Goal: Information Seeking & Learning: Learn about a topic

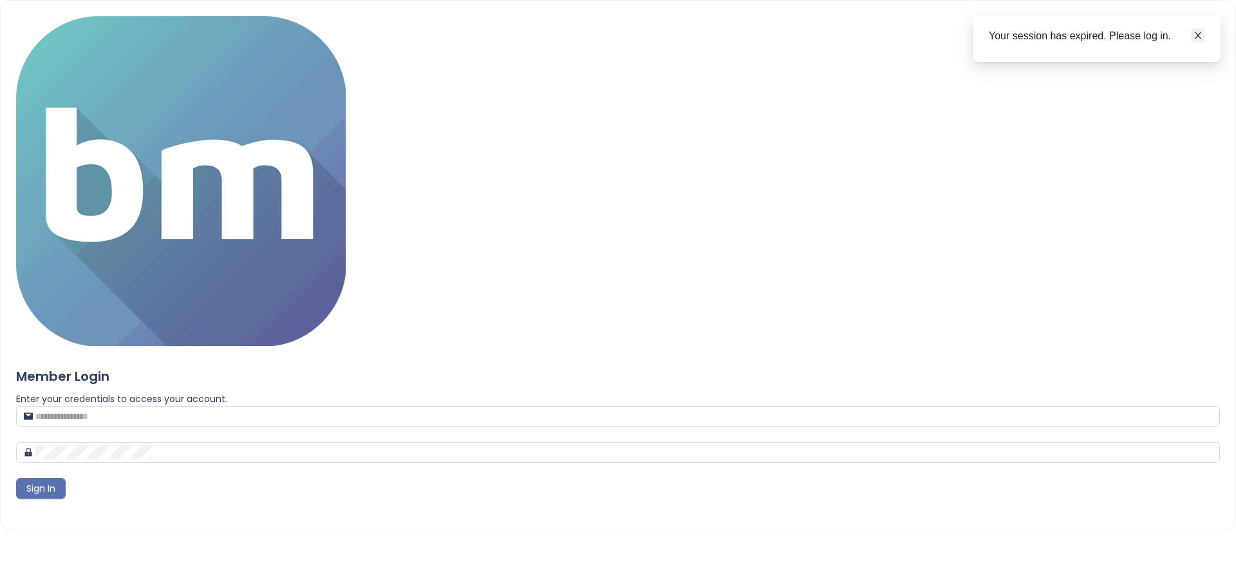
click at [1201, 38] on icon "close" at bounding box center [1198, 35] width 6 height 6
click at [601, 409] on input "text" at bounding box center [623, 416] width 1177 height 14
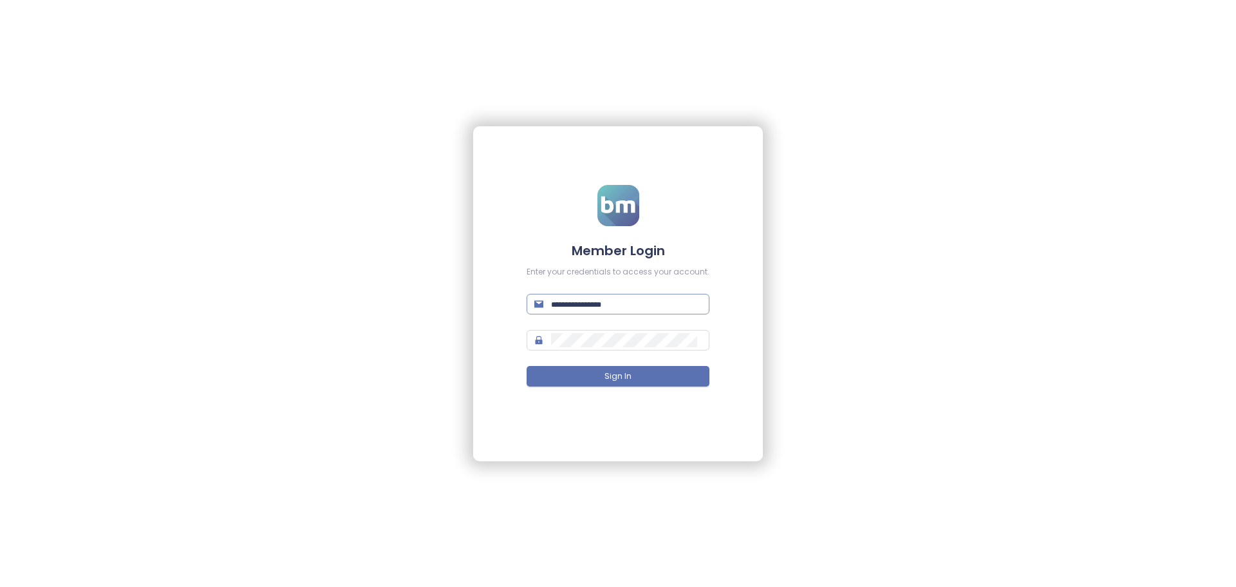
click at [626, 305] on input "text" at bounding box center [626, 304] width 151 height 14
type input "**********"
click at [599, 298] on input "**********" at bounding box center [626, 304] width 151 height 14
click at [601, 306] on input "**********" at bounding box center [626, 304] width 151 height 14
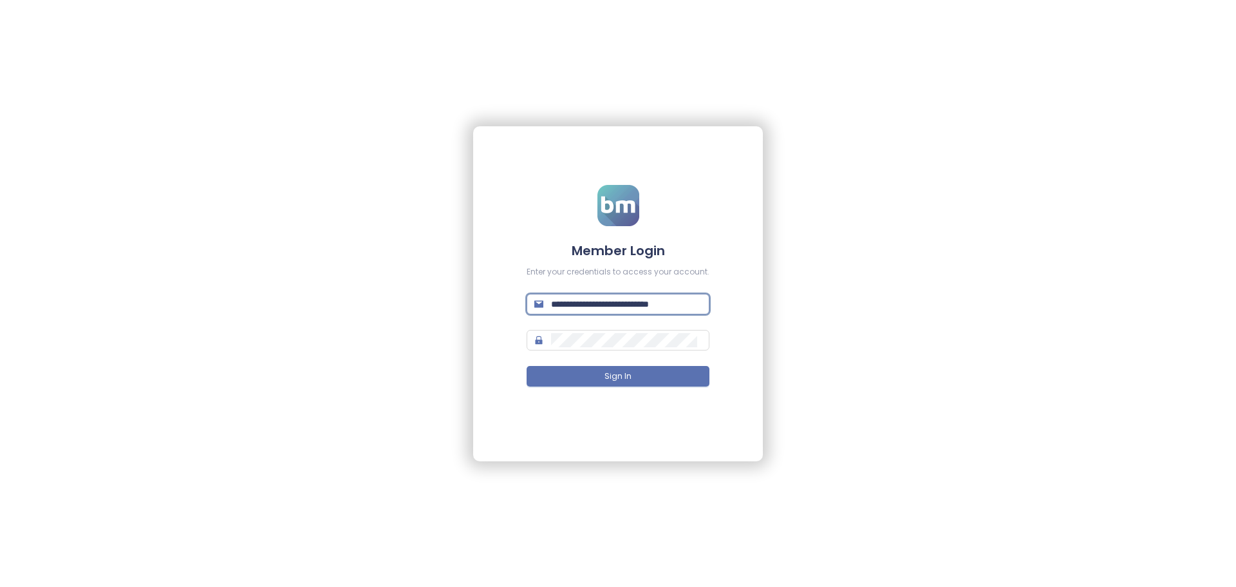
click at [601, 306] on input "**********" at bounding box center [626, 304] width 151 height 14
click at [401, 489] on div "Member Login Enter your credentials to access your account. Email is required! …" at bounding box center [618, 293] width 1236 height 587
click at [821, 292] on div "Member Login Enter your credentials to access your account. Email is required! …" at bounding box center [618, 293] width 1236 height 587
click at [569, 303] on input "text" at bounding box center [626, 304] width 151 height 14
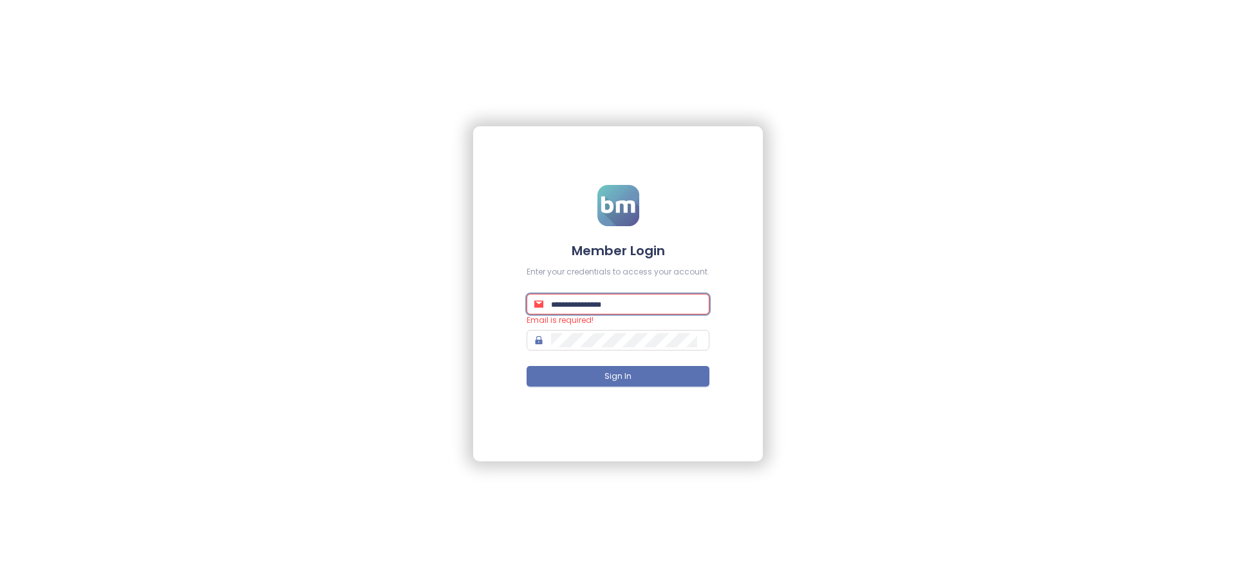
type input "**********"
click at [582, 300] on input "**********" at bounding box center [626, 304] width 151 height 14
drag, startPoint x: 822, startPoint y: 357, endPoint x: 752, endPoint y: 373, distance: 71.9
click at [823, 357] on div "**********" at bounding box center [618, 293] width 1236 height 587
click at [574, 307] on input "**********" at bounding box center [626, 304] width 151 height 14
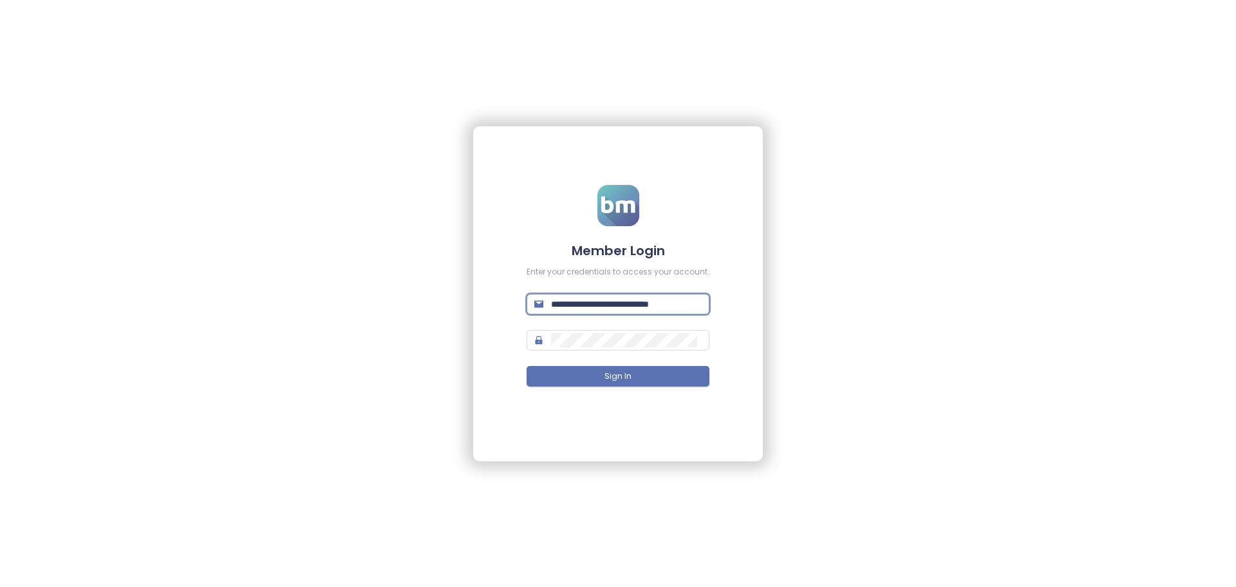
scroll to position [0, 15]
drag, startPoint x: 556, startPoint y: 301, endPoint x: 821, endPoint y: 300, distance: 265.3
click at [821, 300] on div "**********" at bounding box center [618, 293] width 1236 height 587
click at [262, 471] on div "**********" at bounding box center [618, 293] width 1236 height 587
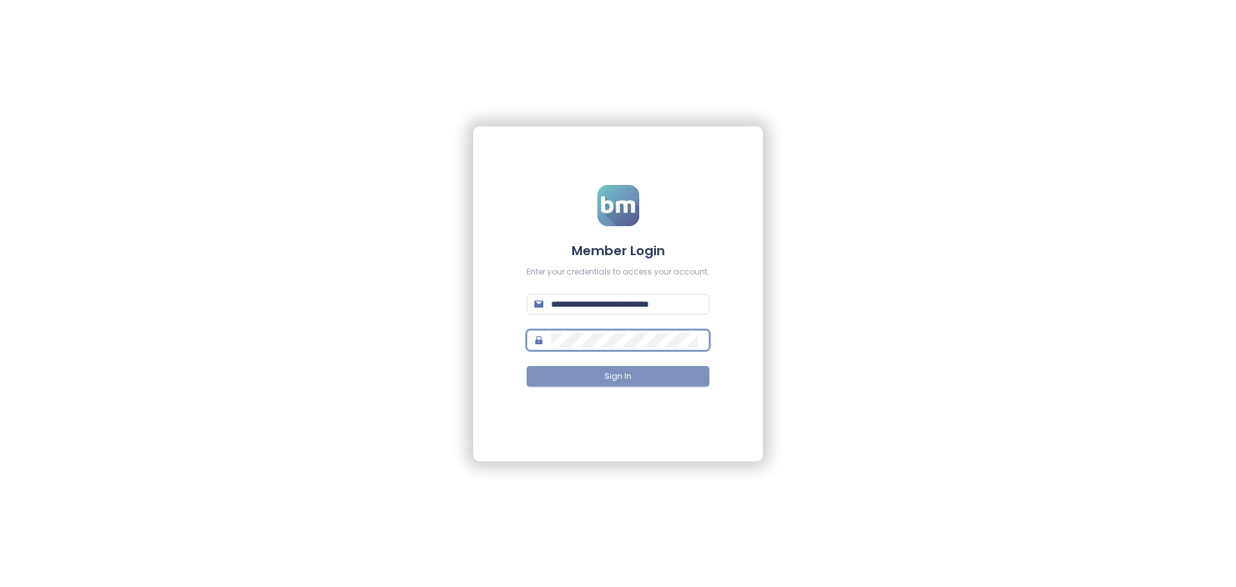
click at [626, 377] on span "Sign In" at bounding box center [618, 376] width 27 height 12
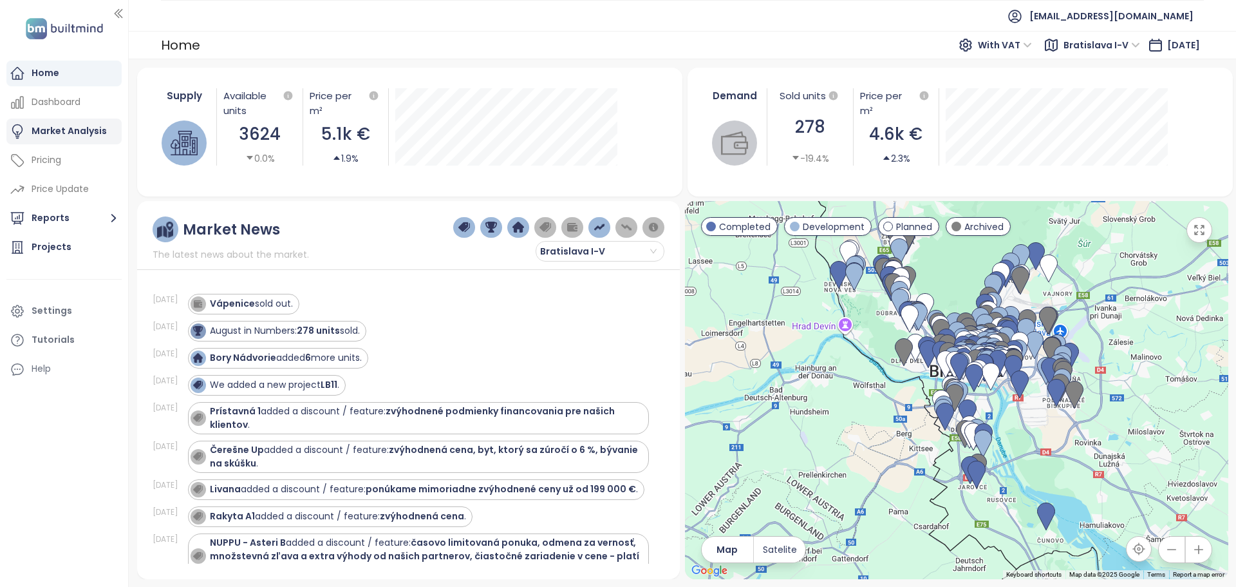
click at [44, 133] on div "Market Analysis" at bounding box center [69, 131] width 75 height 16
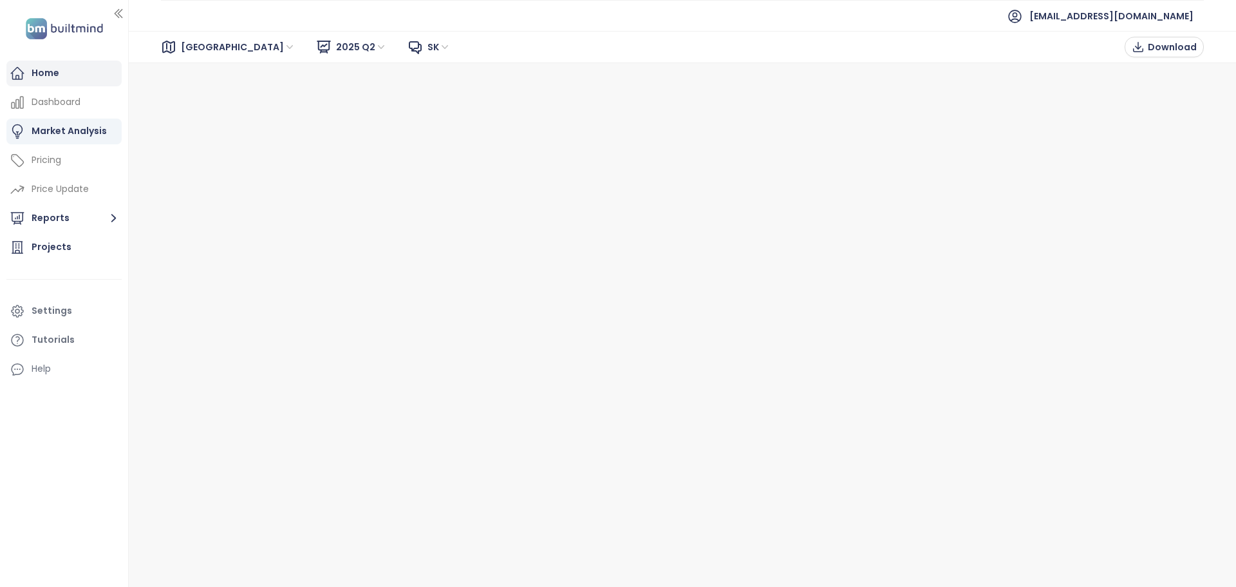
click at [39, 73] on div "Home" at bounding box center [46, 73] width 28 height 16
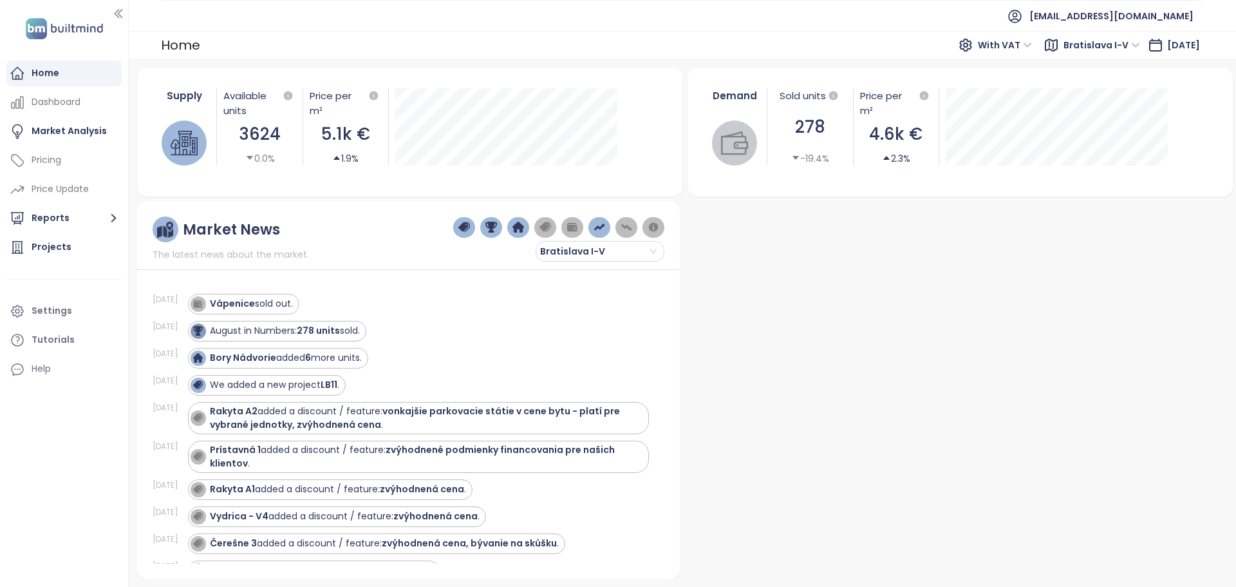
click at [1111, 48] on span "Bratislava I-V" at bounding box center [1102, 44] width 77 height 19
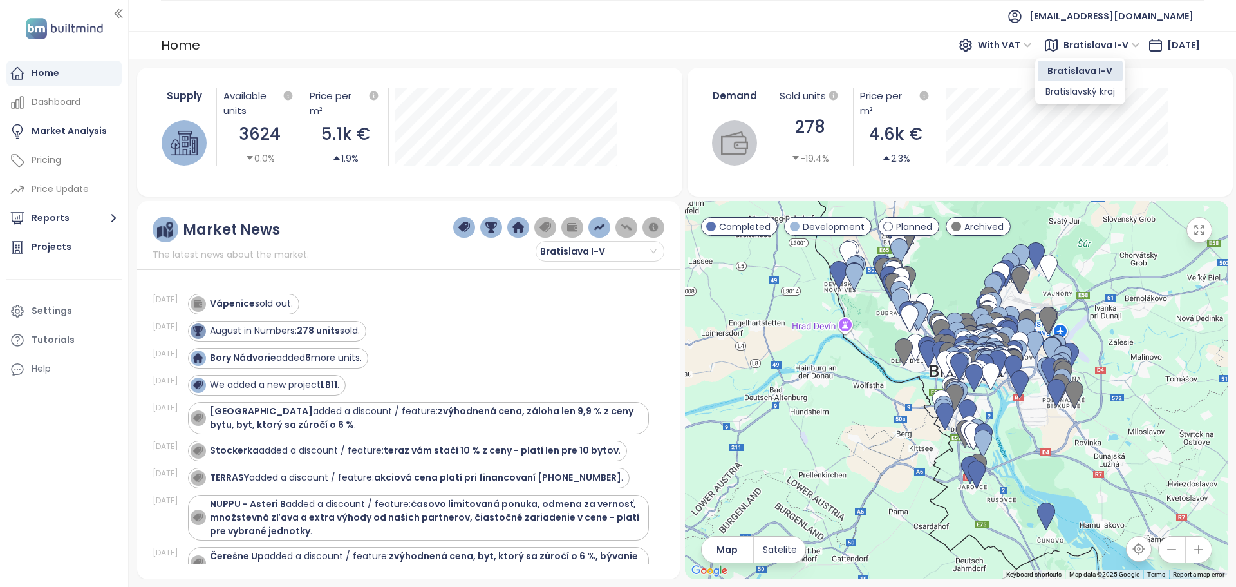
click at [923, 0] on ul "[EMAIL_ADDRESS][DOMAIN_NAME]" at bounding box center [682, 16] width 1043 height 32
click at [1003, 46] on span "With VAT" at bounding box center [1005, 44] width 54 height 19
click at [987, 90] on div "Without VAT" at bounding box center [989, 91] width 56 height 14
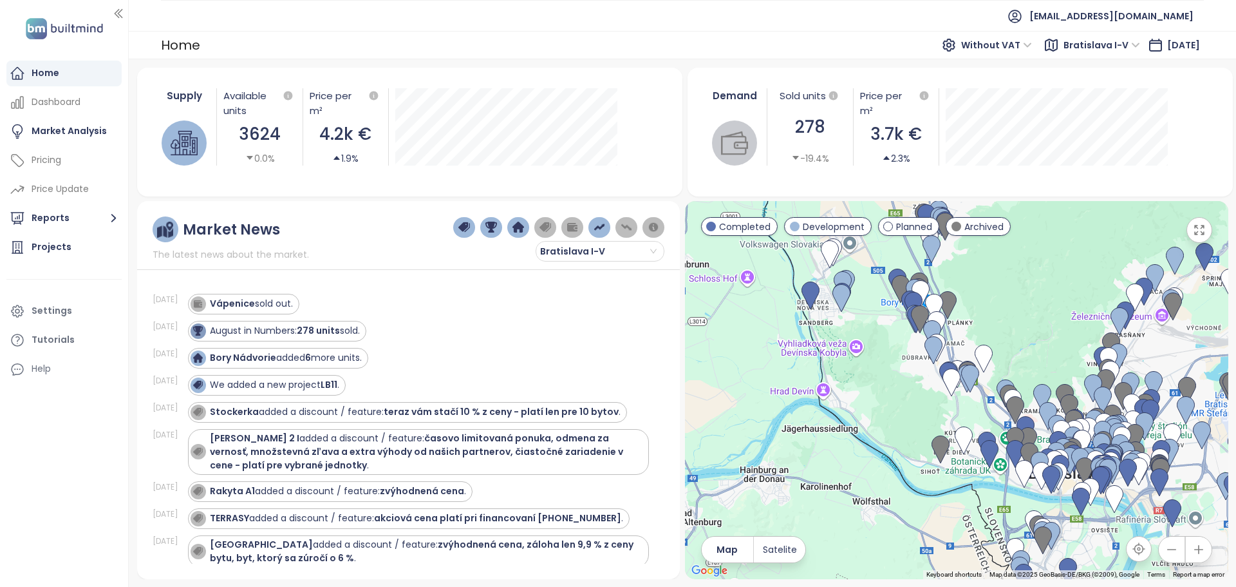
drag, startPoint x: 812, startPoint y: 278, endPoint x: 878, endPoint y: 364, distance: 108.8
click at [878, 364] on div at bounding box center [956, 390] width 543 height 378
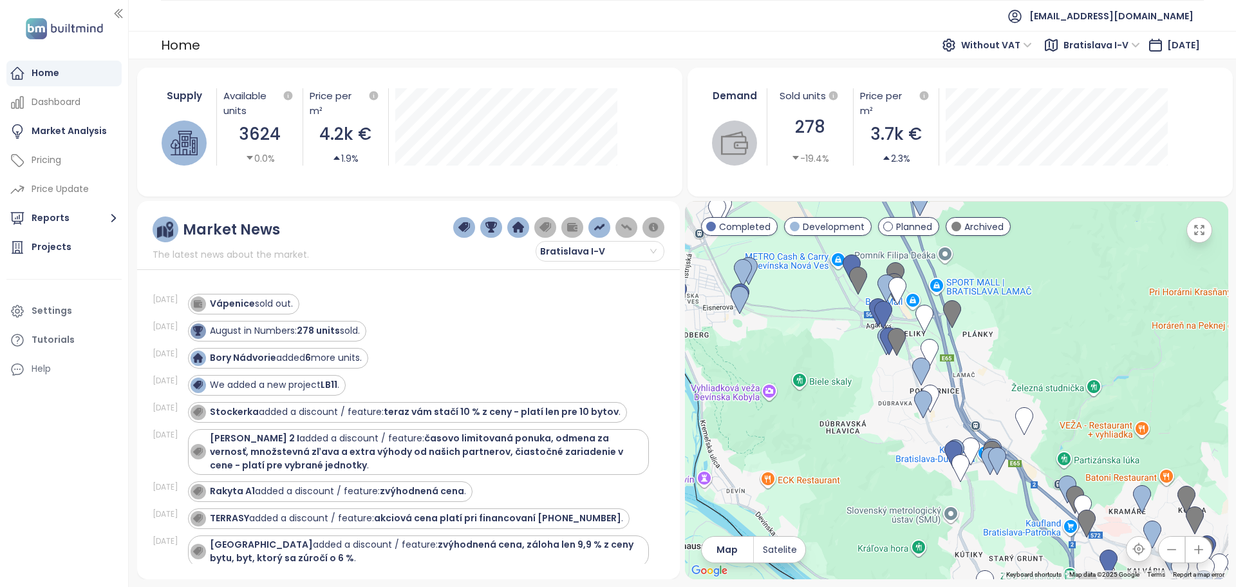
drag, startPoint x: 1034, startPoint y: 357, endPoint x: 987, endPoint y: 378, distance: 51.3
click at [987, 378] on div at bounding box center [956, 390] width 543 height 378
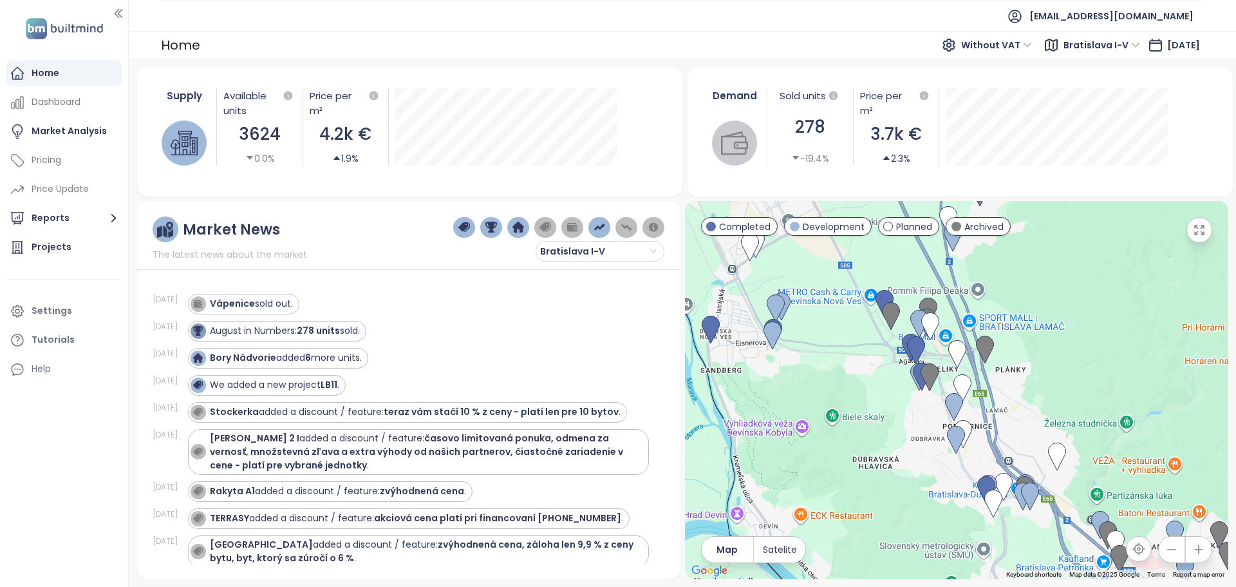
drag, startPoint x: 1023, startPoint y: 354, endPoint x: 1063, endPoint y: 397, distance: 59.2
click at [1065, 400] on div at bounding box center [956, 390] width 543 height 378
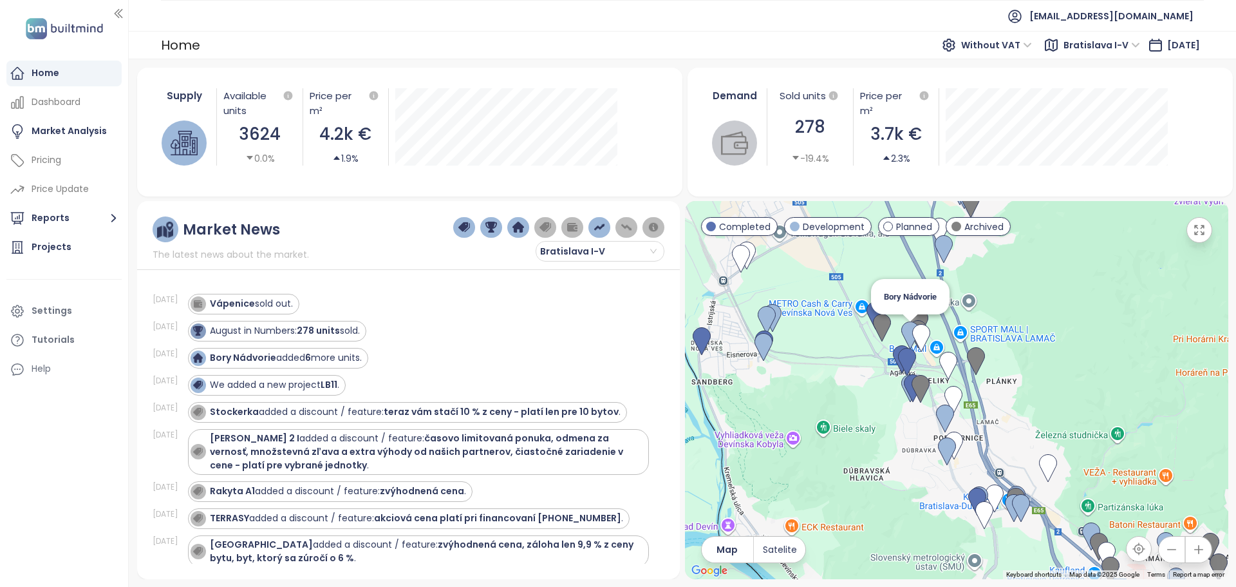
click at [909, 325] on img at bounding box center [911, 335] width 18 height 28
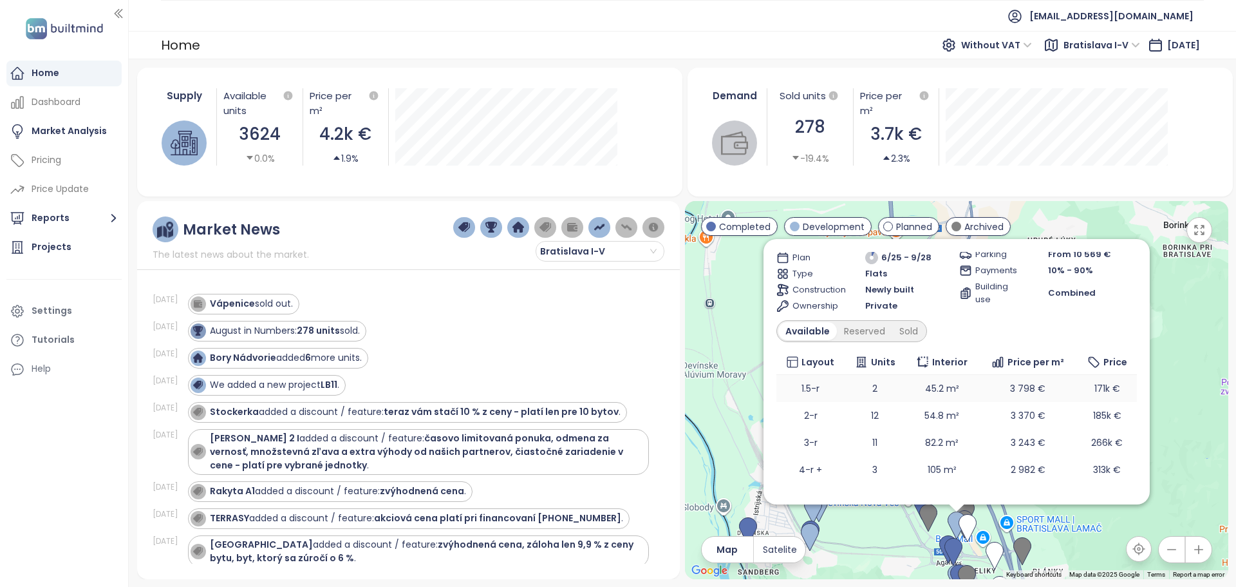
scroll to position [125, 0]
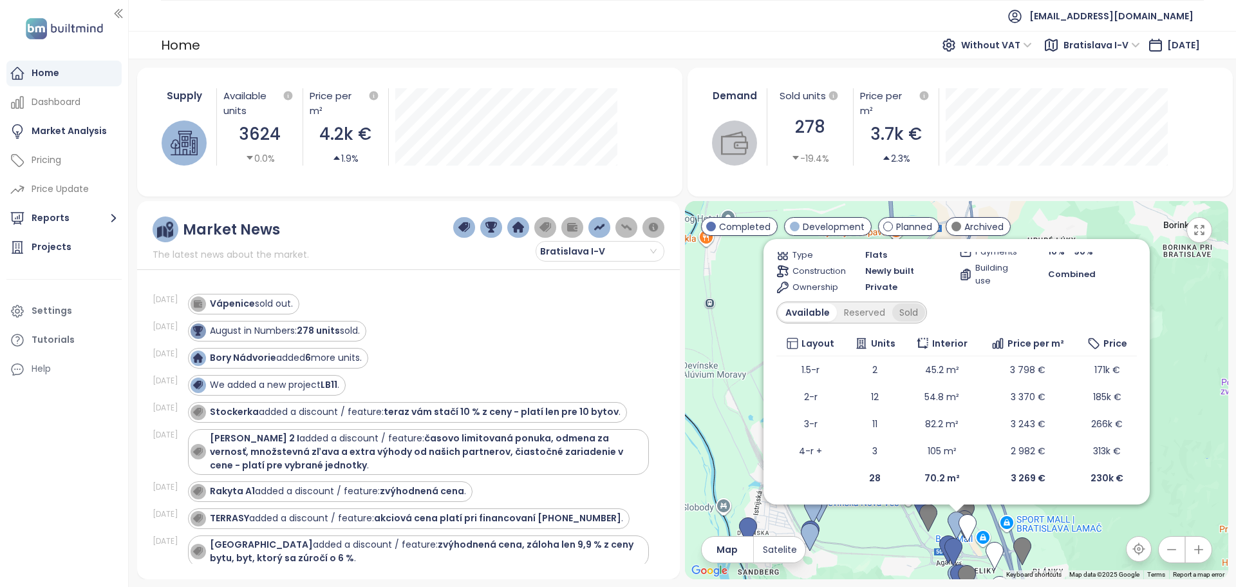
click at [903, 309] on div "Sold" at bounding box center [908, 312] width 33 height 18
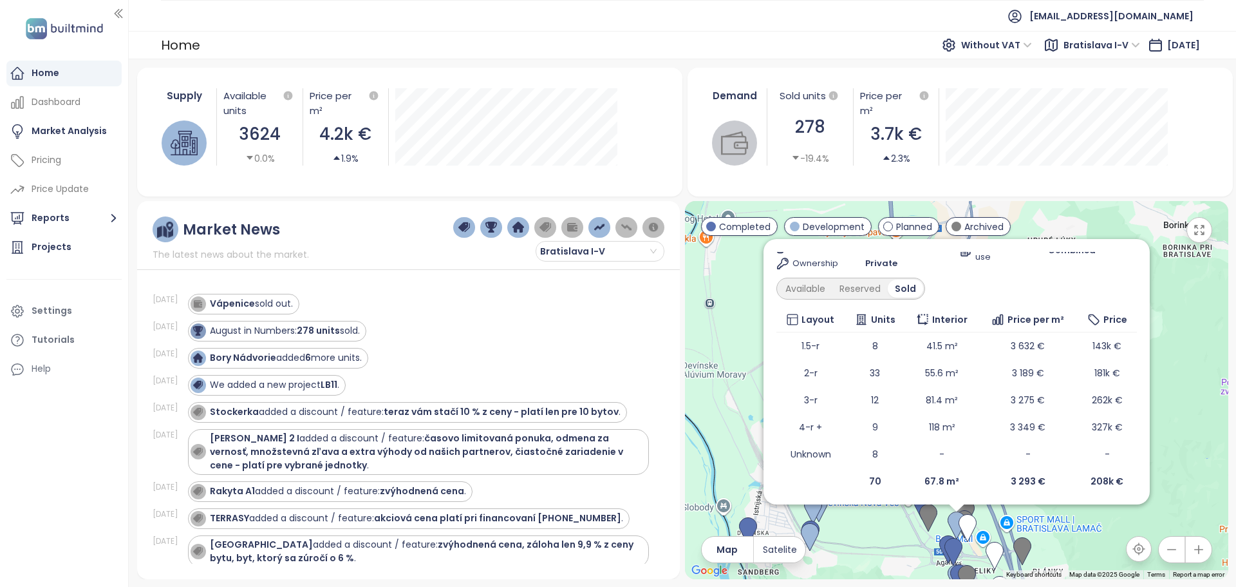
scroll to position [152, 0]
click at [999, 44] on span "Without VAT" at bounding box center [996, 44] width 71 height 19
click at [983, 68] on div "With VAT" at bounding box center [976, 71] width 60 height 14
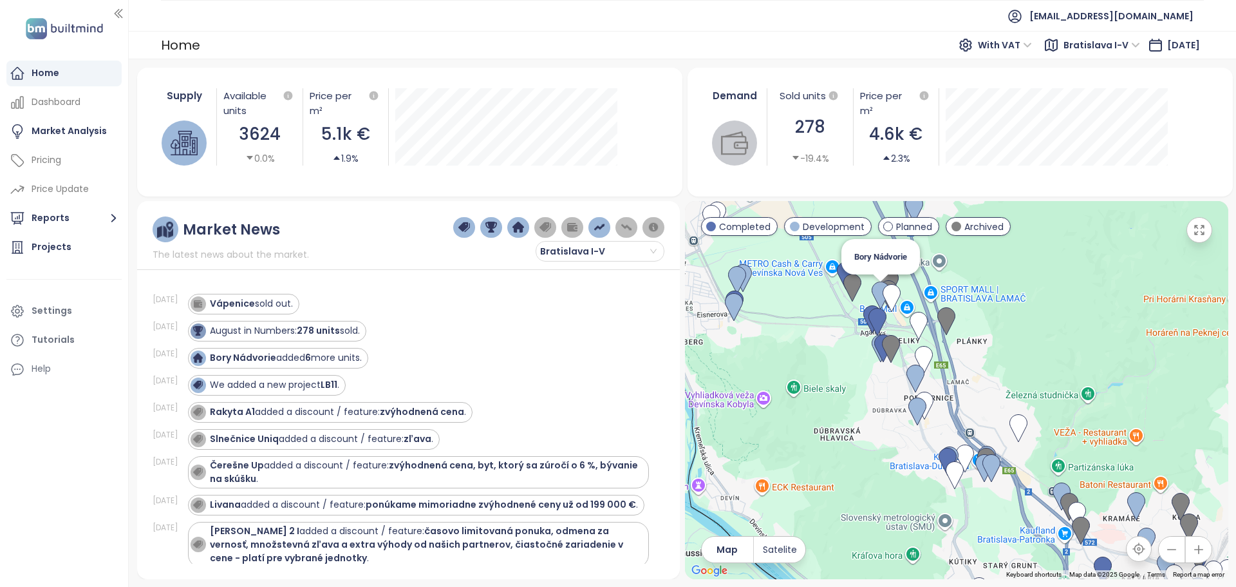
click at [878, 292] on img at bounding box center [881, 295] width 18 height 28
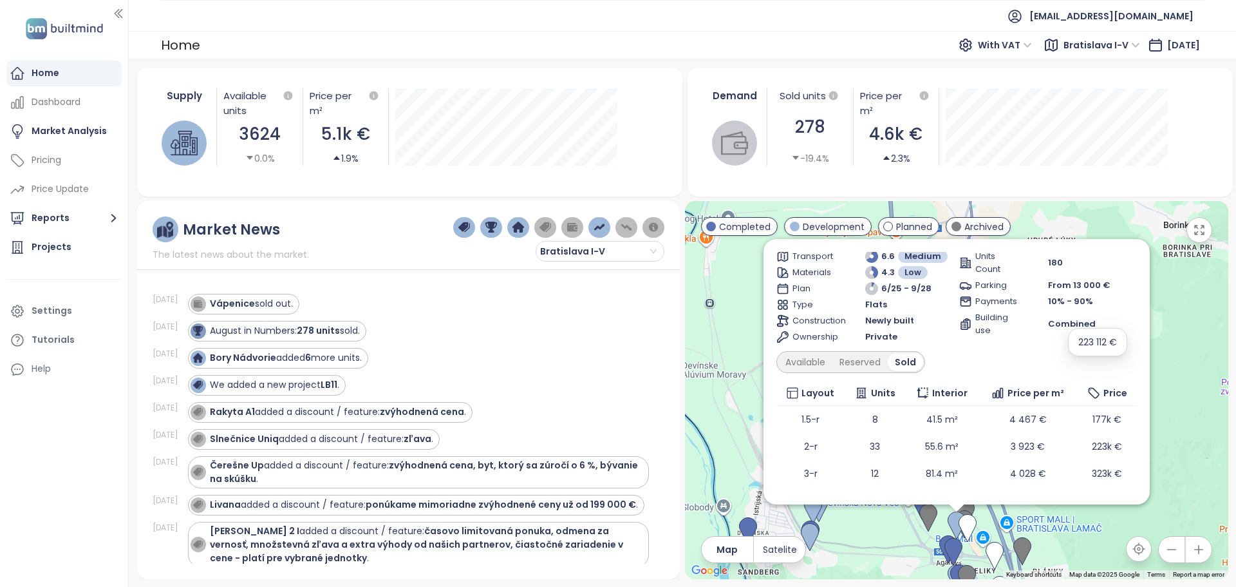
scroll to position [0, 0]
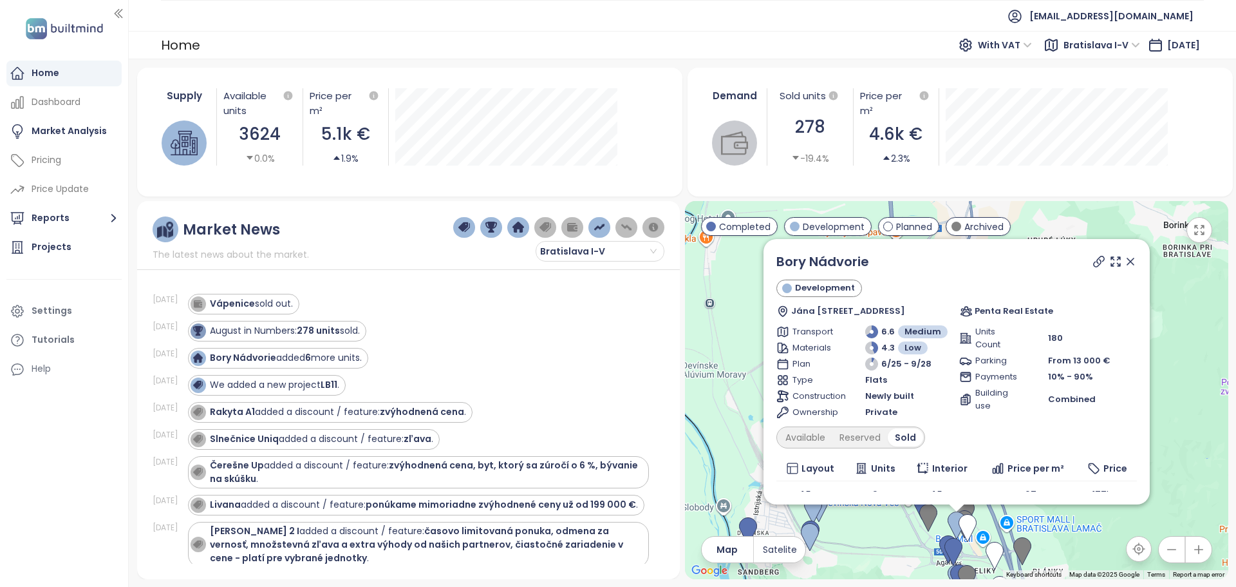
click at [986, 46] on span "With VAT" at bounding box center [1005, 44] width 54 height 19
click at [990, 98] on div "Without VAT" at bounding box center [989, 91] width 56 height 14
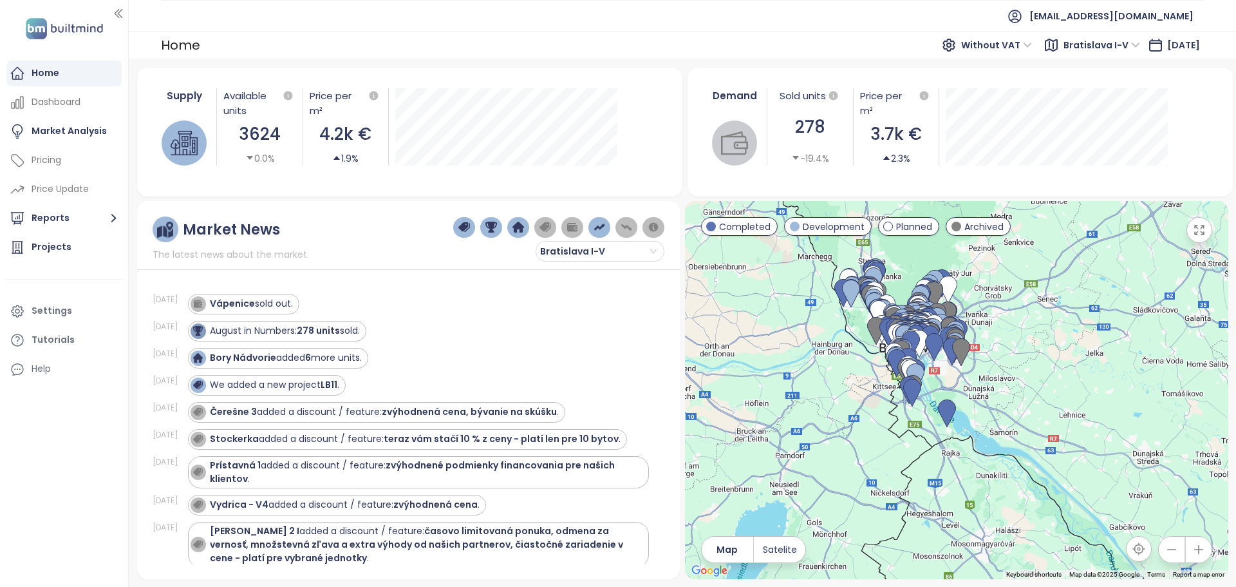
click at [762, 226] on span "Completed" at bounding box center [745, 227] width 52 height 14
click at [750, 227] on span "Completed" at bounding box center [745, 227] width 52 height 14
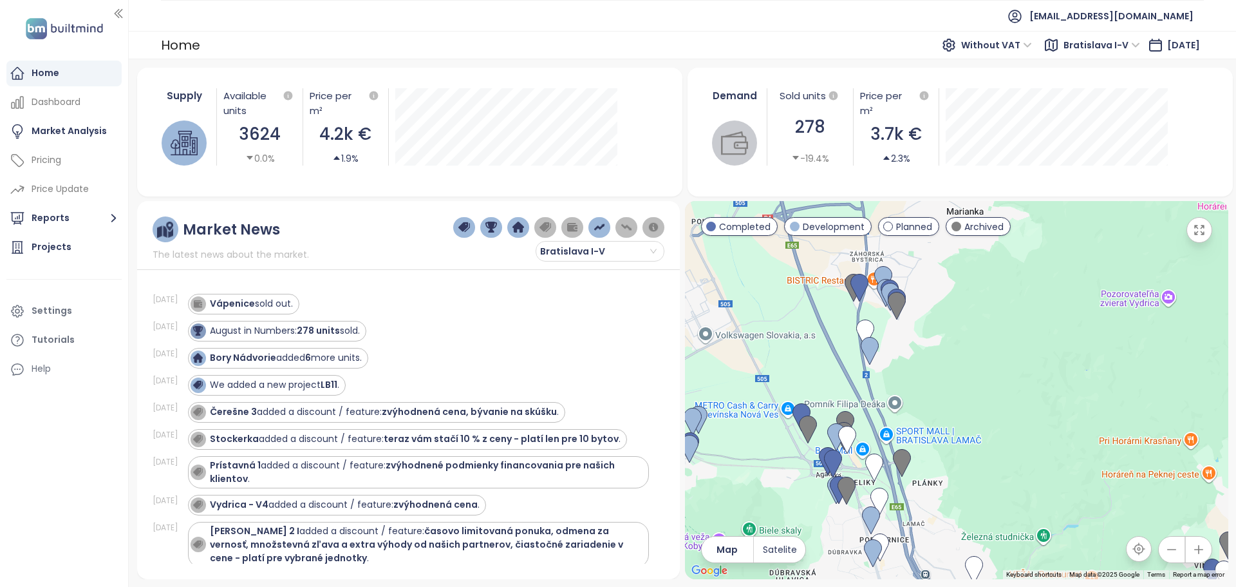
drag, startPoint x: 1088, startPoint y: 383, endPoint x: 994, endPoint y: 491, distance: 143.3
click at [994, 491] on div at bounding box center [956, 390] width 543 height 378
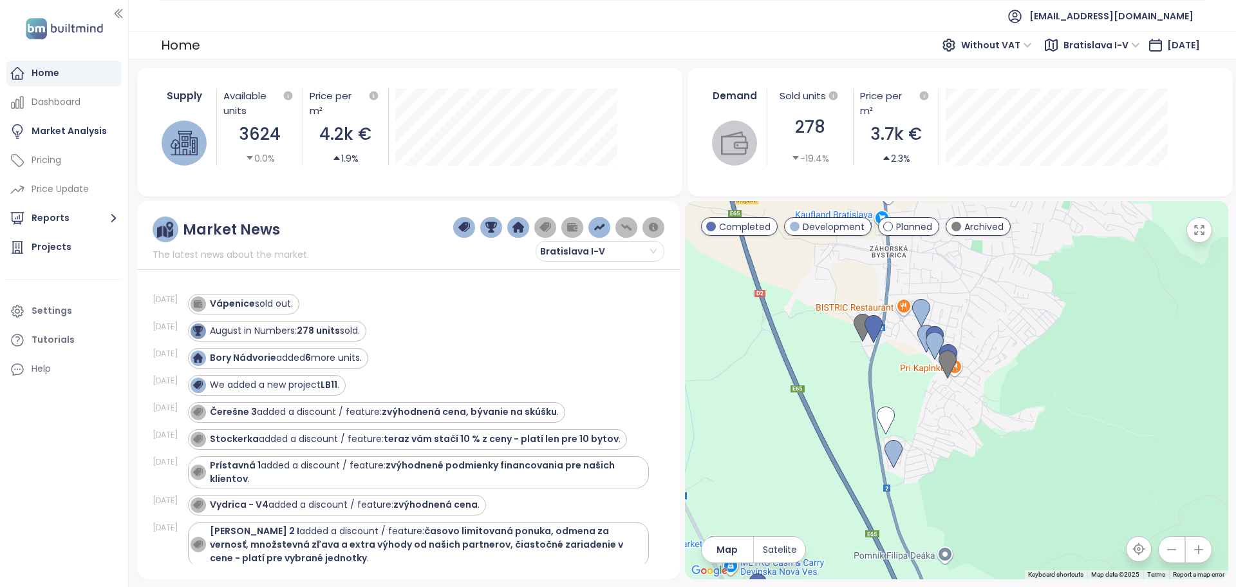
drag, startPoint x: 923, startPoint y: 317, endPoint x: 1015, endPoint y: 389, distance: 117.0
click at [1015, 389] on div at bounding box center [956, 390] width 543 height 378
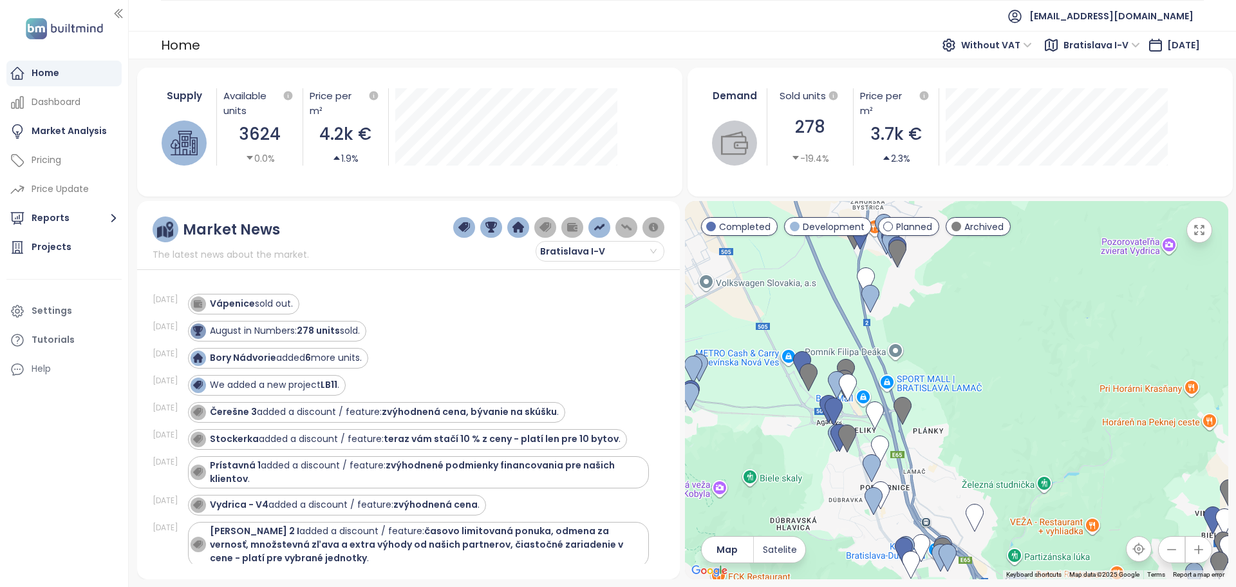
drag, startPoint x: 1061, startPoint y: 407, endPoint x: 979, endPoint y: 303, distance: 132.0
click at [979, 303] on div at bounding box center [956, 390] width 543 height 378
click at [835, 380] on img at bounding box center [837, 385] width 18 height 28
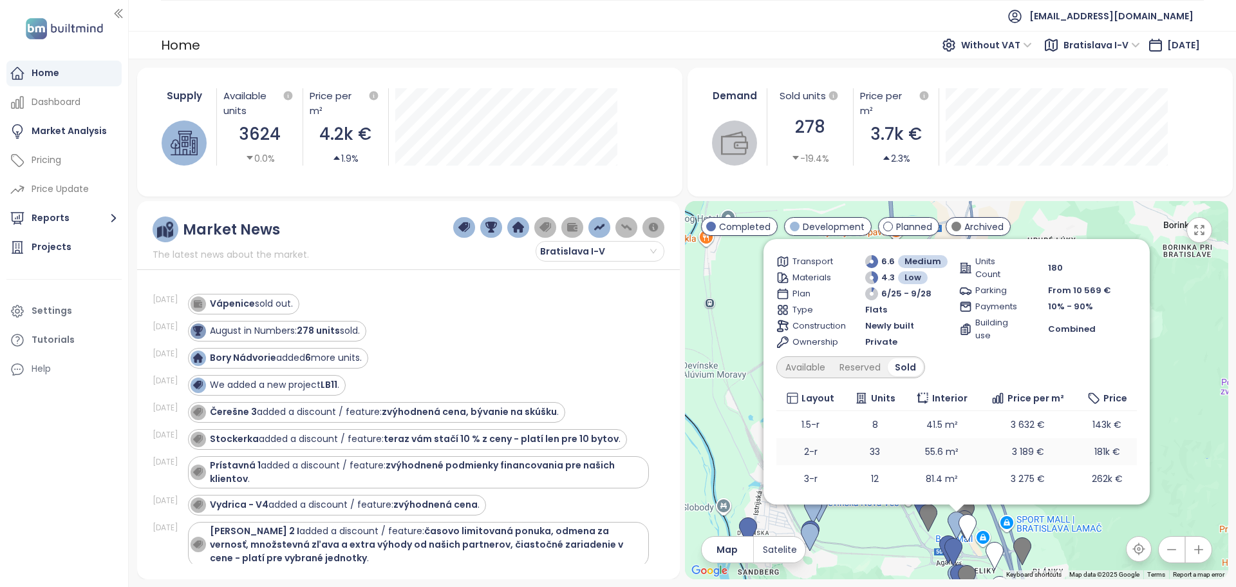
scroll to position [152, 0]
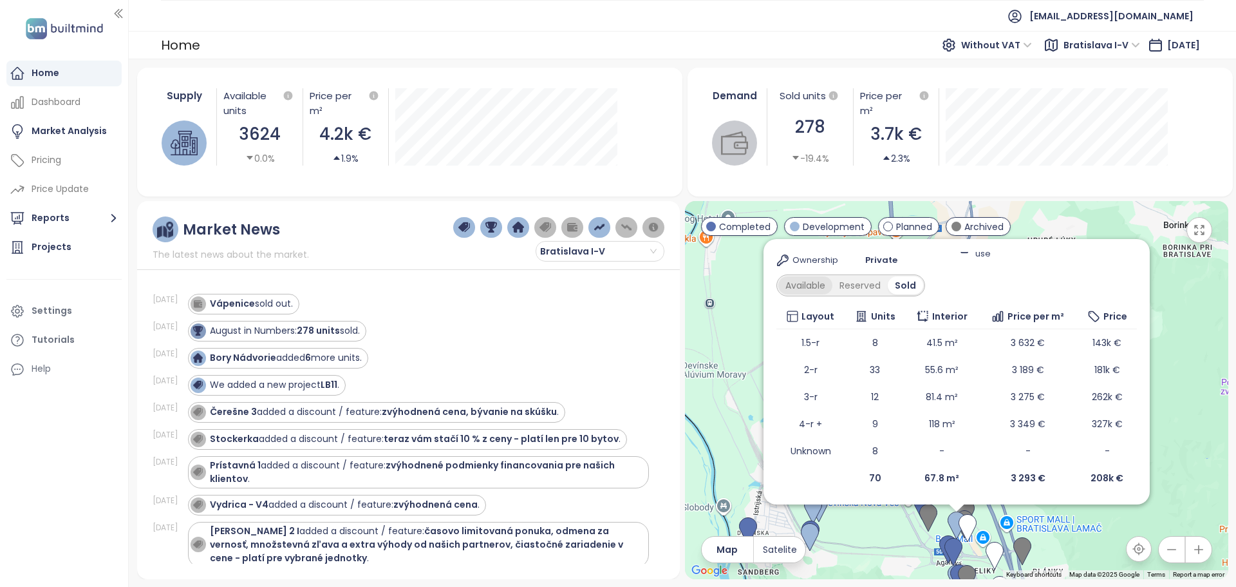
click at [806, 288] on div "Available" at bounding box center [806, 285] width 54 height 18
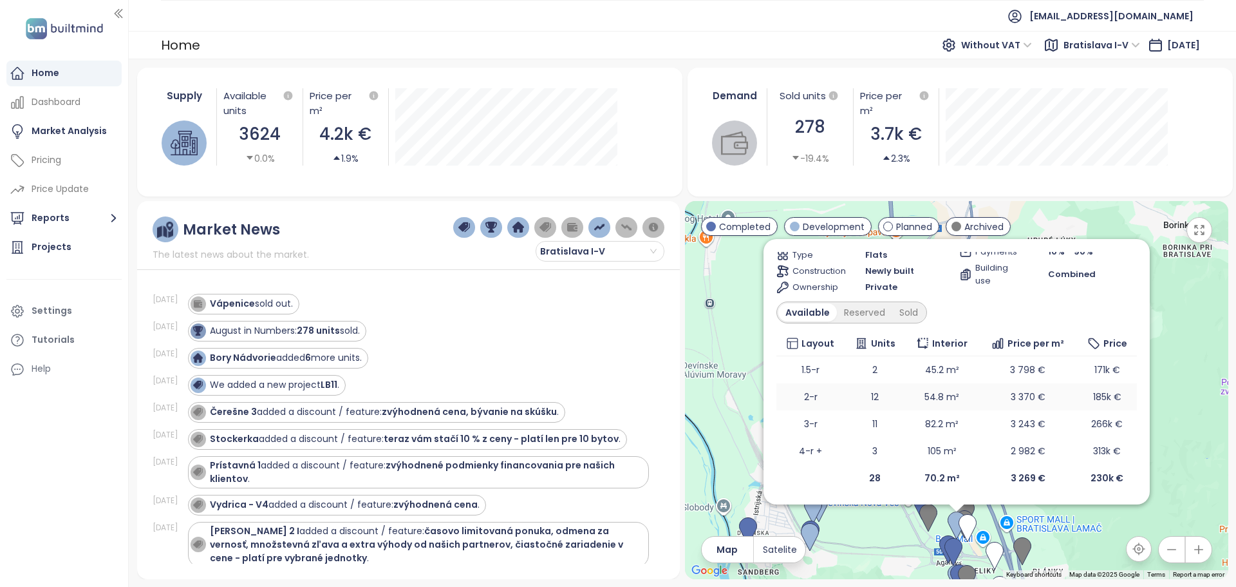
scroll to position [125, 0]
click at [864, 316] on div "Reserved" at bounding box center [864, 312] width 55 height 18
click at [1164, 182] on div "Demand Sold units 278 -19.4% Price per m² 3.7k € 2.3%" at bounding box center [961, 132] width 546 height 129
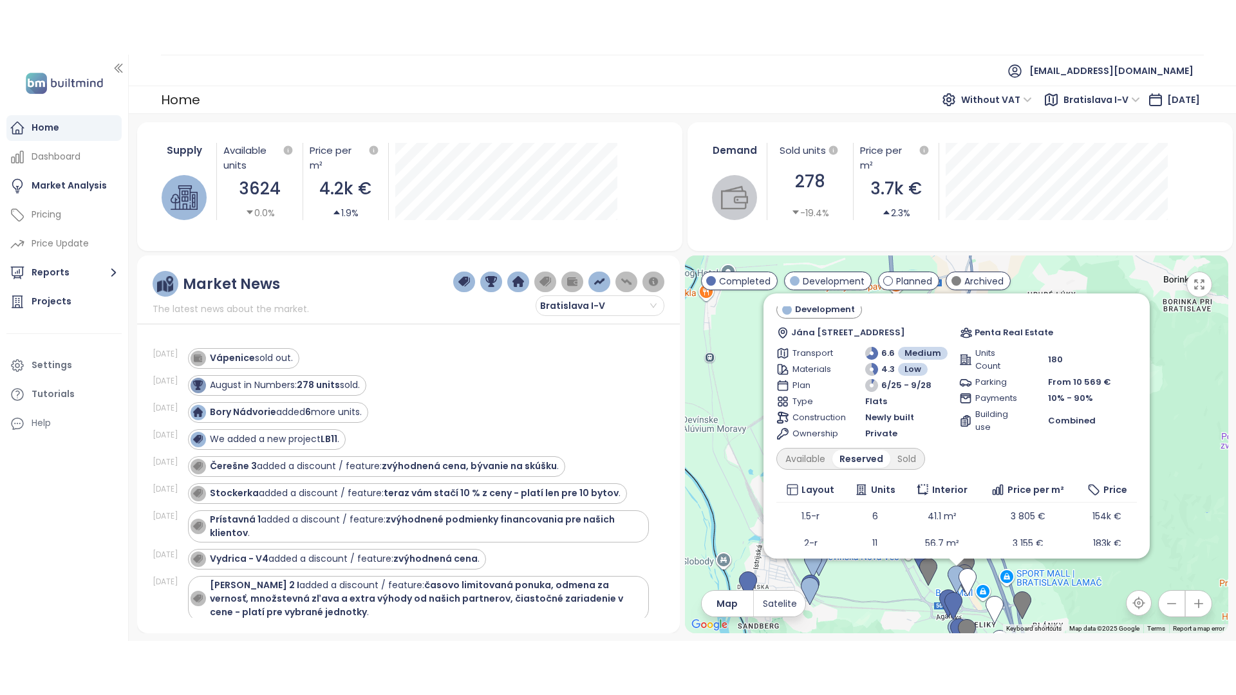
scroll to position [22, 0]
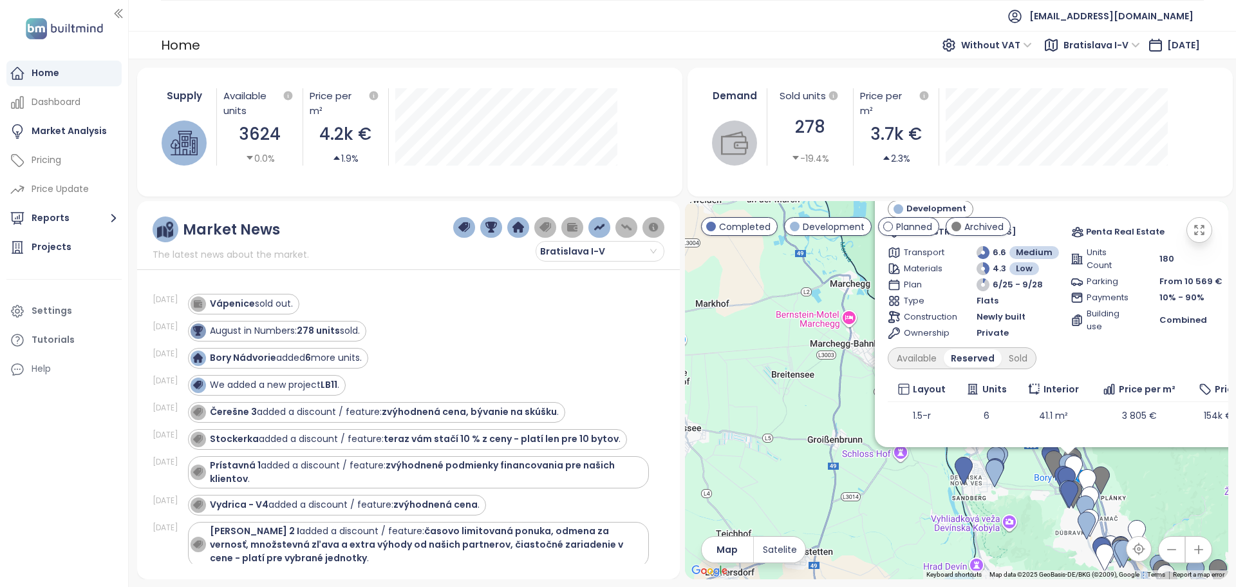
click at [1198, 231] on icon "button" at bounding box center [1199, 229] width 13 height 13
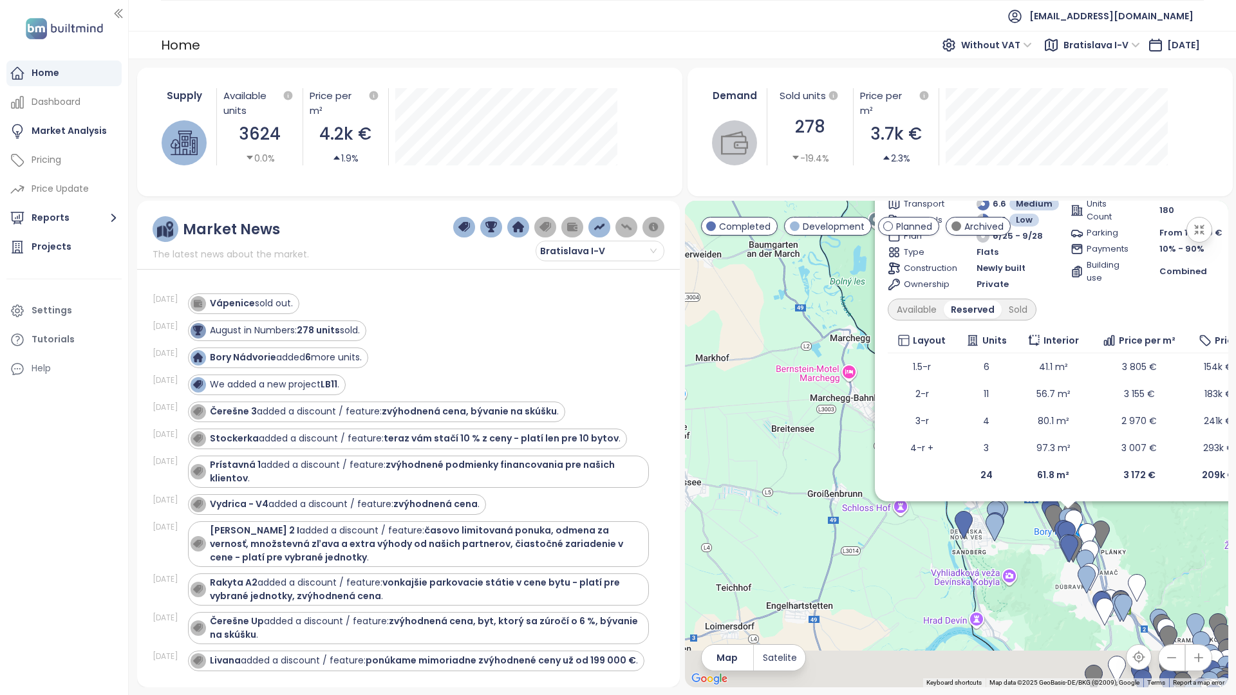
scroll to position [0, 0]
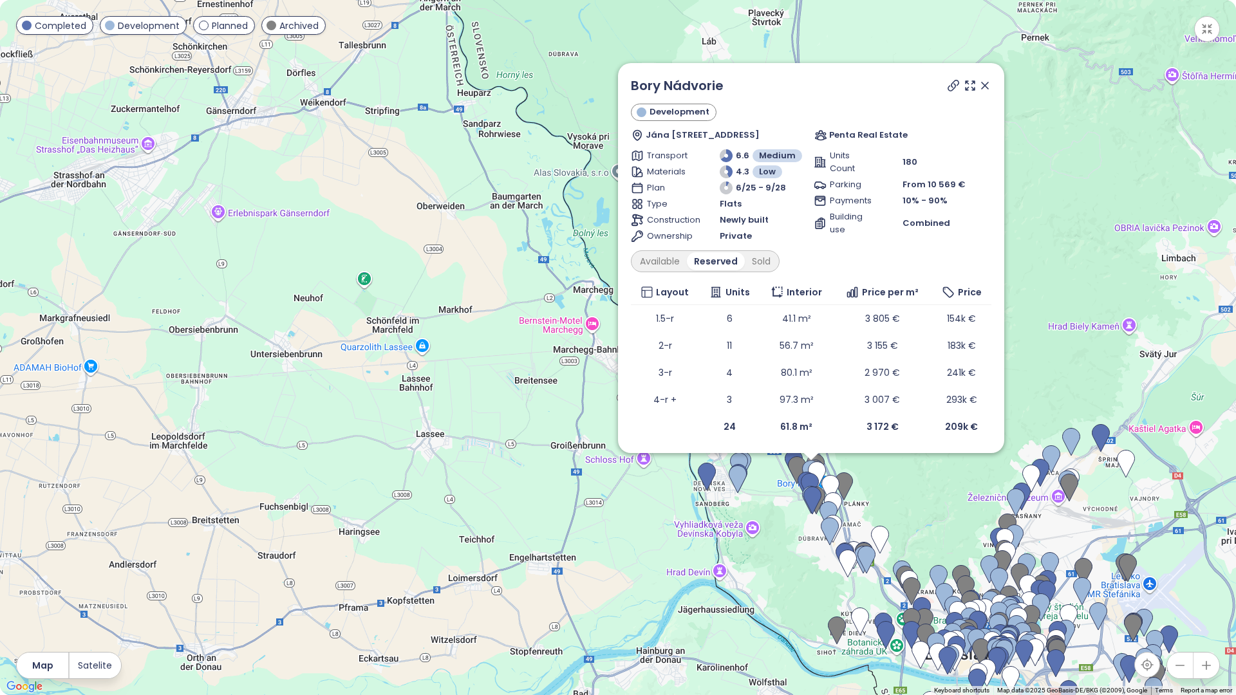
drag, startPoint x: 846, startPoint y: 491, endPoint x: 904, endPoint y: 520, distance: 65.1
click at [904, 520] on div "Bory Nádvorie Development Jána Langoša 7C, 841 03 Lamač, Slovakia Penta Real Es…" at bounding box center [618, 347] width 1236 height 695
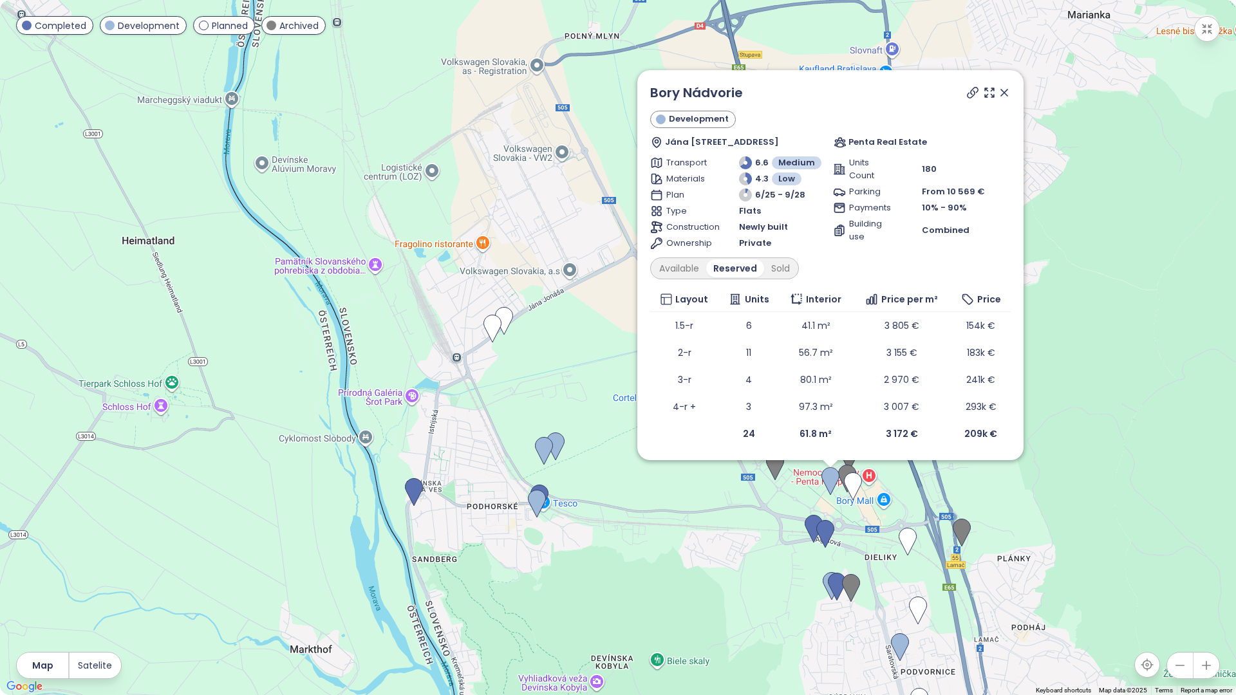
drag, startPoint x: 996, startPoint y: 457, endPoint x: 1031, endPoint y: 502, distance: 57.3
click at [1031, 502] on div "Bory Nádvorie Development Jána Langoša 7C, 841 03 Lamač, Slovakia Penta Real Es…" at bounding box center [618, 347] width 1236 height 695
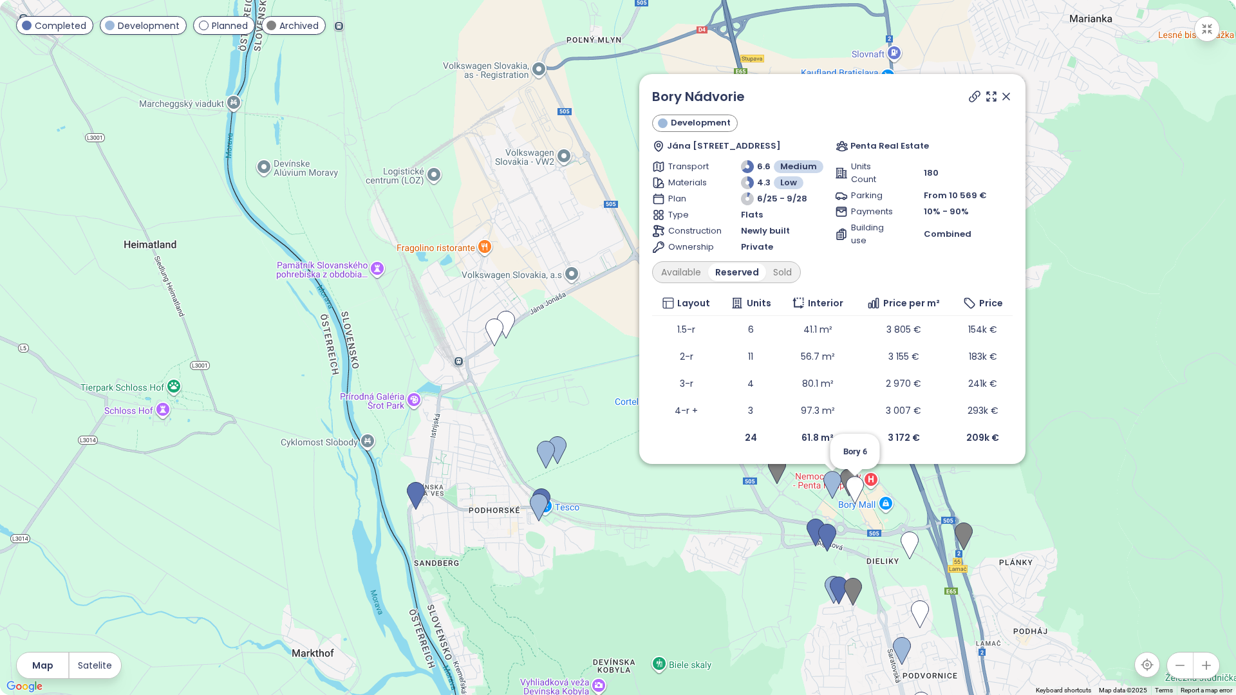
click at [855, 487] on img at bounding box center [855, 491] width 18 height 28
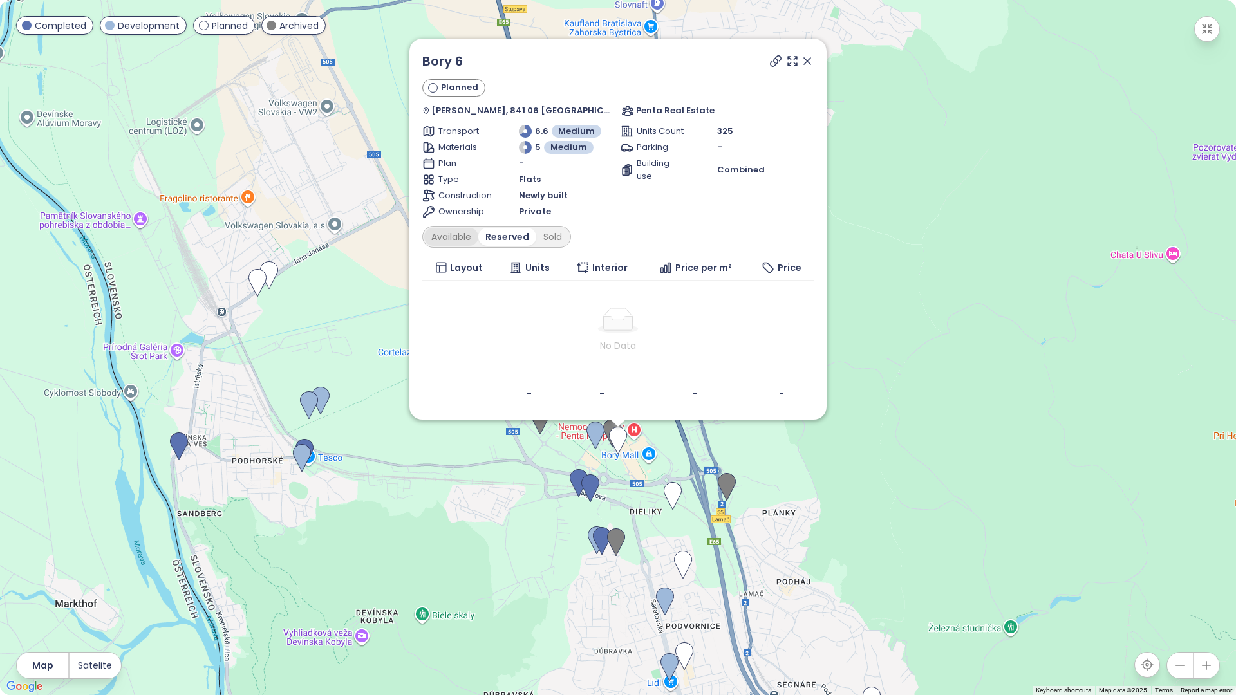
click at [478, 238] on div "Available" at bounding box center [451, 237] width 54 height 18
click at [517, 238] on div "Reserved" at bounding box center [510, 237] width 55 height 18
click at [561, 234] on div "Sold" at bounding box center [552, 237] width 33 height 18
click at [801, 64] on icon at bounding box center [807, 61] width 13 height 13
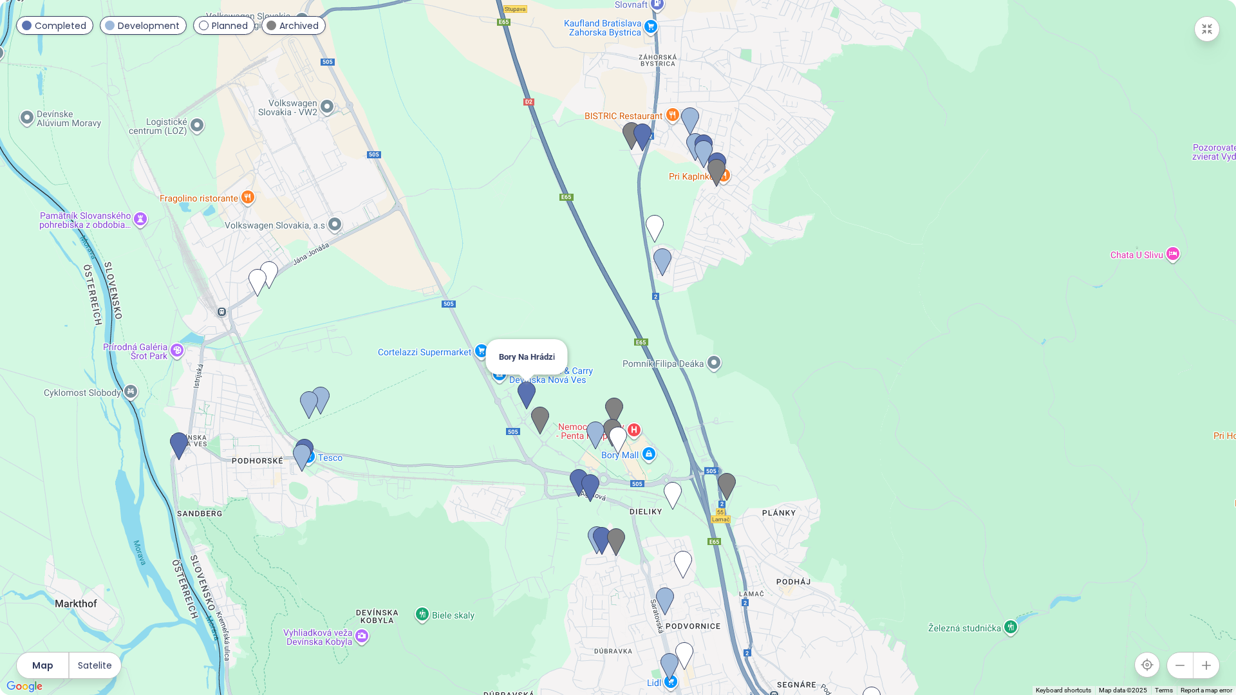
click at [522, 393] on img at bounding box center [527, 396] width 18 height 28
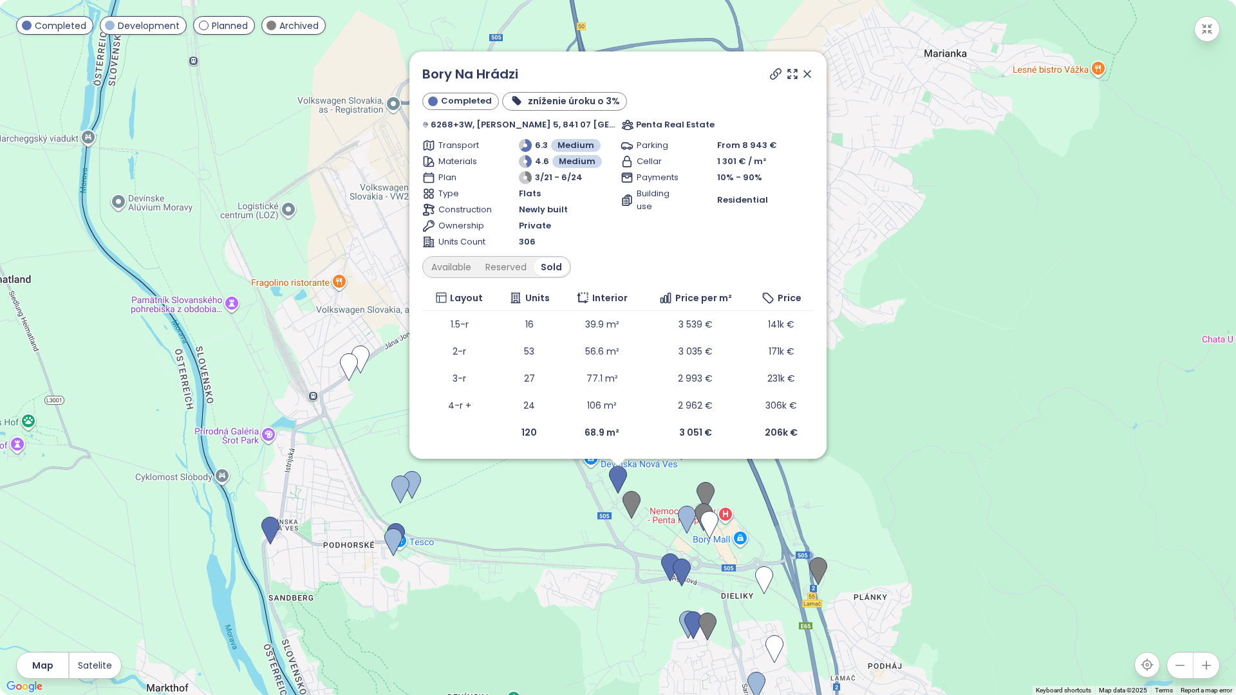
drag, startPoint x: 809, startPoint y: 66, endPoint x: 565, endPoint y: 422, distance: 431.7
click at [809, 68] on icon at bounding box center [807, 74] width 13 height 13
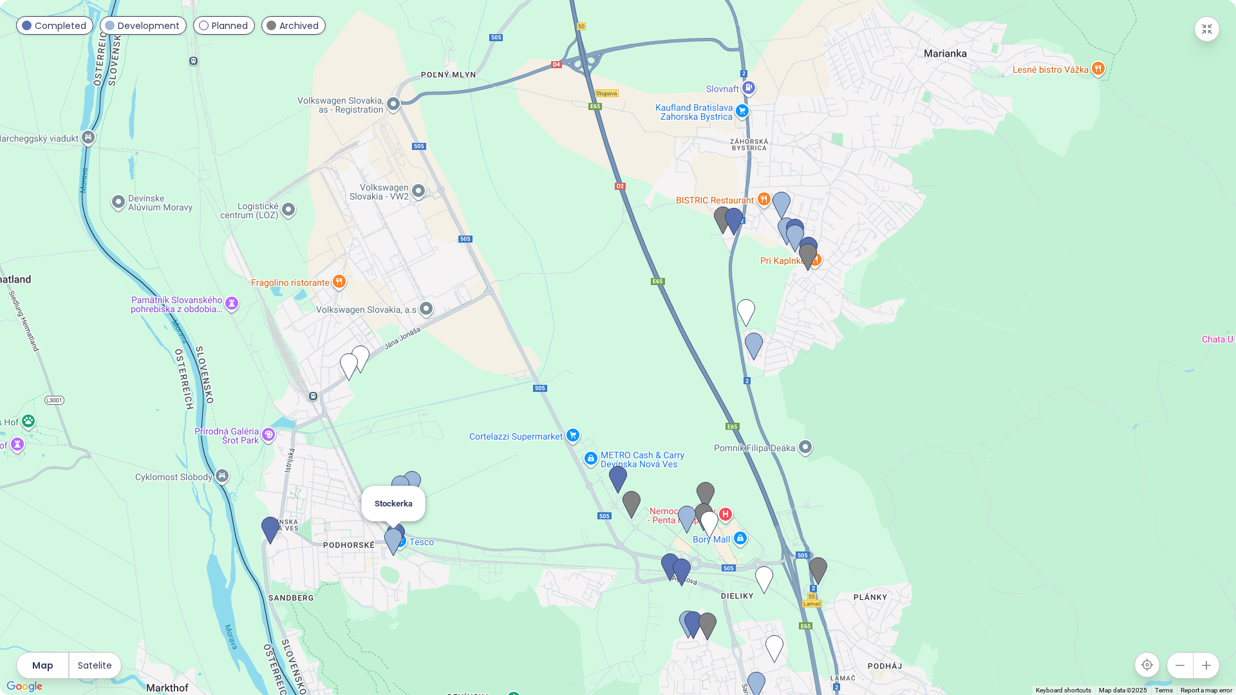
click at [395, 534] on img at bounding box center [393, 543] width 18 height 28
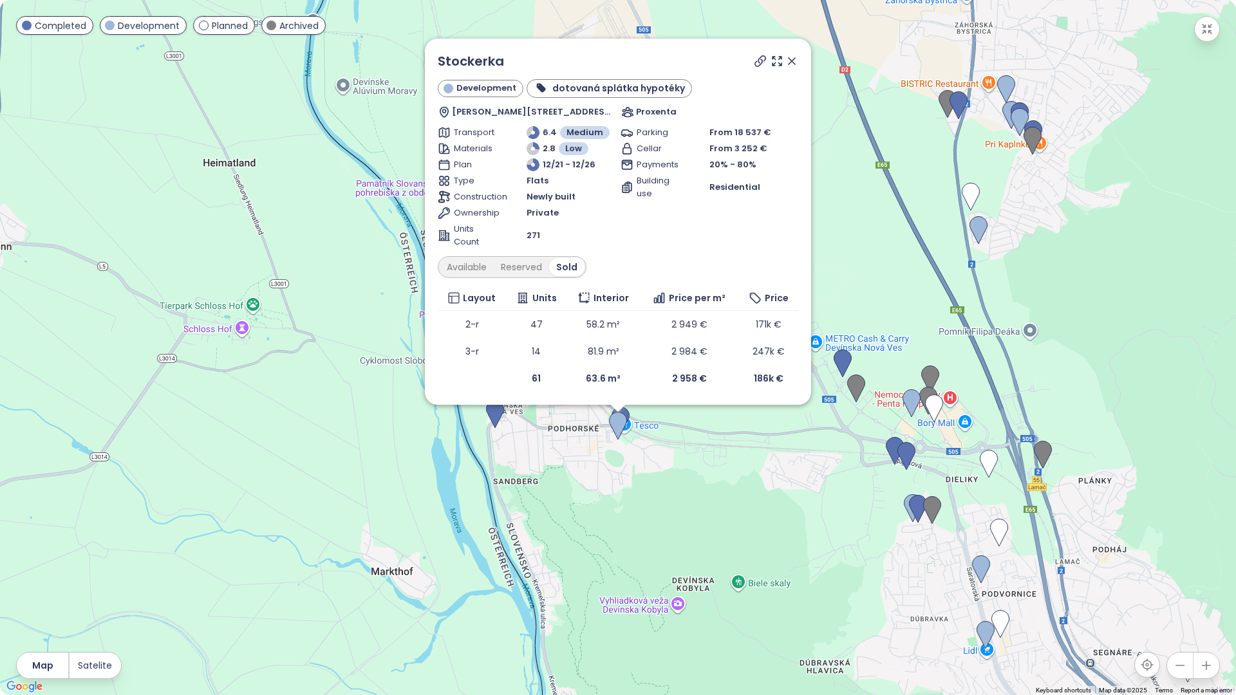
click at [792, 61] on icon at bounding box center [792, 61] width 6 height 6
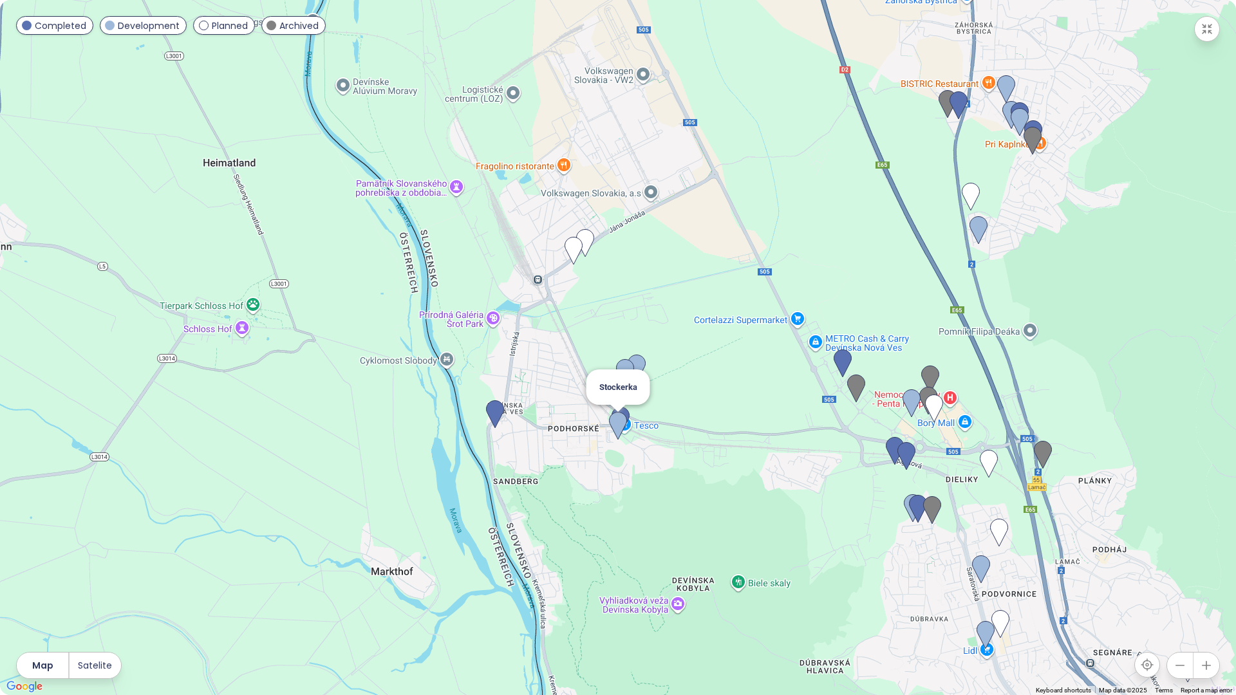
click at [612, 426] on img at bounding box center [618, 426] width 18 height 28
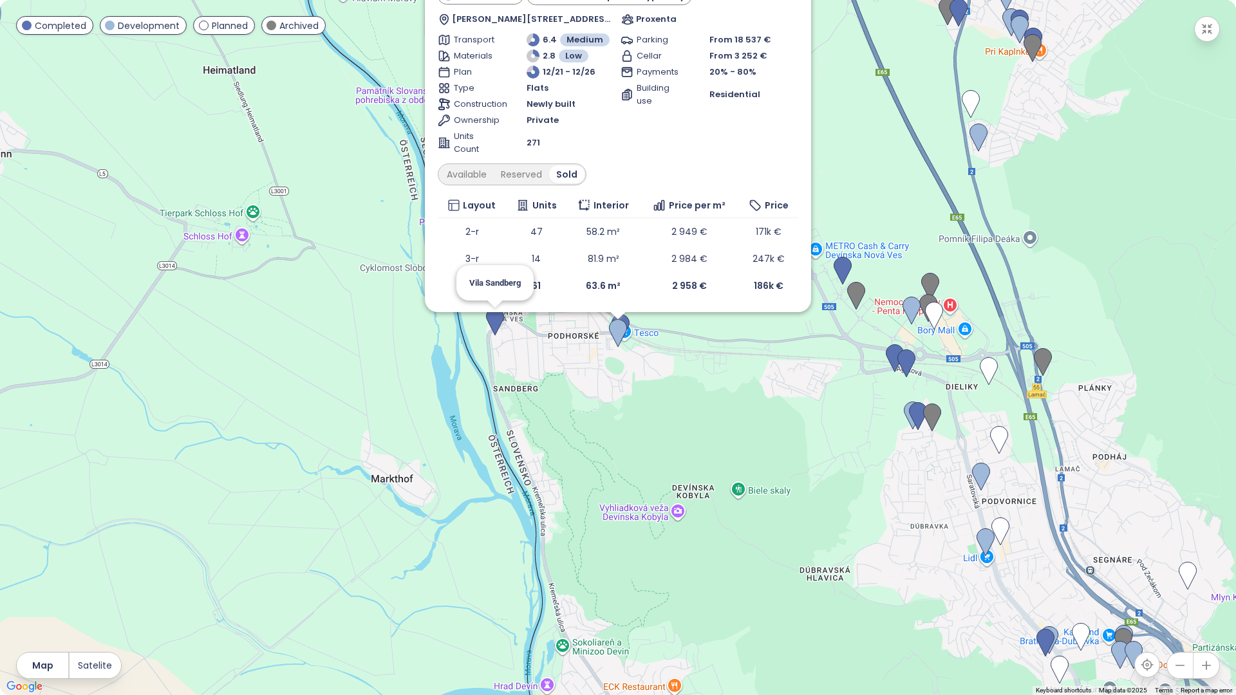
click at [493, 325] on img at bounding box center [495, 322] width 18 height 28
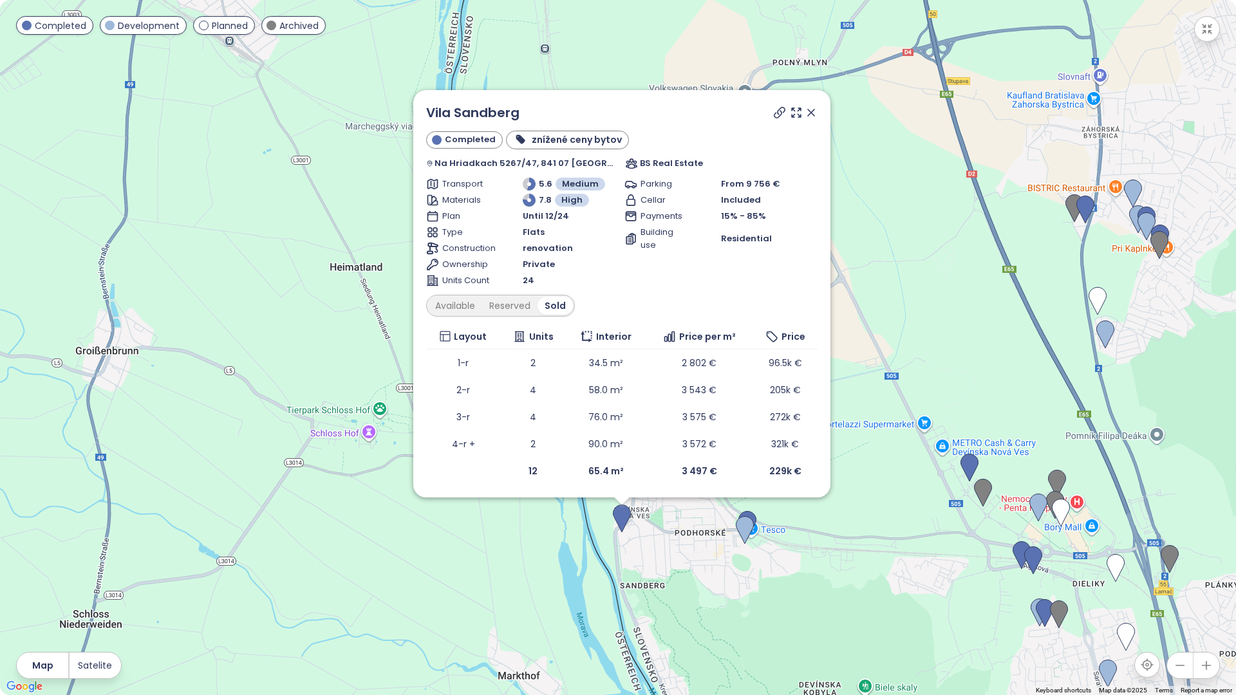
drag, startPoint x: 794, startPoint y: 505, endPoint x: 782, endPoint y: 283, distance: 222.5
click at [798, 545] on div "Vila Sandberg Completed znížené ceny bytov Na Hriadkach 5267/47, 841 07 Devínsk…" at bounding box center [618, 347] width 1236 height 695
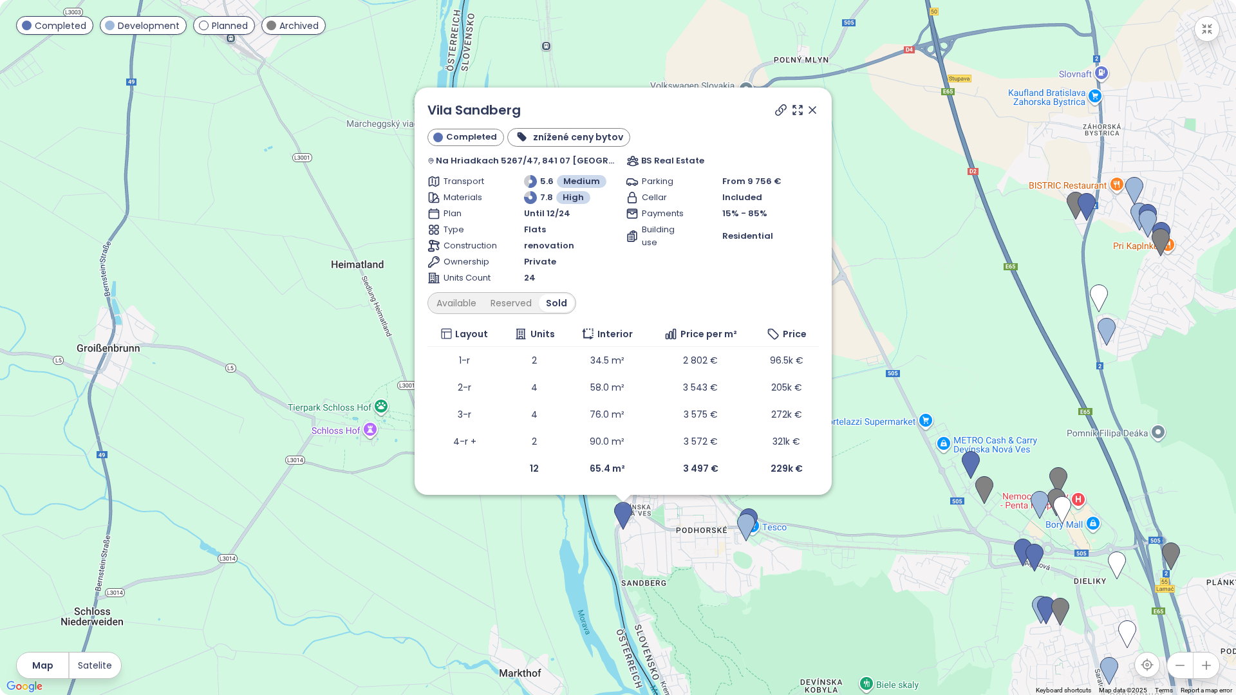
click at [809, 107] on icon at bounding box center [812, 110] width 6 height 6
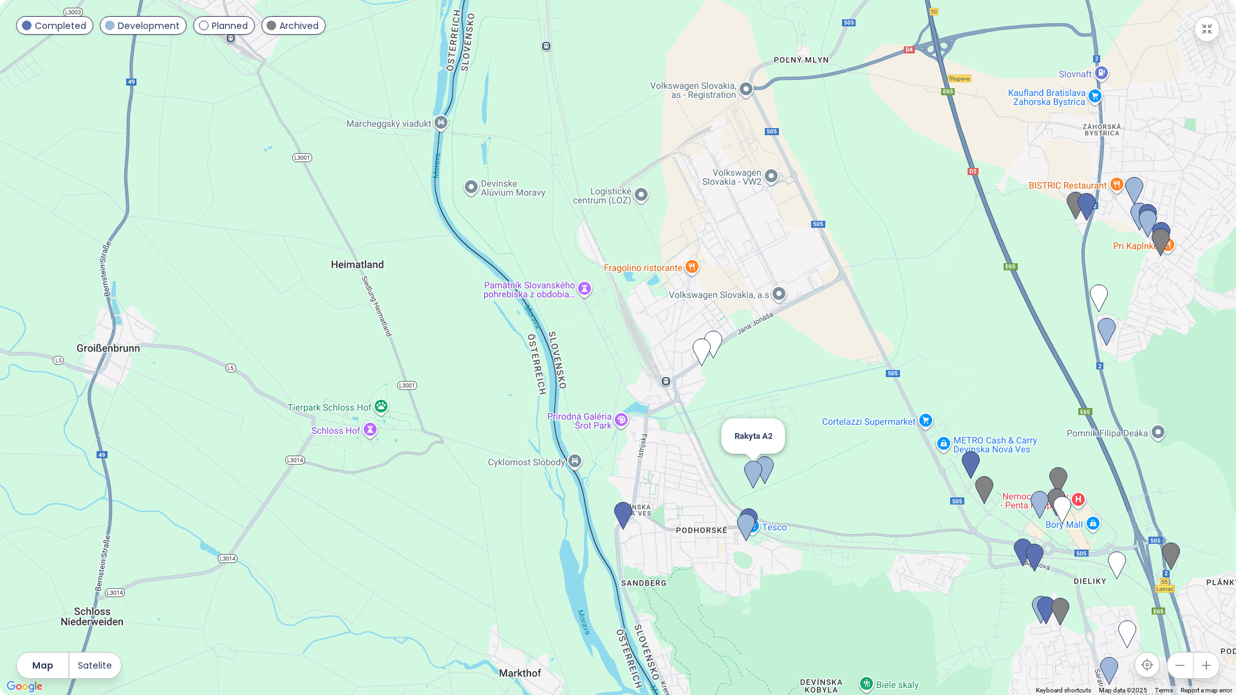
click at [755, 475] on img at bounding box center [753, 475] width 18 height 28
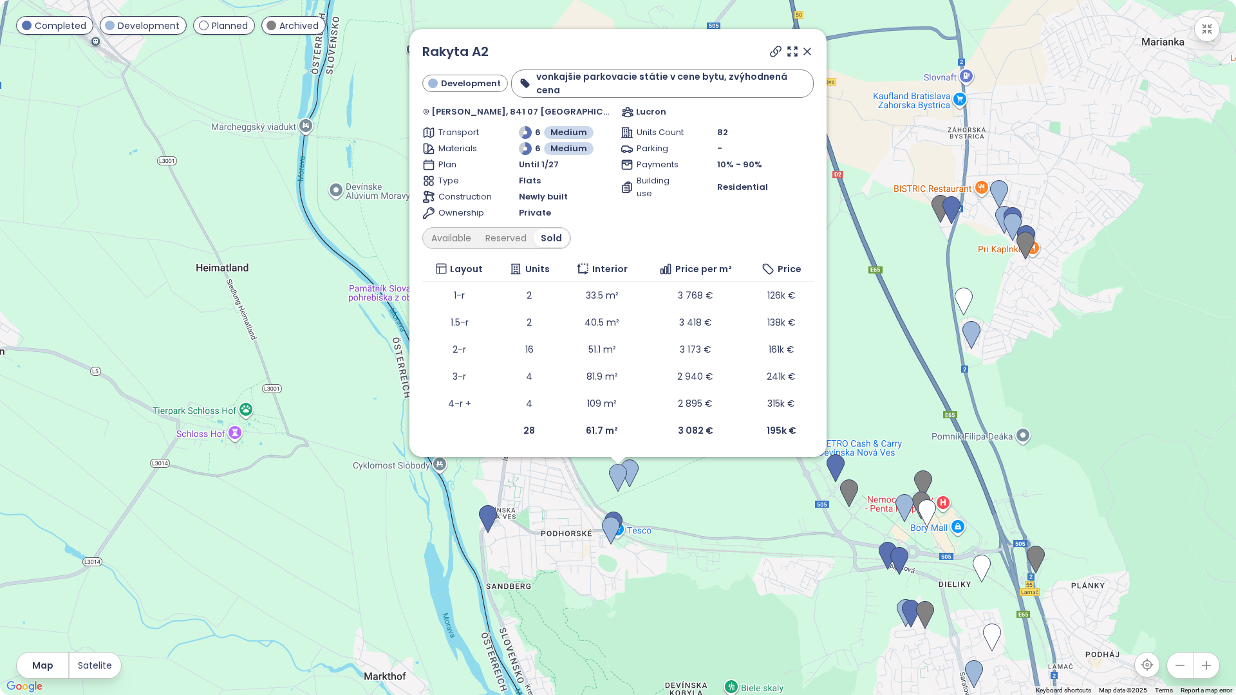
click at [806, 58] on icon at bounding box center [807, 51] width 13 height 13
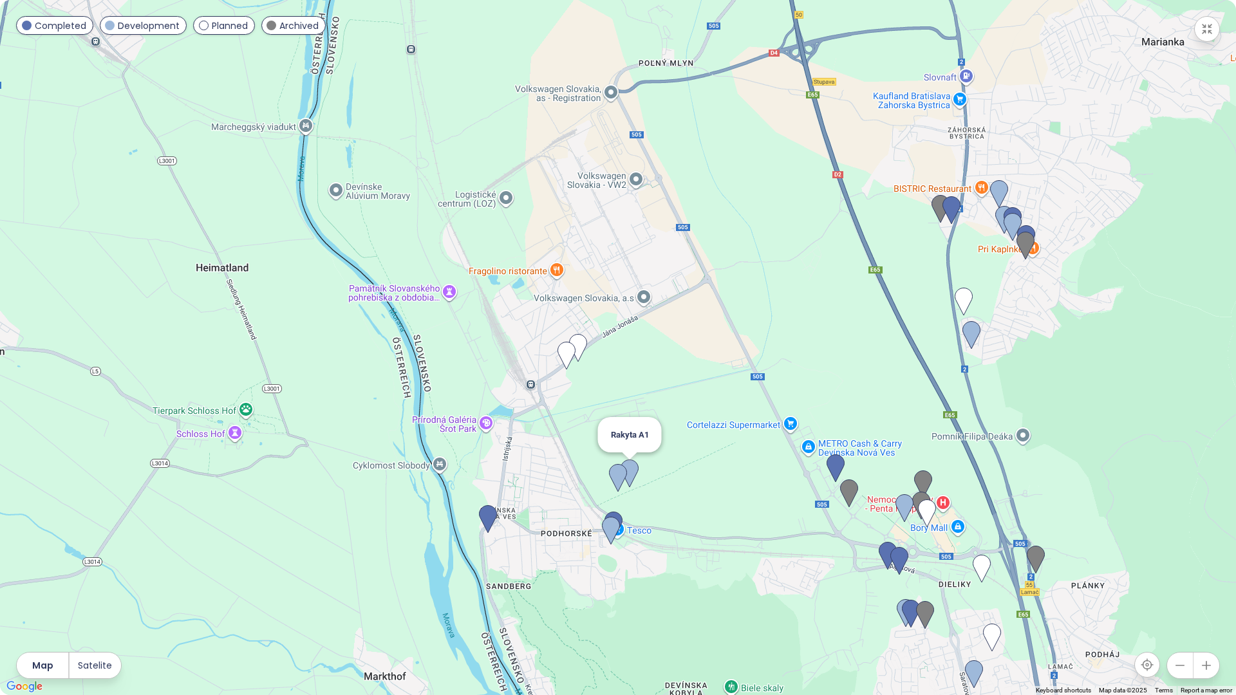
click at [631, 467] on img at bounding box center [630, 474] width 18 height 28
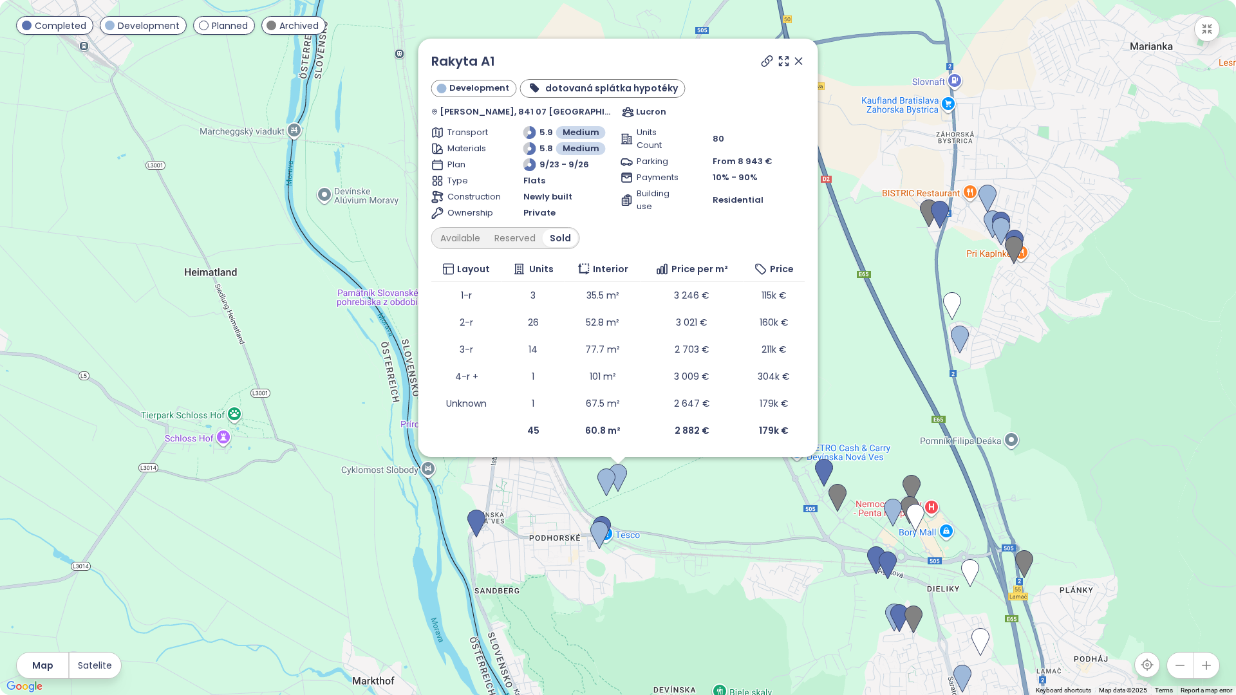
click at [798, 62] on div "Rakyta A1 Development dotovaná splátka hypotéky Cesta Bez Názvu, 841 07 Devínsk…" at bounding box center [619, 248] width 400 height 419
click at [796, 63] on icon at bounding box center [799, 61] width 6 height 6
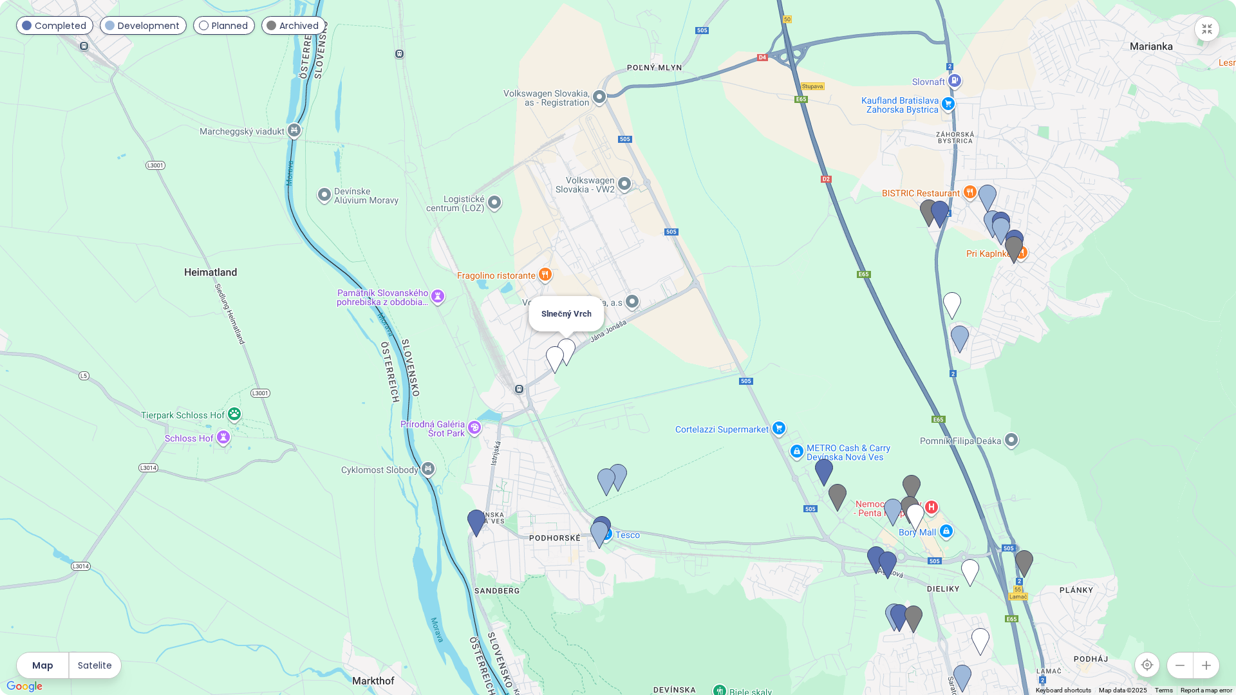
click at [569, 347] on img at bounding box center [567, 353] width 18 height 28
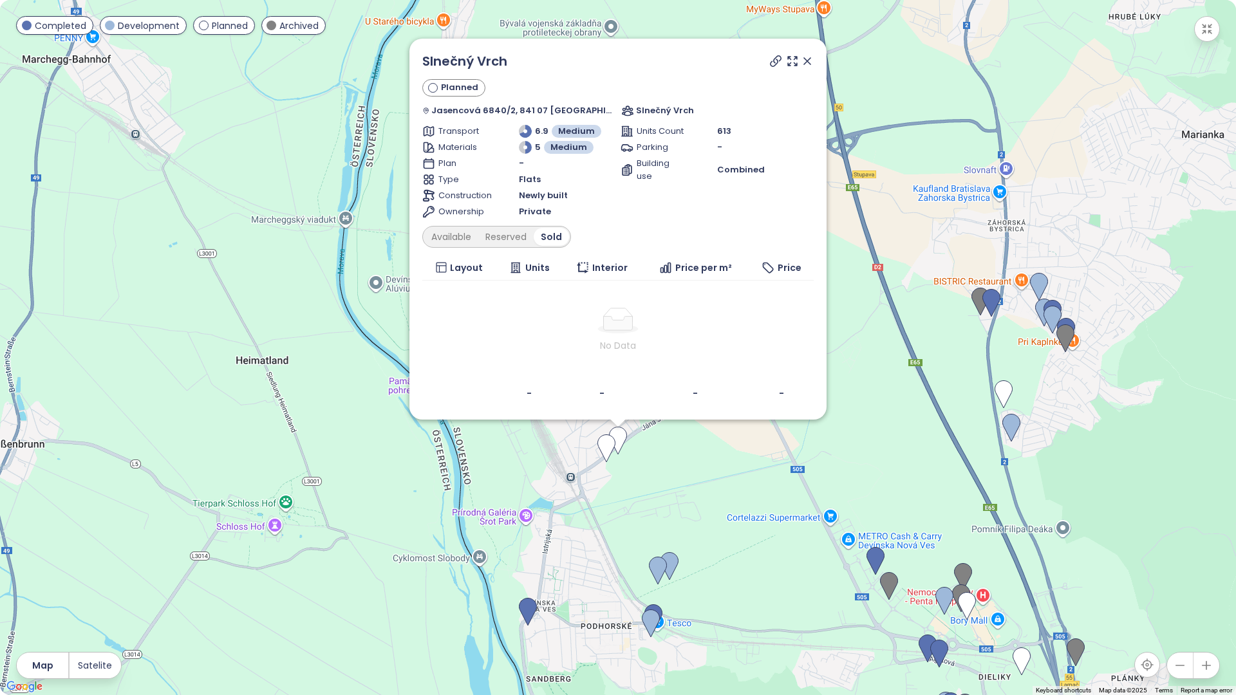
click at [804, 62] on icon at bounding box center [807, 61] width 6 height 6
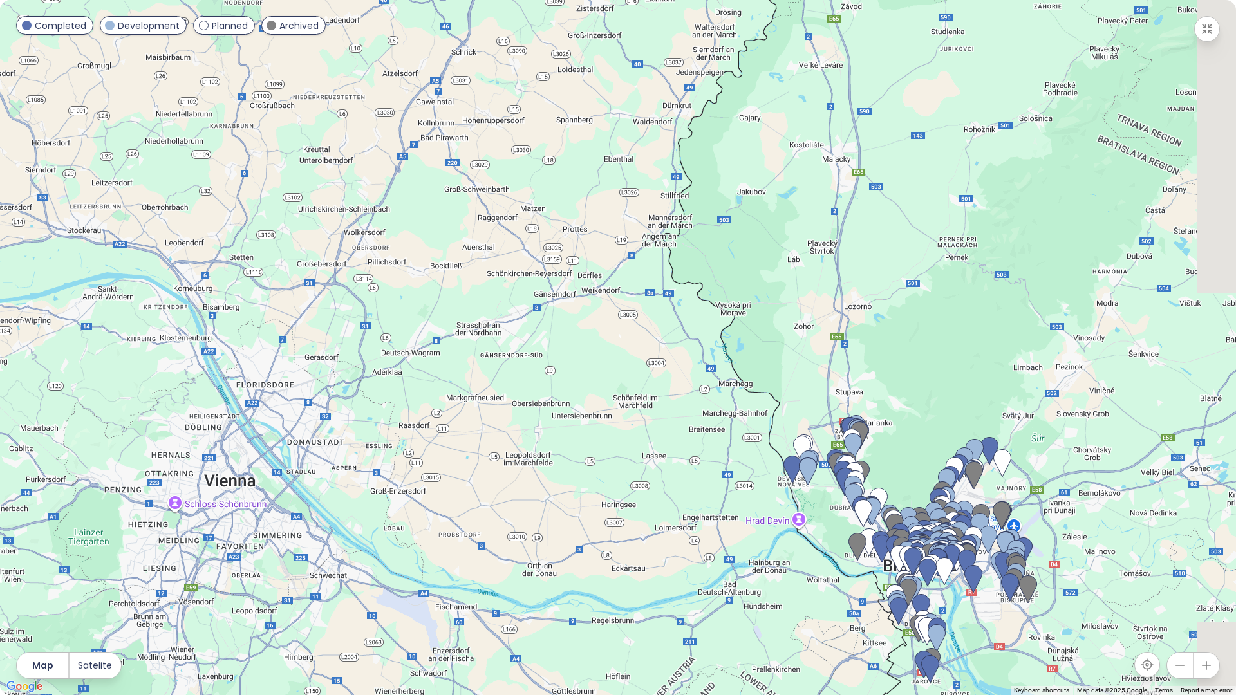
drag, startPoint x: 1042, startPoint y: 437, endPoint x: 896, endPoint y: 453, distance: 147.1
click at [891, 454] on div at bounding box center [618, 347] width 1236 height 695
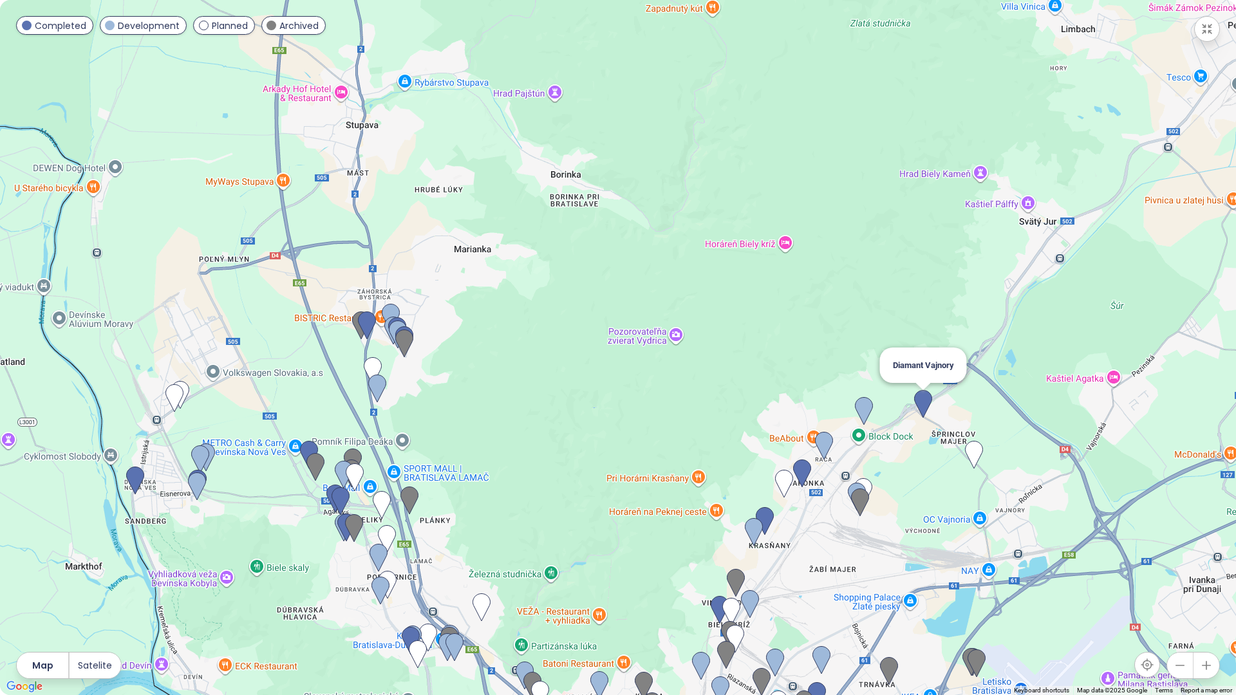
click at [923, 404] on img at bounding box center [923, 404] width 18 height 28
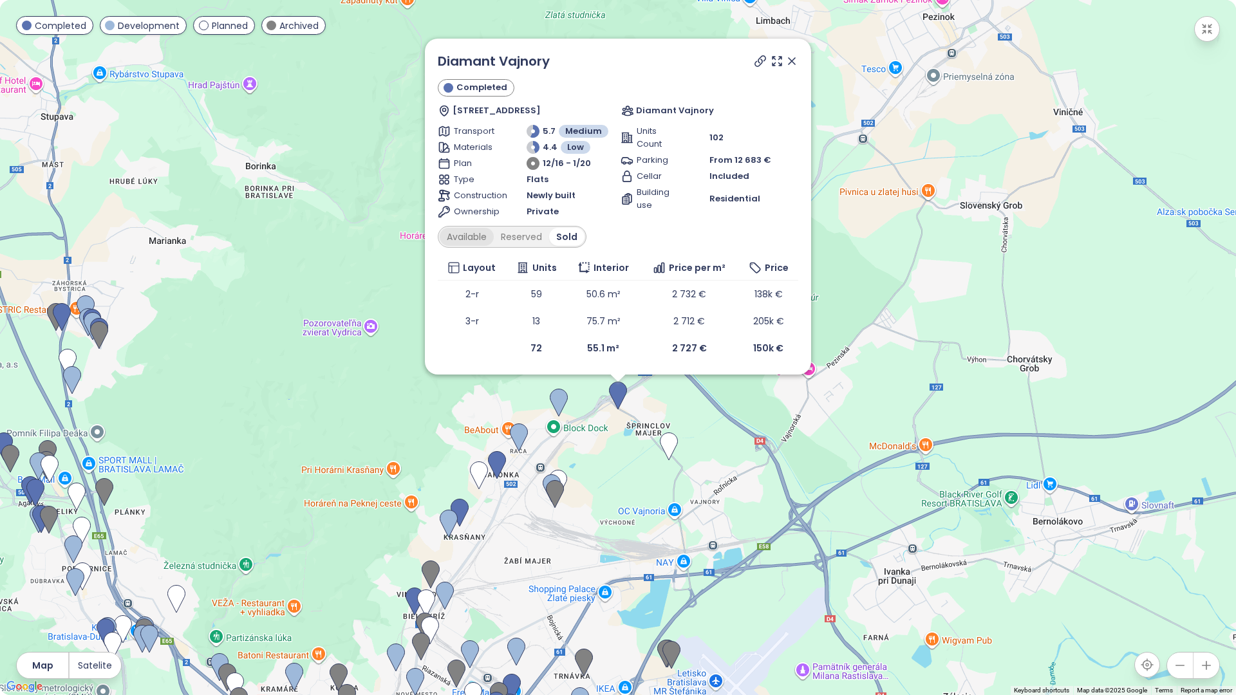
click at [459, 241] on div "Available" at bounding box center [467, 237] width 54 height 18
click at [527, 240] on div "Reserved" at bounding box center [525, 237] width 55 height 18
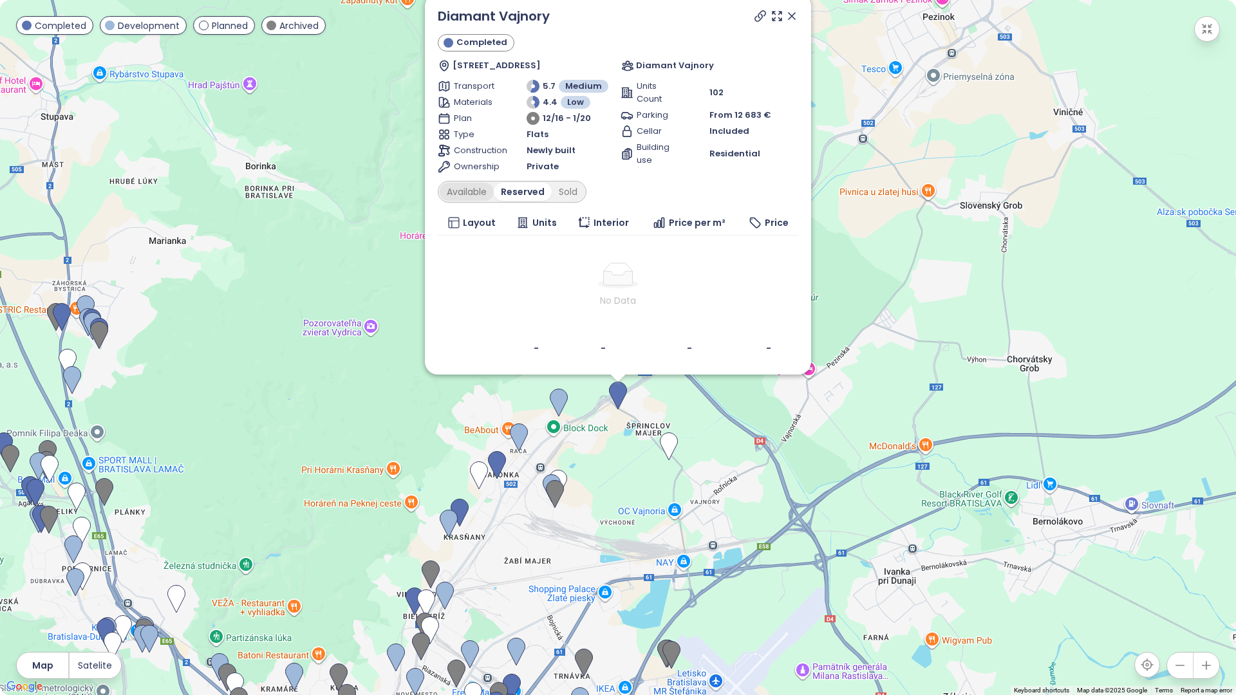
click at [478, 192] on div "Available" at bounding box center [467, 192] width 54 height 18
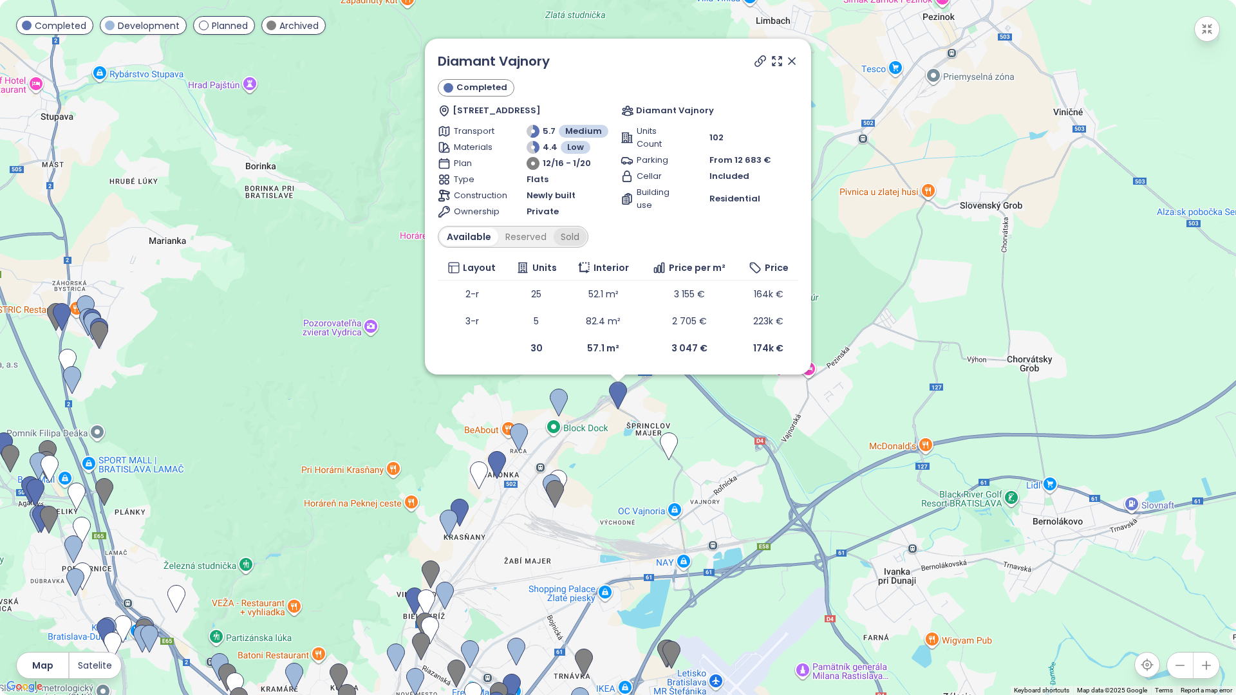
click at [572, 235] on div "Sold" at bounding box center [570, 237] width 33 height 18
click at [467, 242] on div "Available" at bounding box center [467, 237] width 54 height 18
click at [467, 237] on div "Available" at bounding box center [467, 237] width 54 height 18
click at [522, 427] on img at bounding box center [519, 438] width 18 height 28
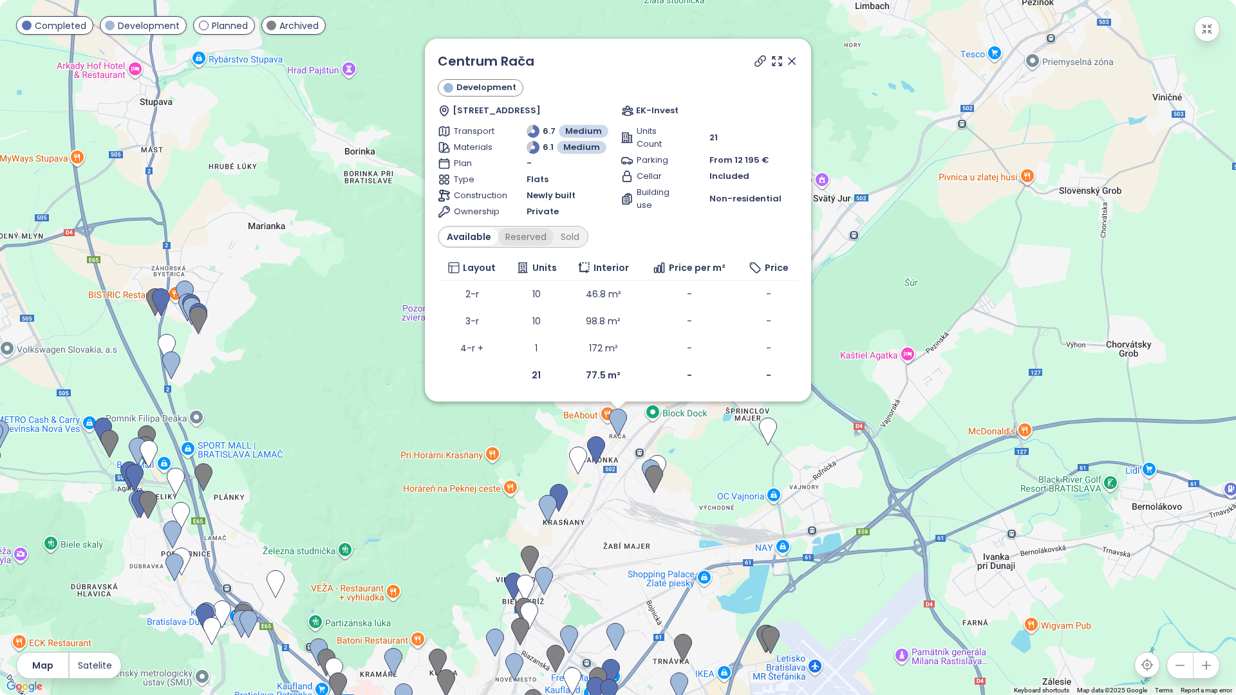
click at [521, 240] on div "Reserved" at bounding box center [525, 237] width 55 height 18
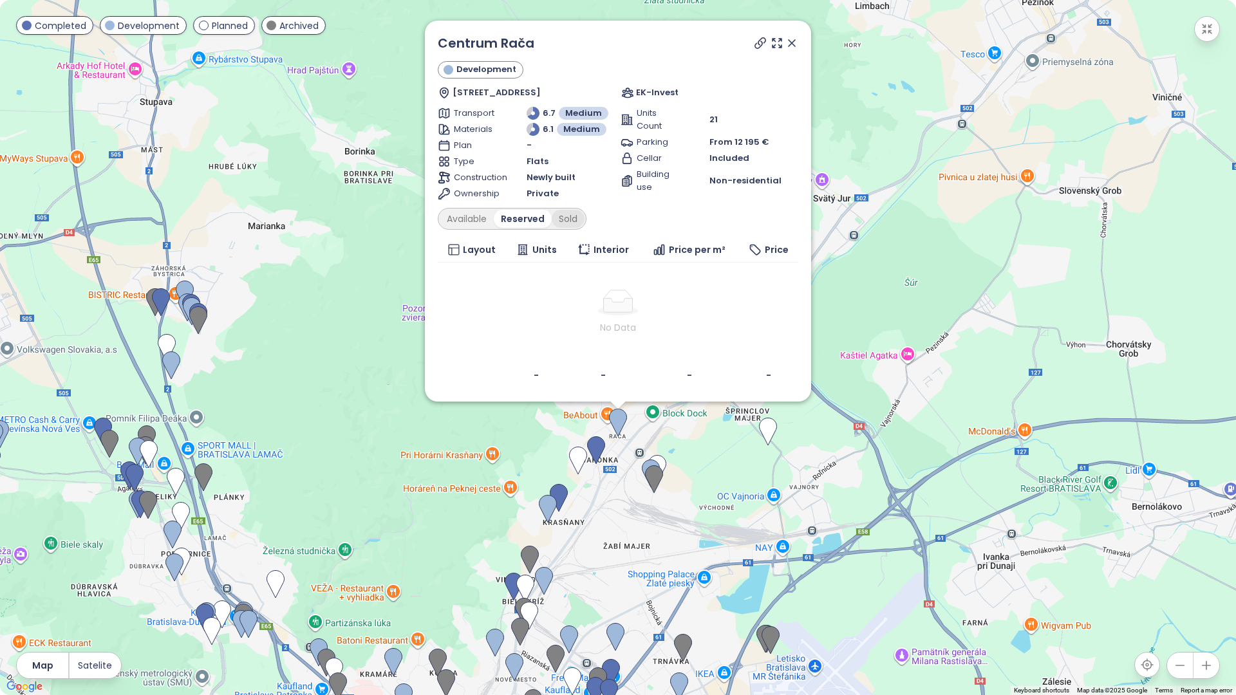
click at [565, 223] on div "Sold" at bounding box center [568, 219] width 33 height 18
click at [793, 43] on icon at bounding box center [792, 43] width 6 height 6
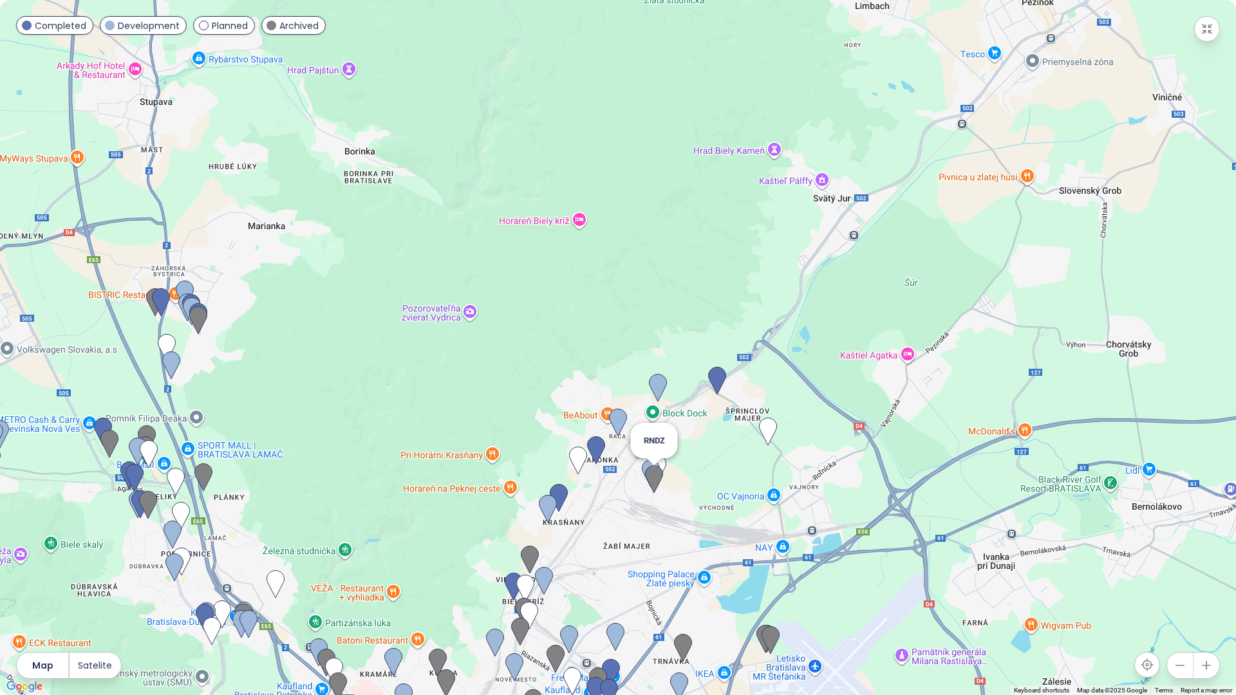
click at [654, 471] on img at bounding box center [654, 480] width 18 height 28
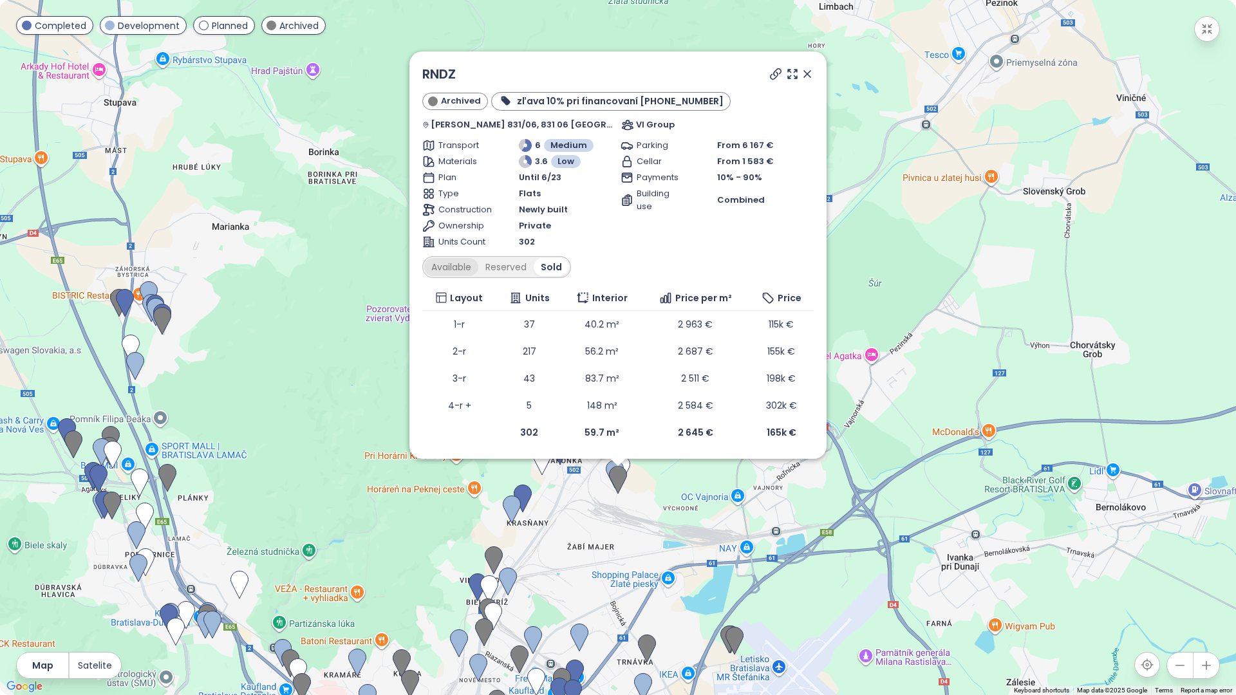
click at [467, 265] on div "Available" at bounding box center [451, 267] width 54 height 18
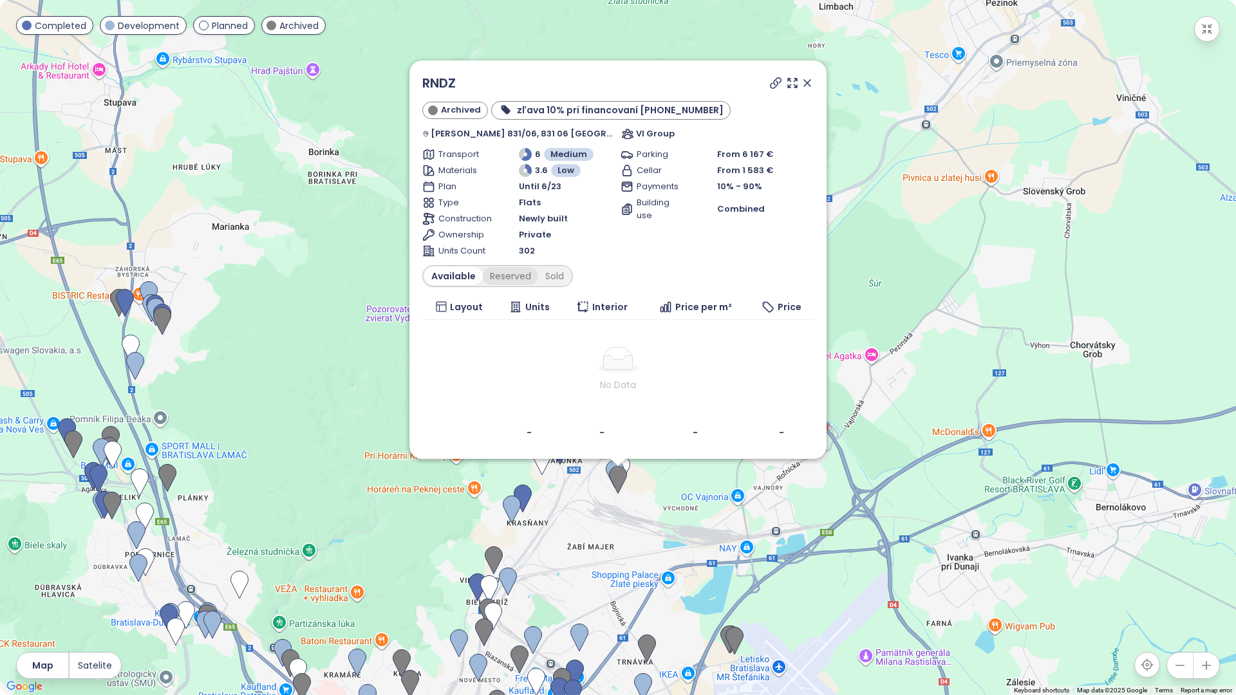
click at [522, 276] on div "Reserved" at bounding box center [510, 276] width 55 height 18
click at [569, 275] on div "Sold" at bounding box center [552, 276] width 33 height 18
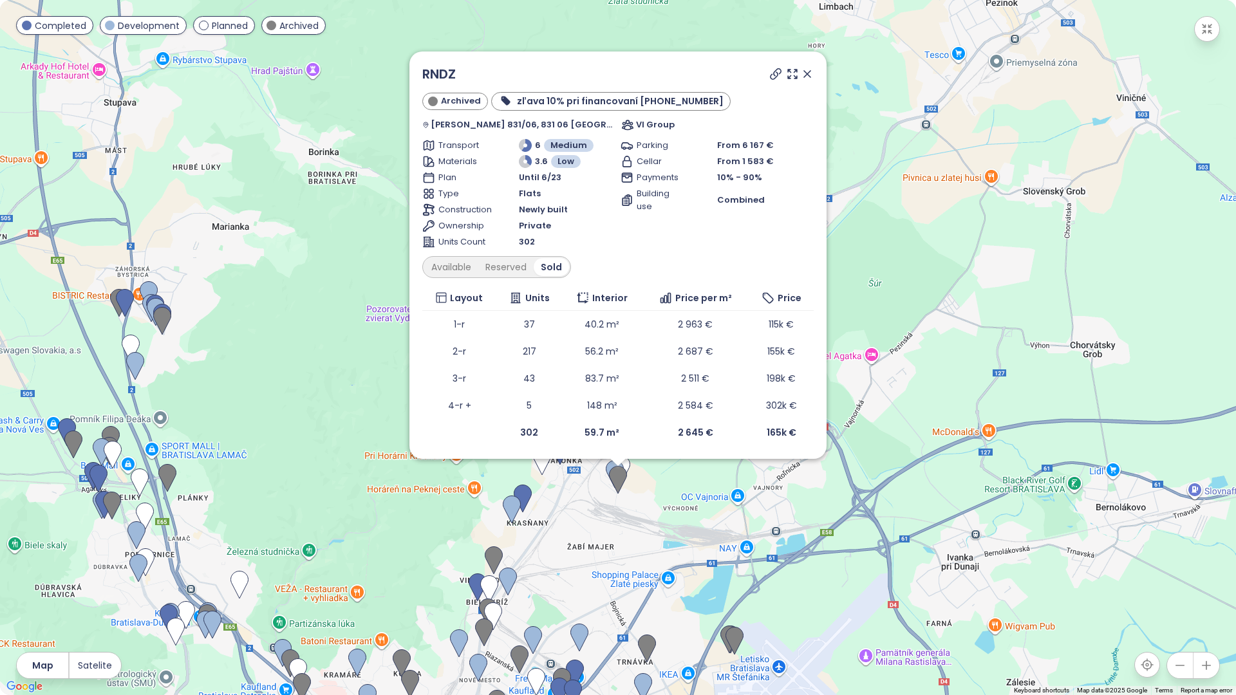
click at [801, 68] on icon at bounding box center [807, 74] width 13 height 13
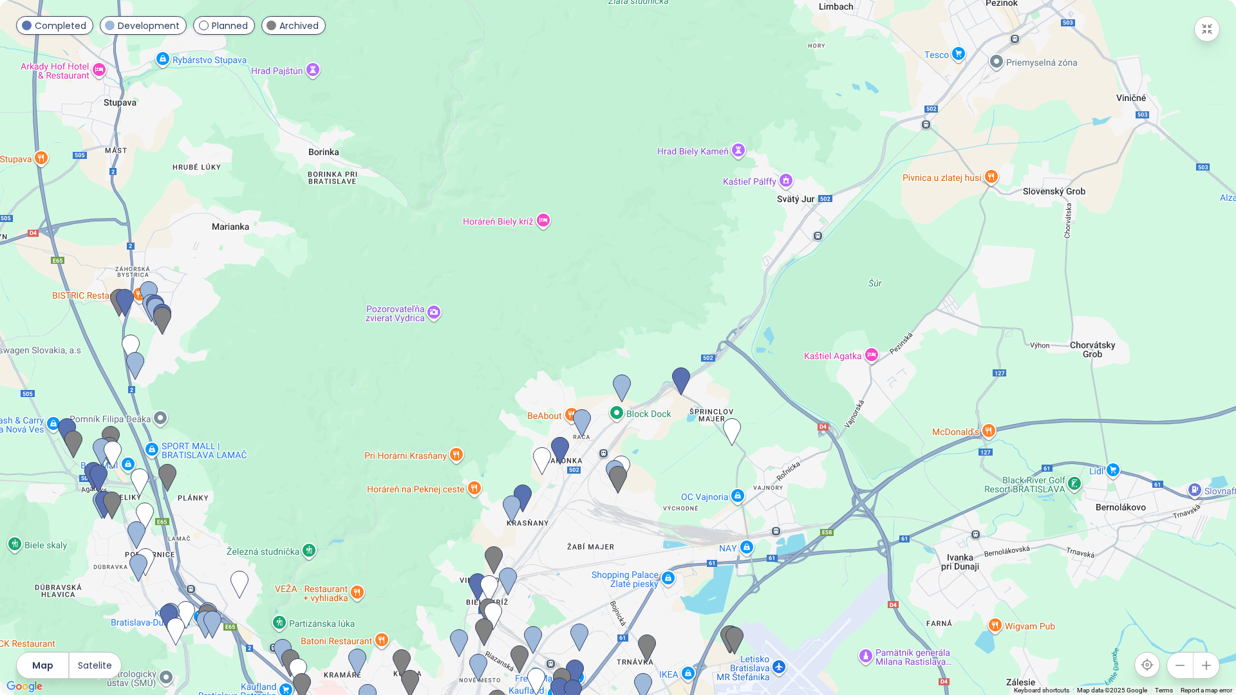
click at [125, 24] on span "Development" at bounding box center [149, 26] width 62 height 14
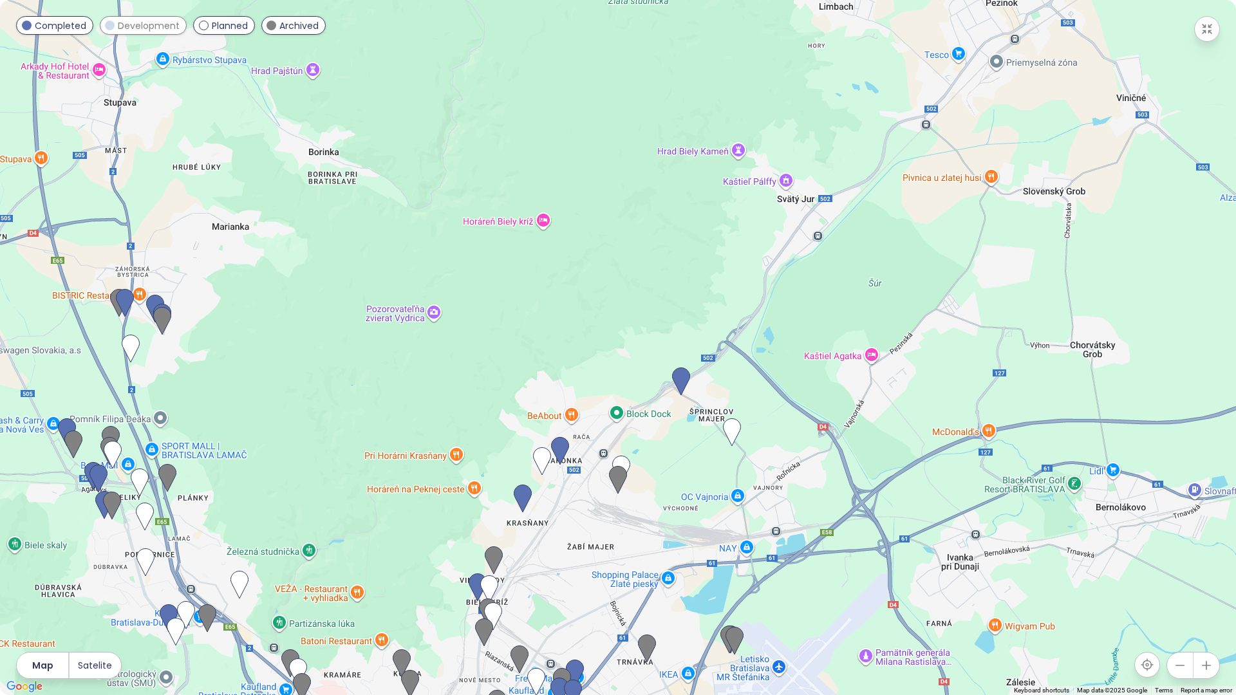
click at [75, 23] on span "Completed" at bounding box center [61, 26] width 52 height 14
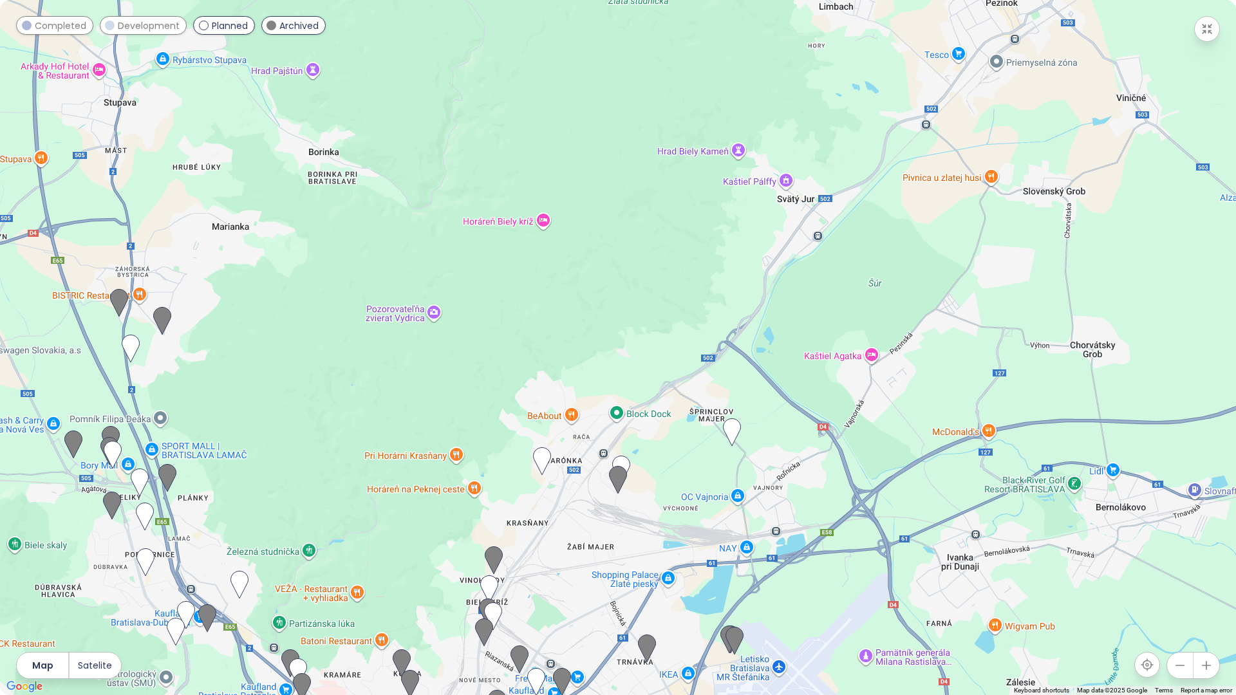
click at [212, 24] on span "Planned" at bounding box center [230, 26] width 36 height 14
click at [301, 24] on span "Archived" at bounding box center [298, 26] width 39 height 14
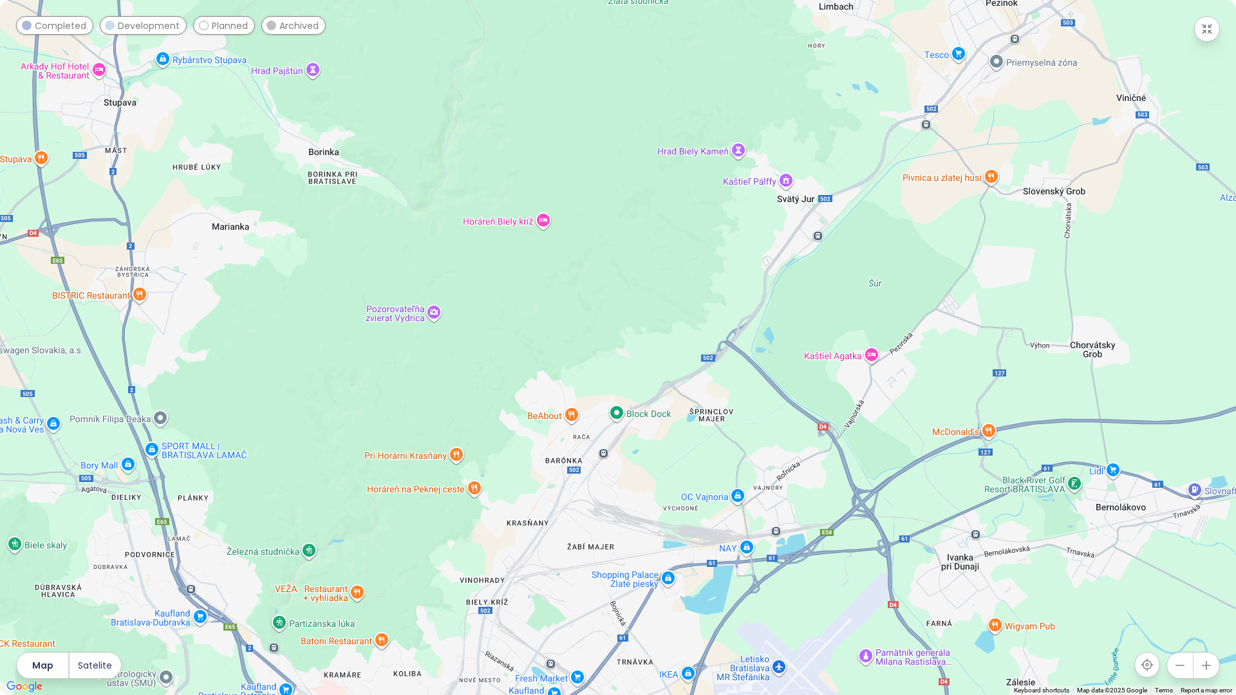
click at [149, 28] on span "Development" at bounding box center [149, 26] width 62 height 14
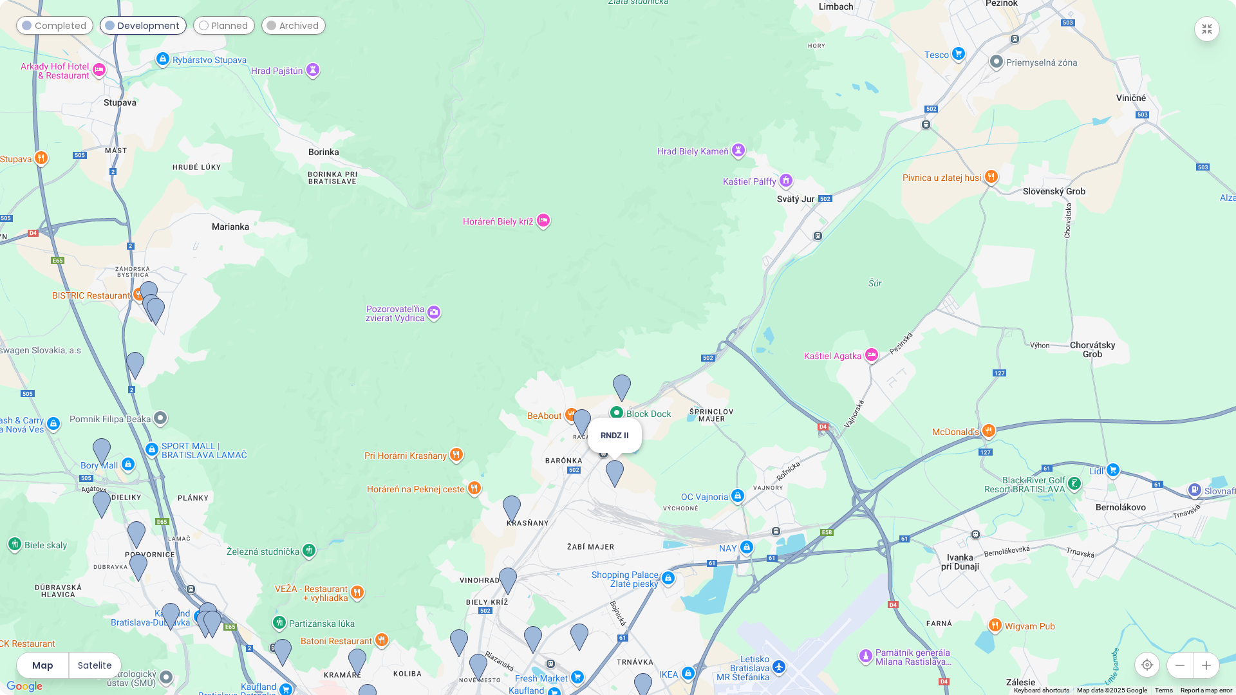
click at [614, 469] on img at bounding box center [615, 474] width 18 height 28
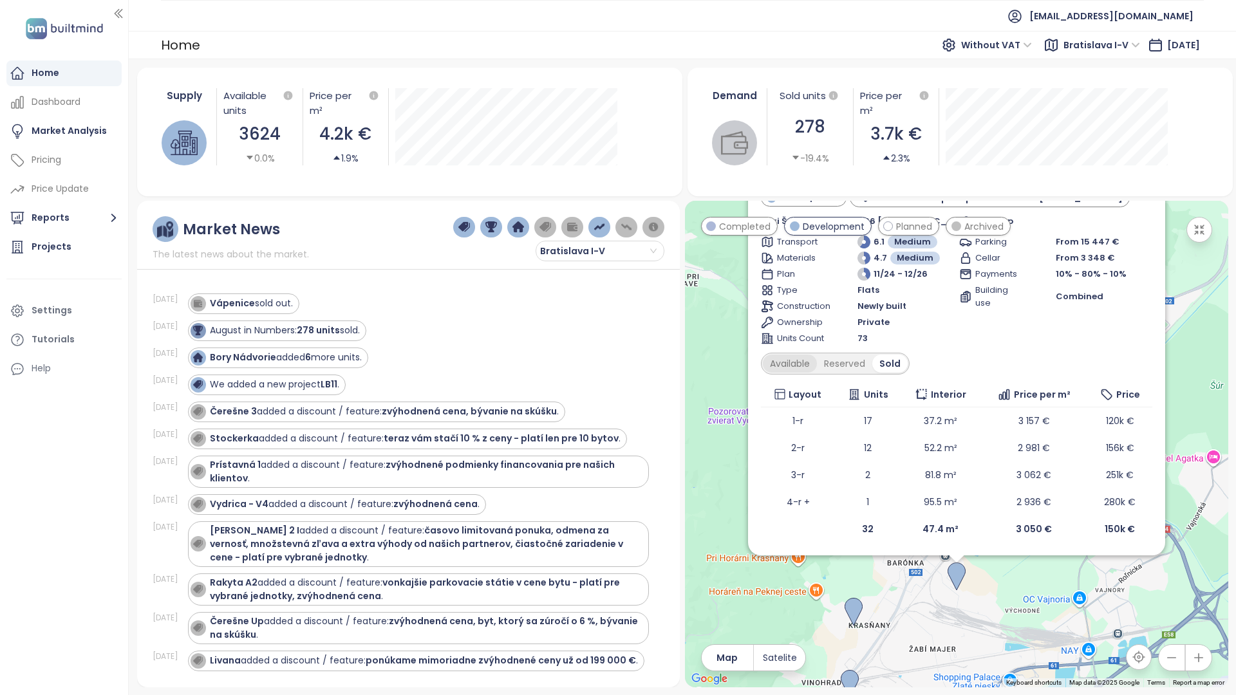
click at [763, 355] on div "Available" at bounding box center [790, 364] width 54 height 18
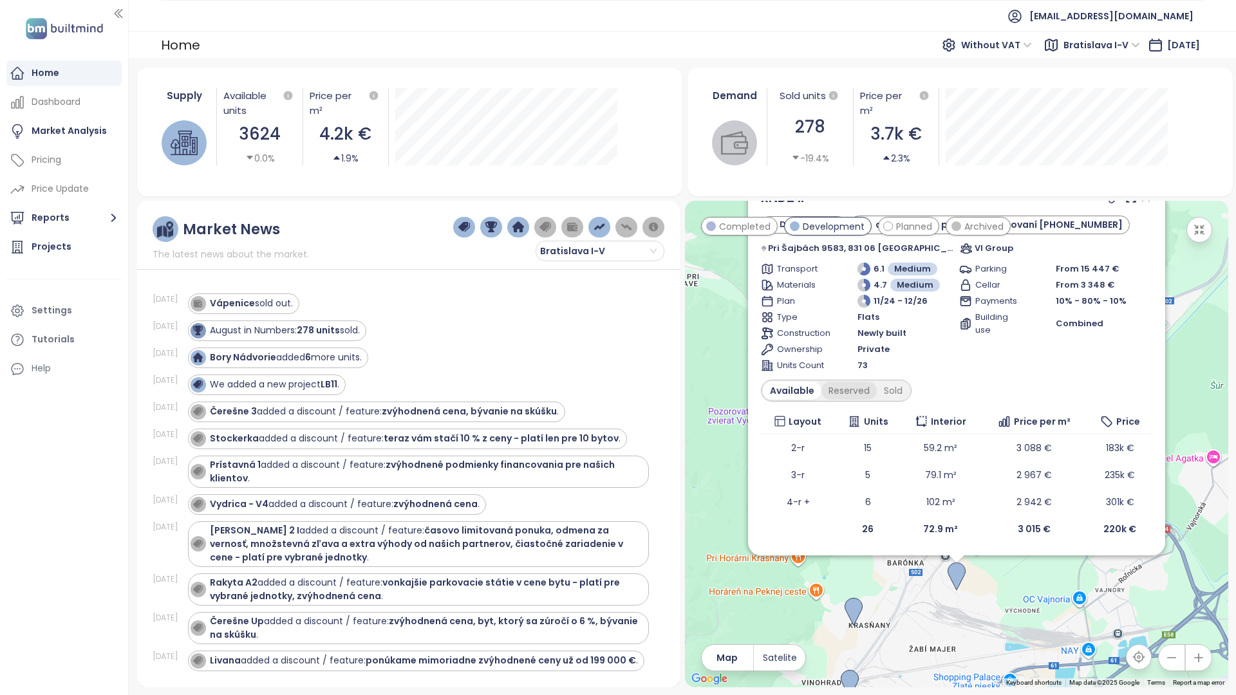
click at [822, 382] on div "Reserved" at bounding box center [849, 391] width 55 height 18
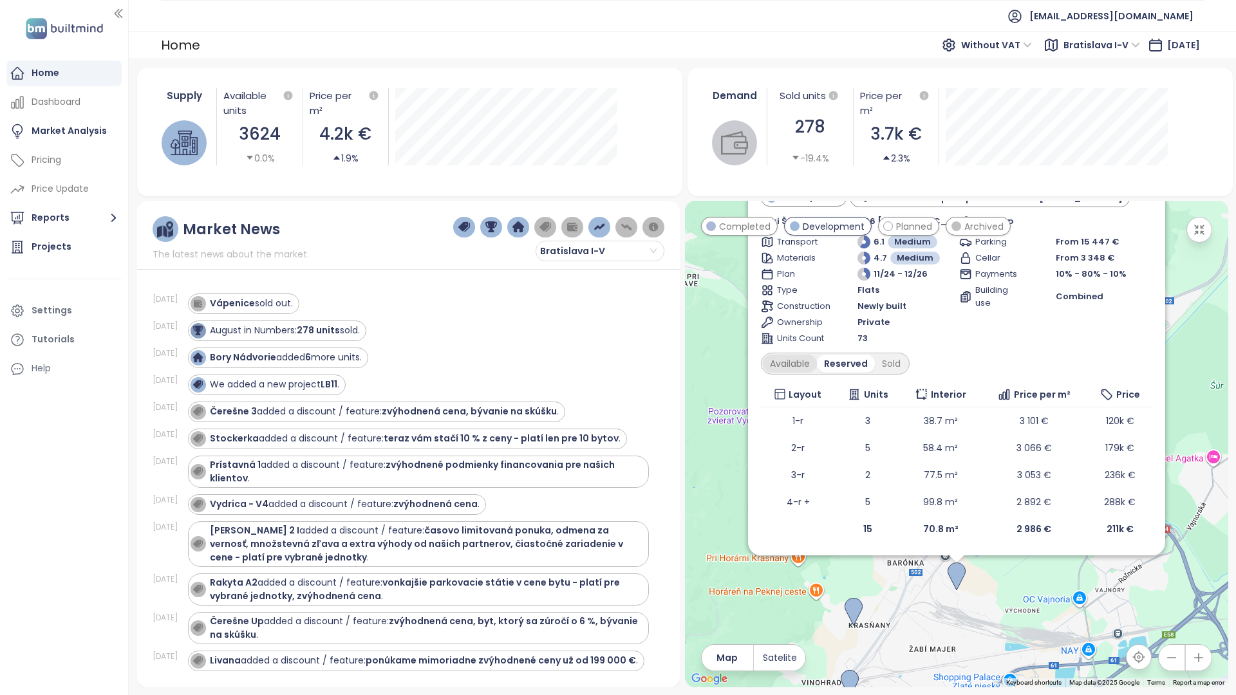
click at [763, 355] on div "Available" at bounding box center [790, 364] width 54 height 18
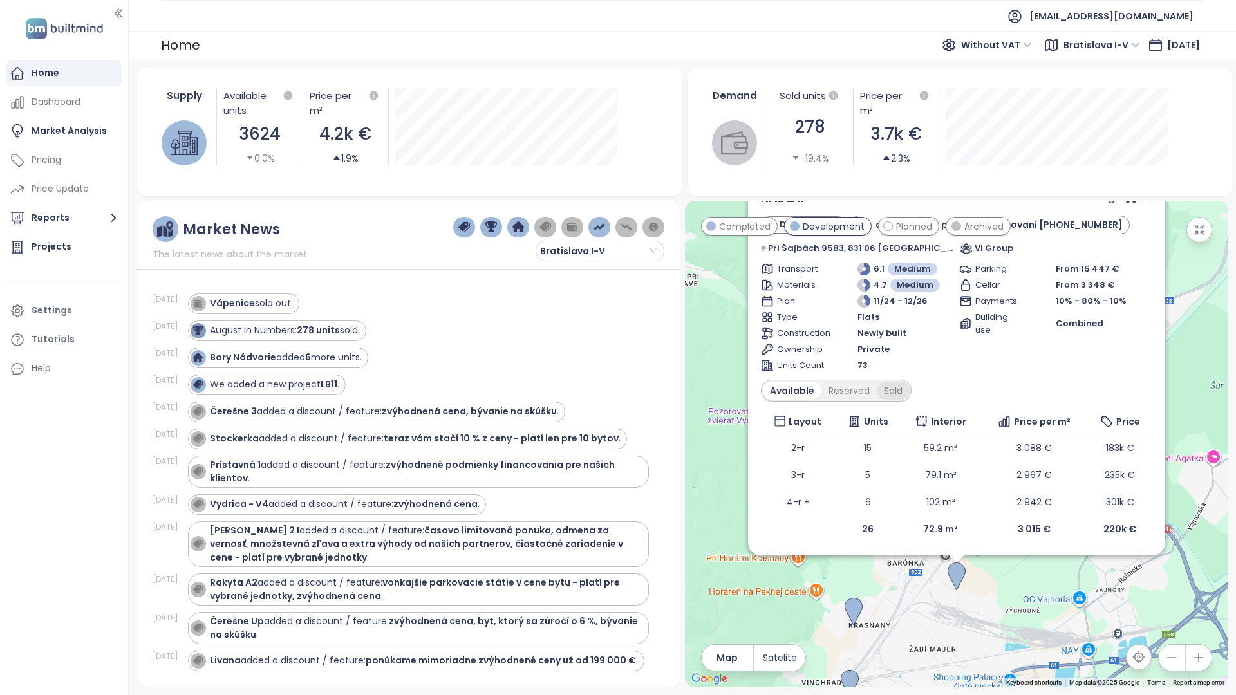
click at [877, 382] on div "Sold" at bounding box center [893, 391] width 33 height 18
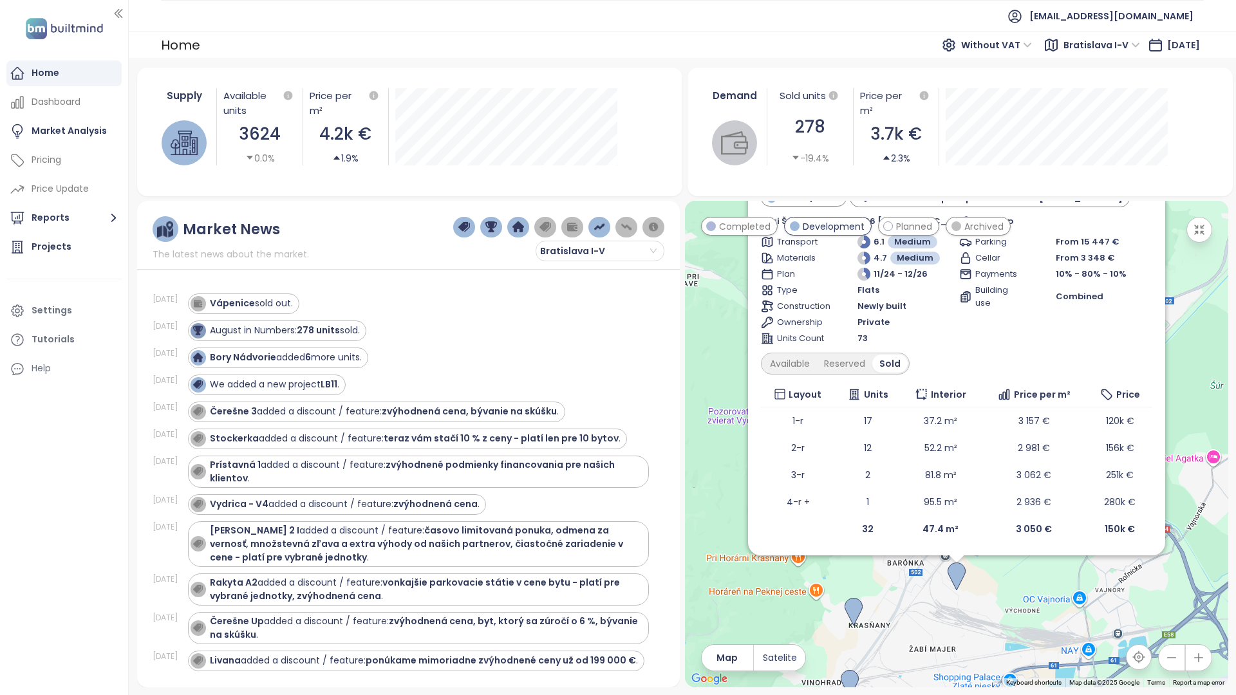
click at [1140, 164] on icon at bounding box center [1146, 170] width 13 height 13
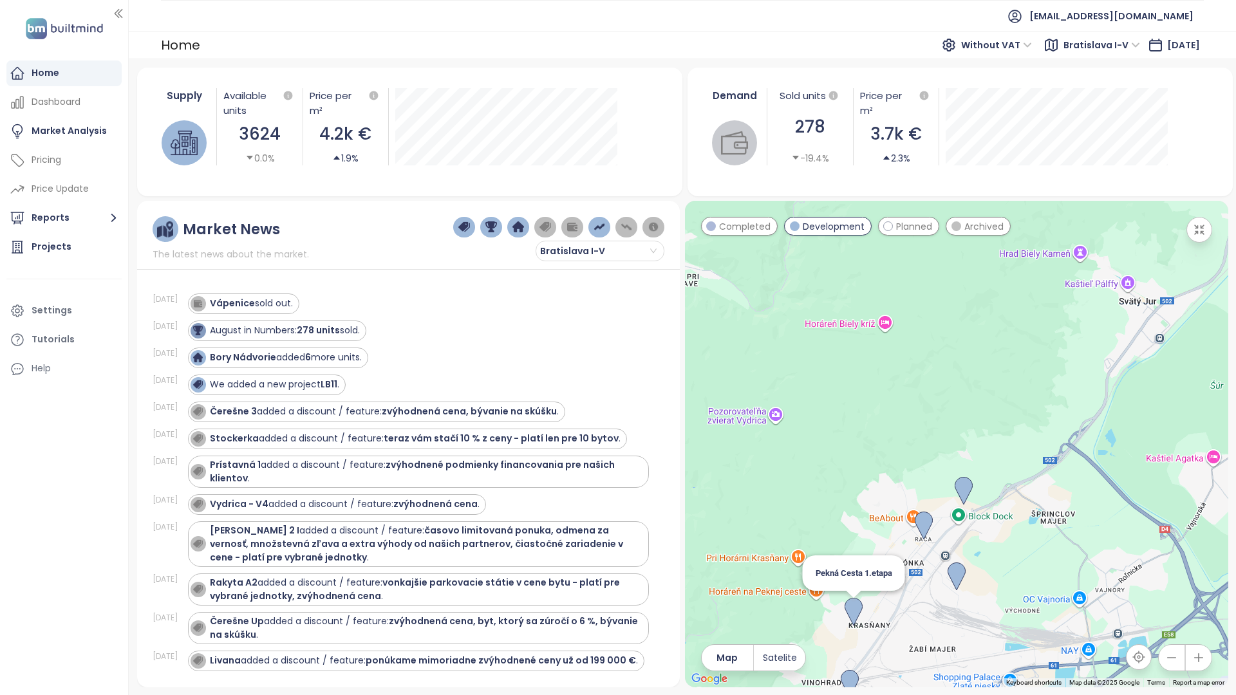
click at [845, 598] on img at bounding box center [854, 612] width 18 height 28
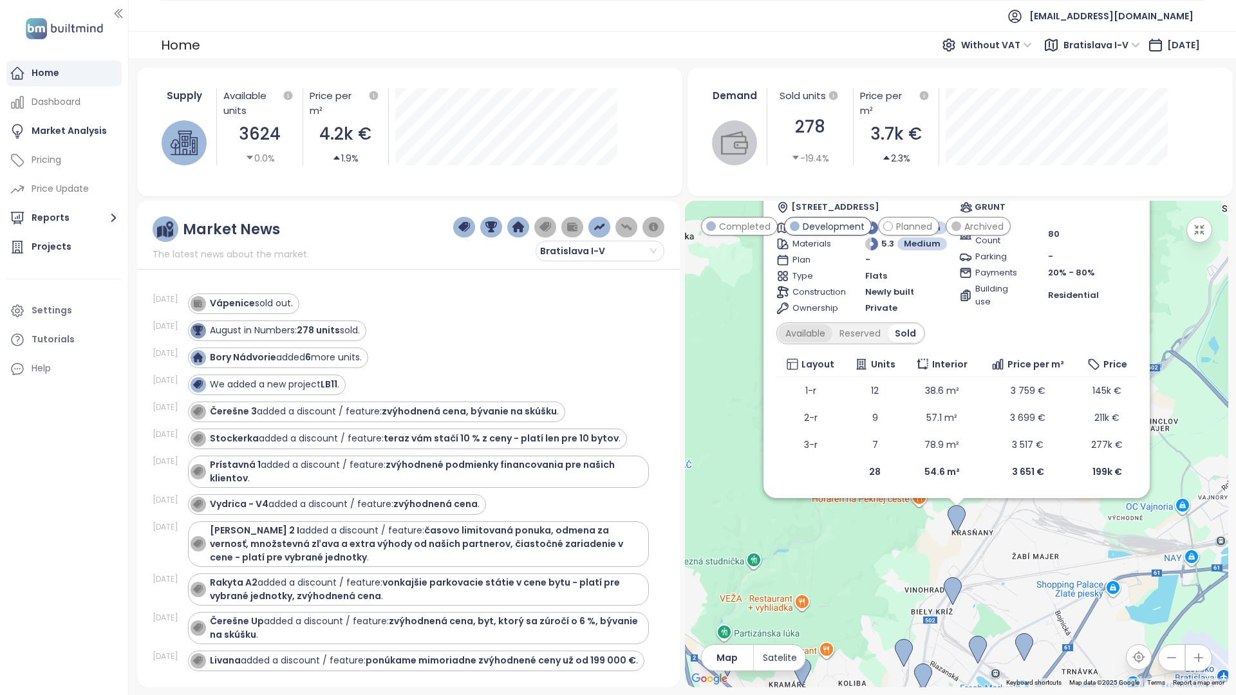
click at [779, 325] on div "Available" at bounding box center [806, 334] width 54 height 18
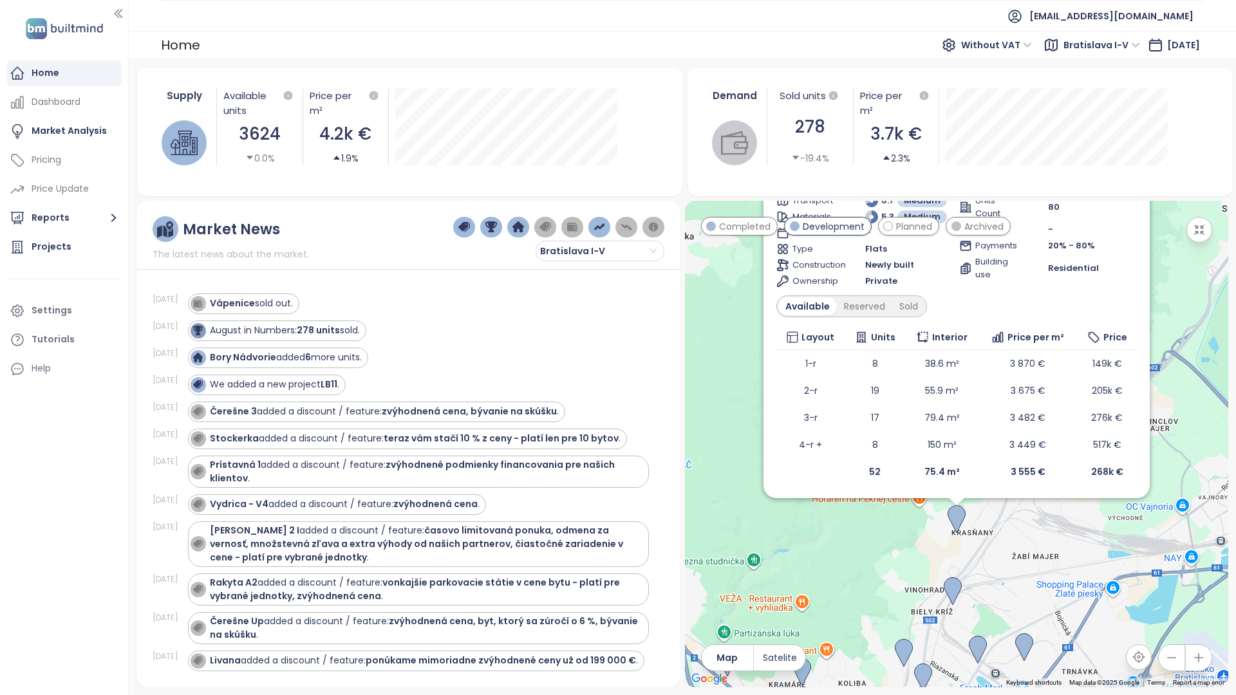
click at [777, 296] on div "Available Reserved Sold" at bounding box center [852, 307] width 151 height 22
click at [837, 297] on div "Reserved" at bounding box center [864, 306] width 55 height 18
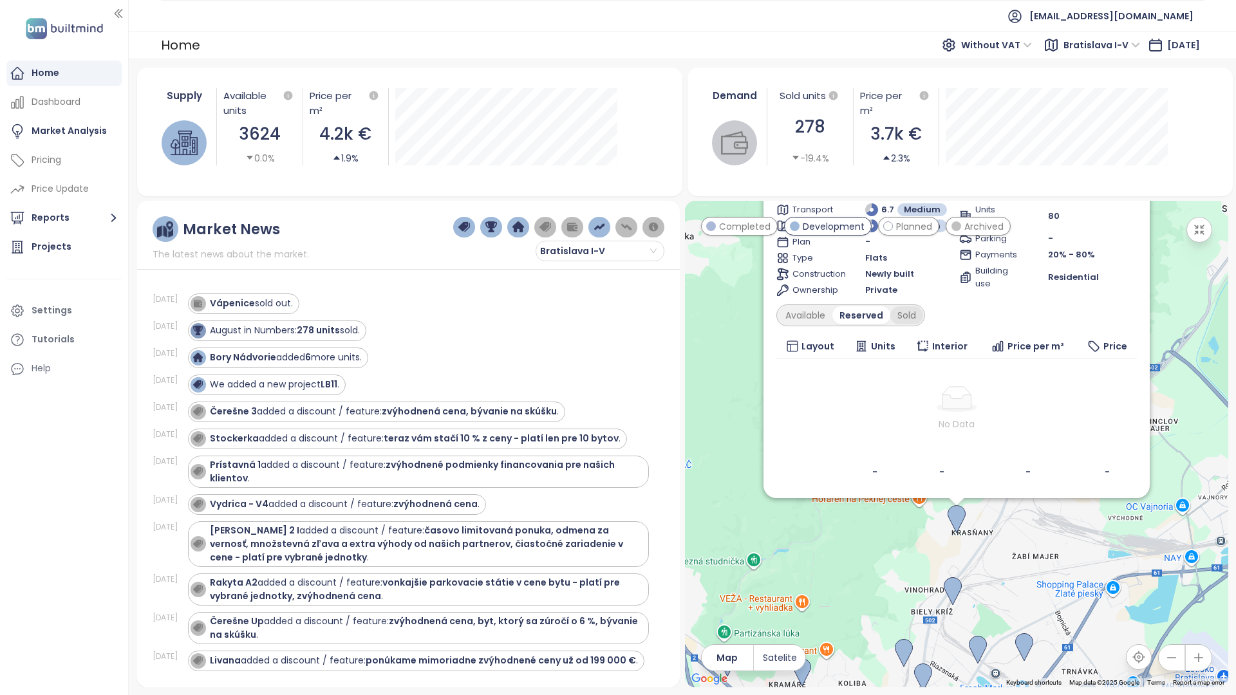
click at [891, 307] on div "Sold" at bounding box center [907, 316] width 33 height 18
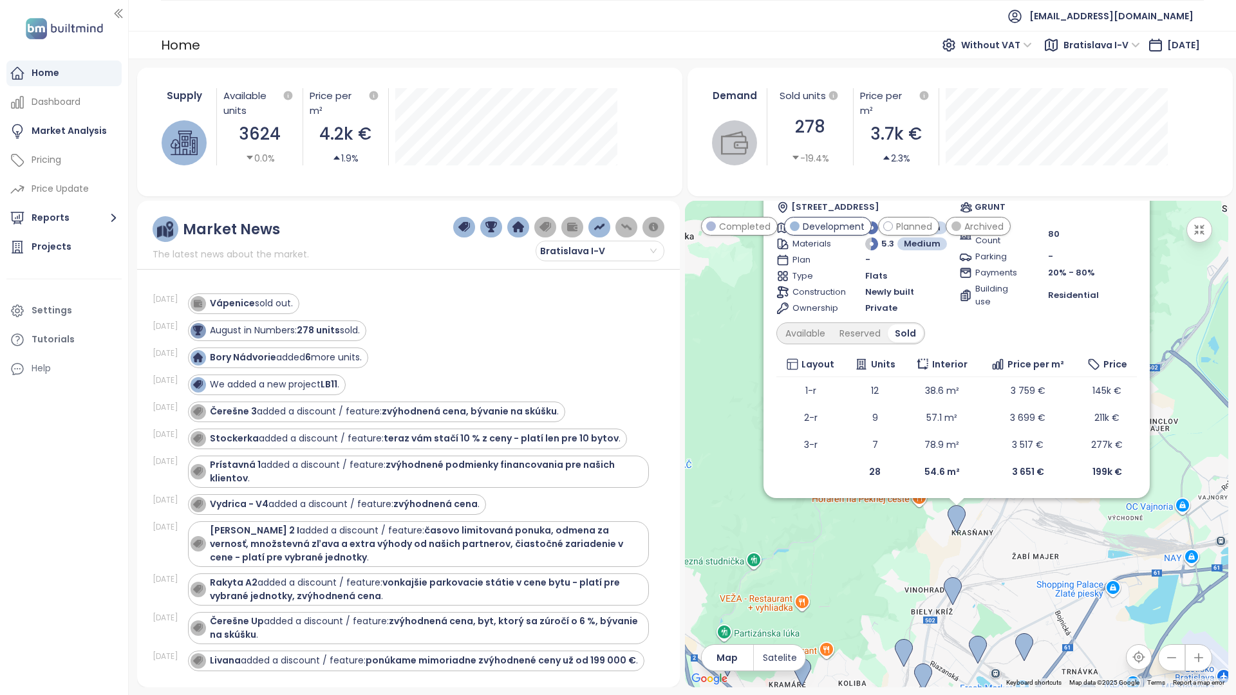
click at [777, 218] on div "Pekná Cesta 1.etapa Development [STREET_ADDRESS] GRUNT Transport 6.7 Medium Mat…" at bounding box center [957, 316] width 361 height 337
click at [1124, 151] on icon at bounding box center [1130, 157] width 13 height 13
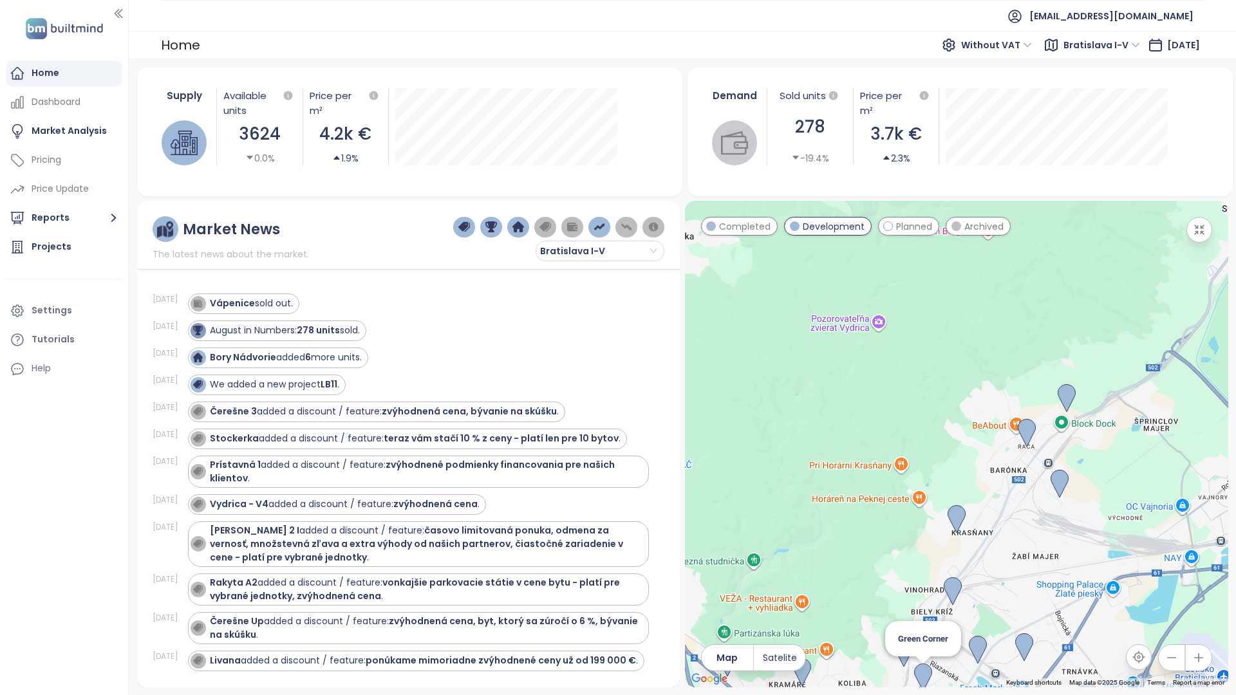
click at [914, 664] on img at bounding box center [923, 678] width 18 height 28
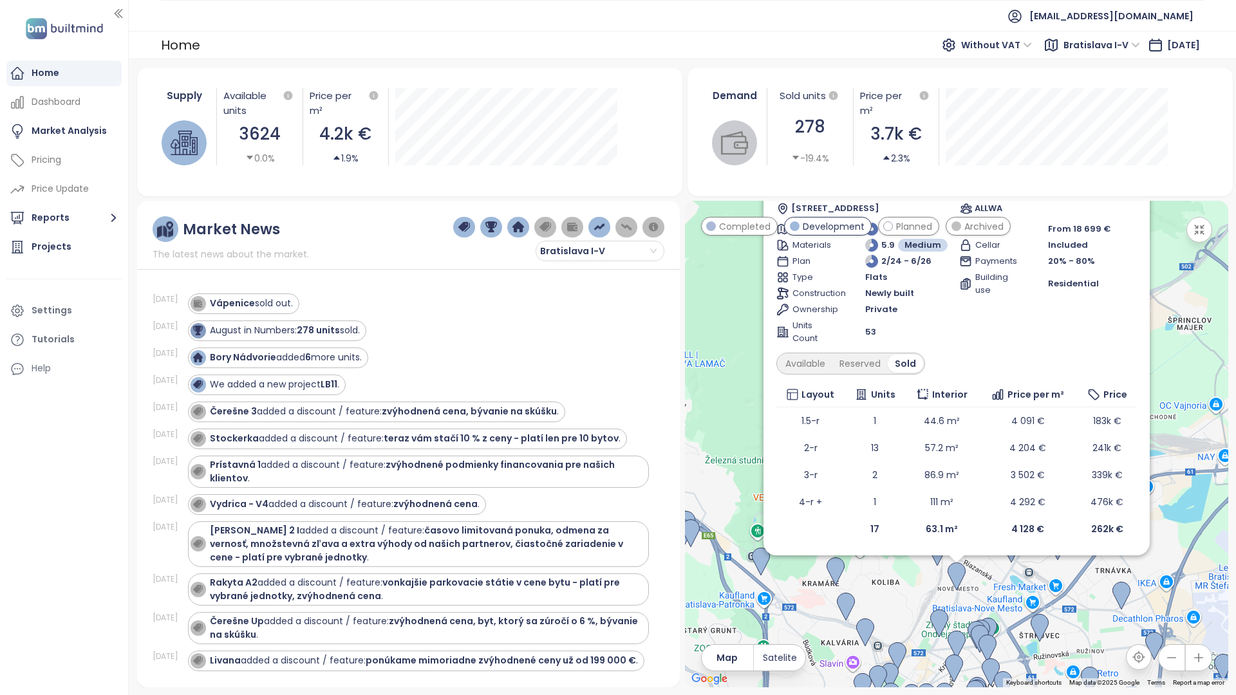
click at [1124, 151] on icon at bounding box center [1130, 157] width 13 height 13
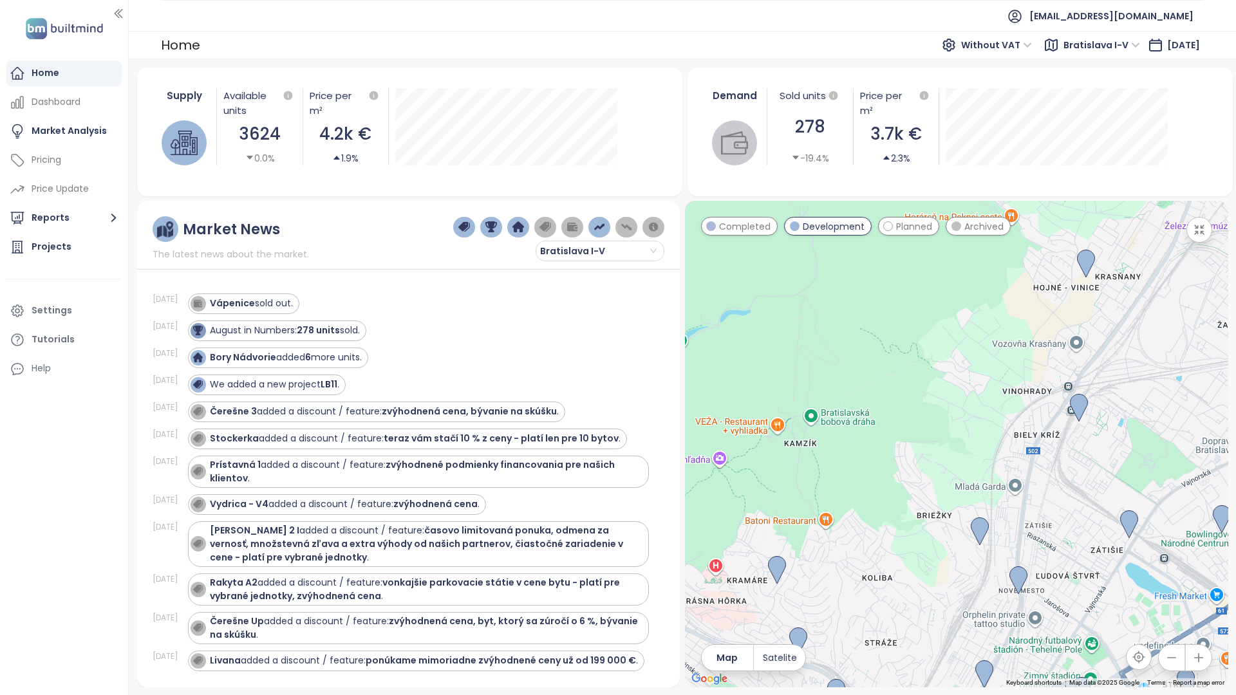
drag, startPoint x: 730, startPoint y: 323, endPoint x: 821, endPoint y: 310, distance: 91.6
click at [821, 310] on div at bounding box center [956, 444] width 543 height 487
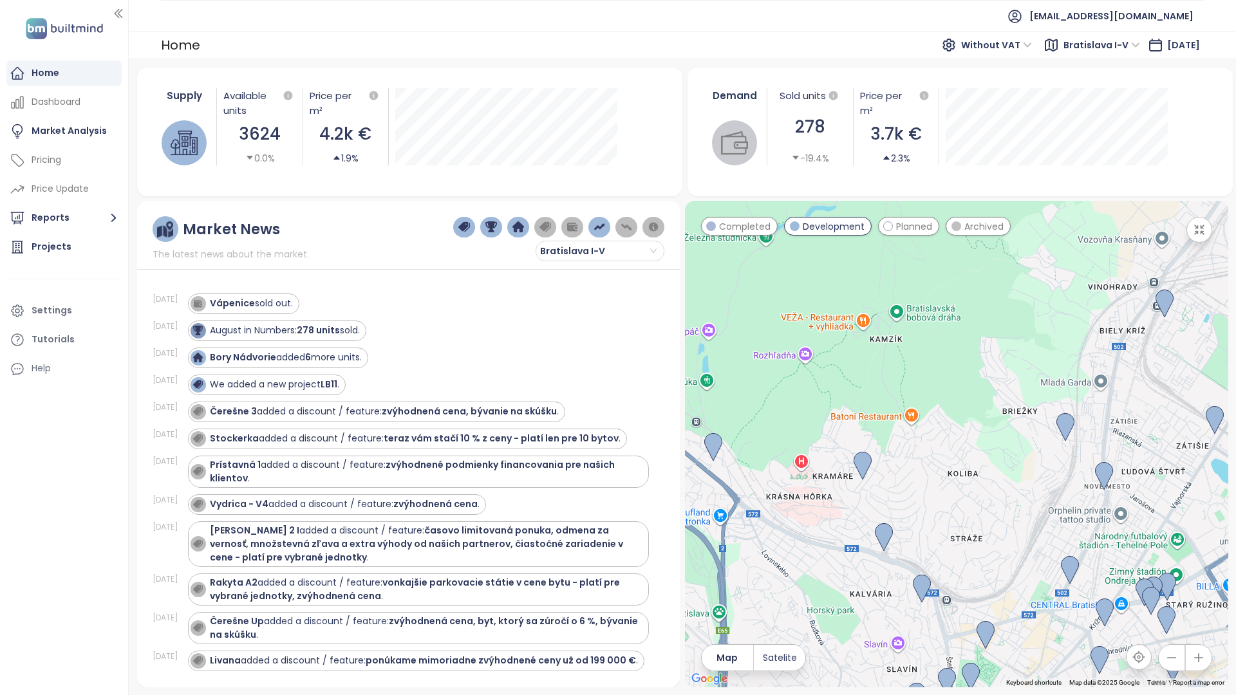
drag, startPoint x: 451, startPoint y: 511, endPoint x: 539, endPoint y: 406, distance: 136.7
click at [685, 406] on div at bounding box center [956, 444] width 543 height 487
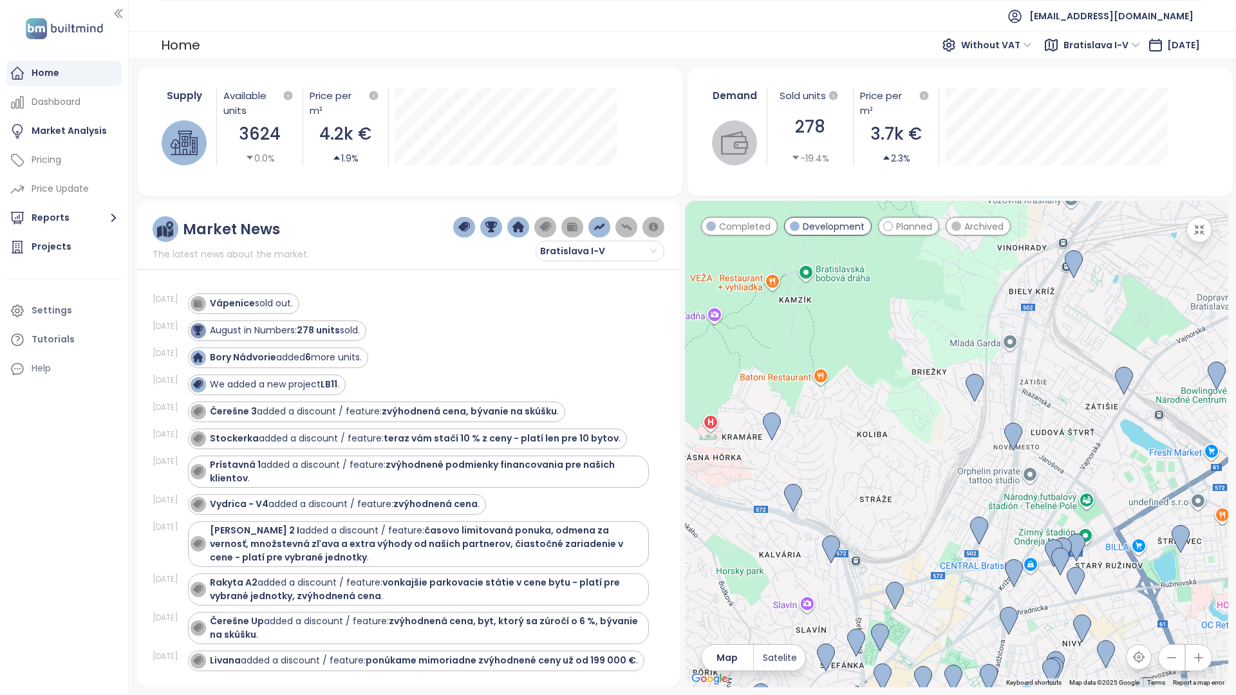
drag, startPoint x: 618, startPoint y: 404, endPoint x: 525, endPoint y: 364, distance: 101.5
click at [685, 364] on div at bounding box center [956, 444] width 543 height 487
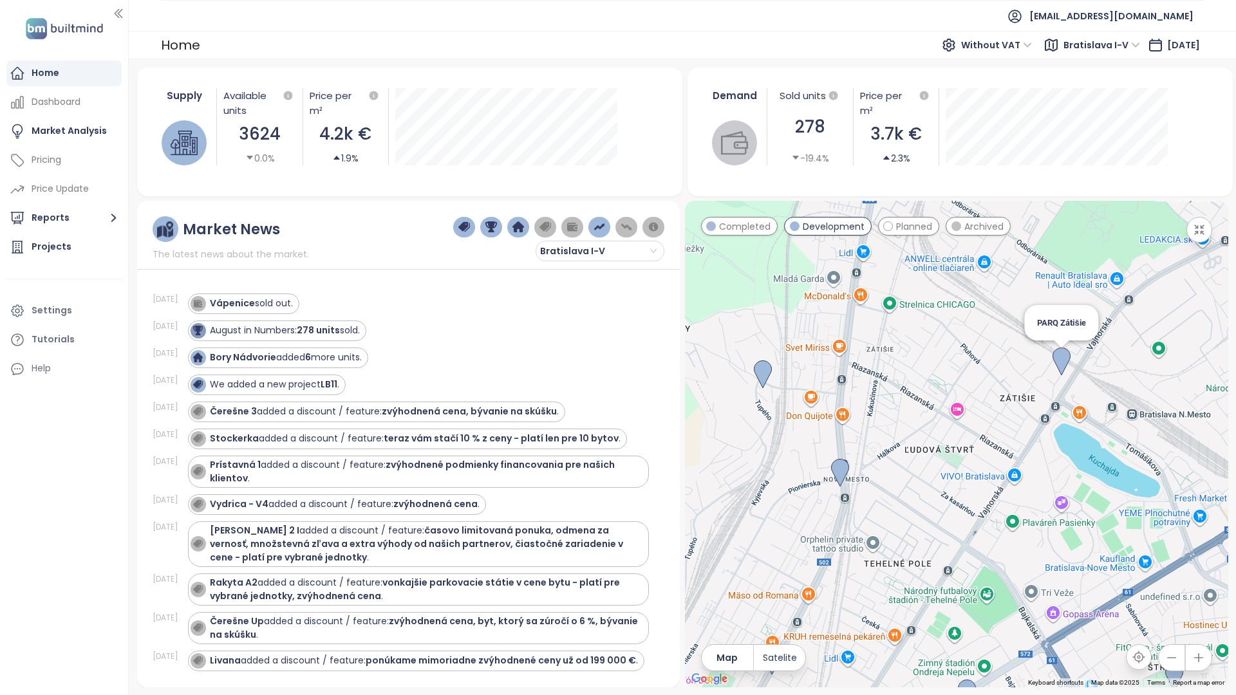
click at [1053, 348] on img at bounding box center [1062, 362] width 18 height 28
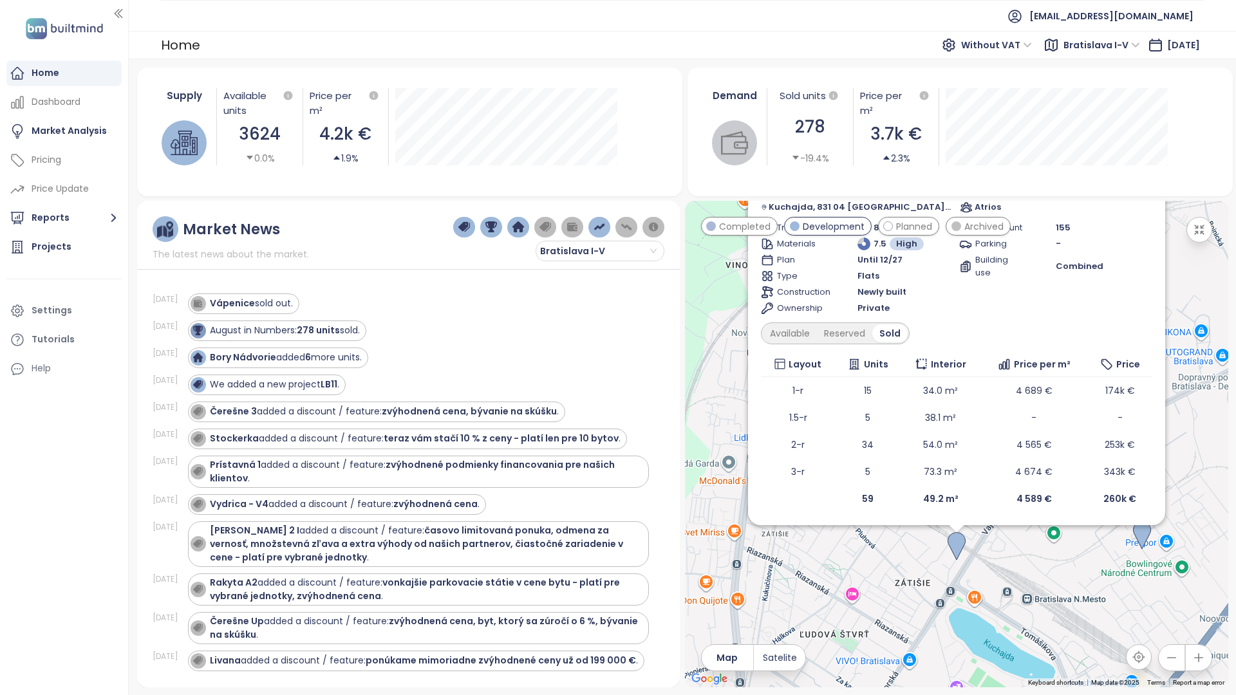
click at [1140, 151] on icon at bounding box center [1146, 157] width 13 height 13
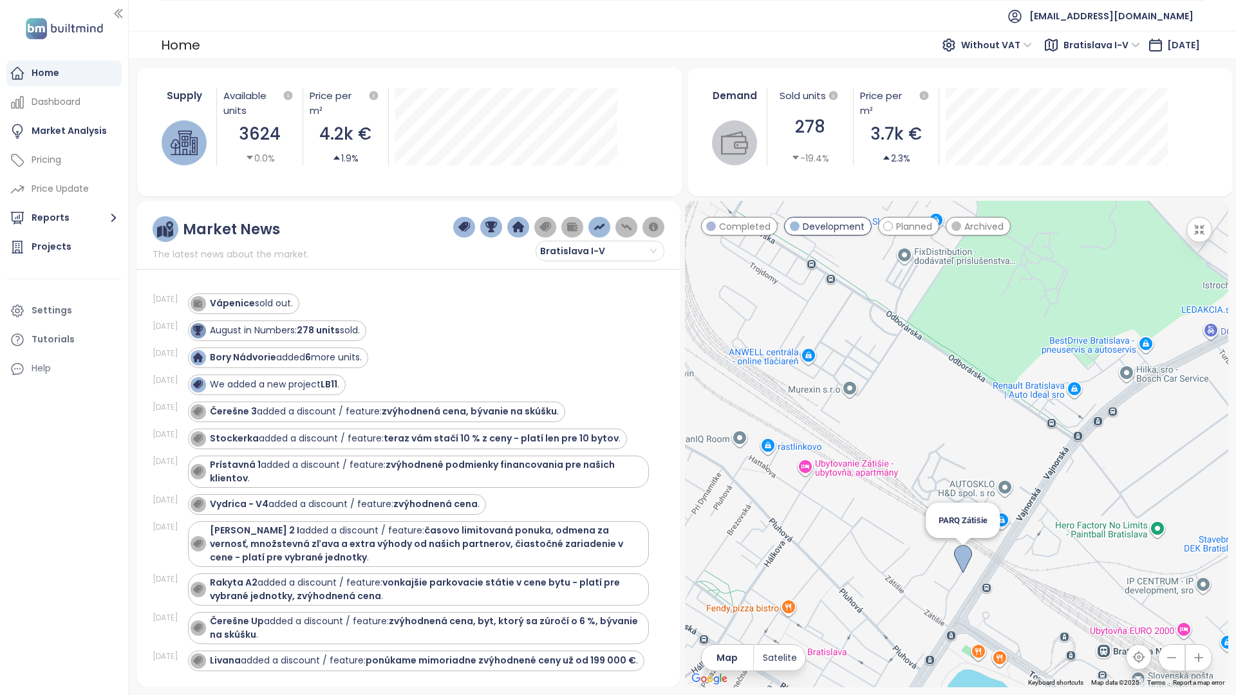
click at [954, 545] on img at bounding box center [963, 559] width 18 height 28
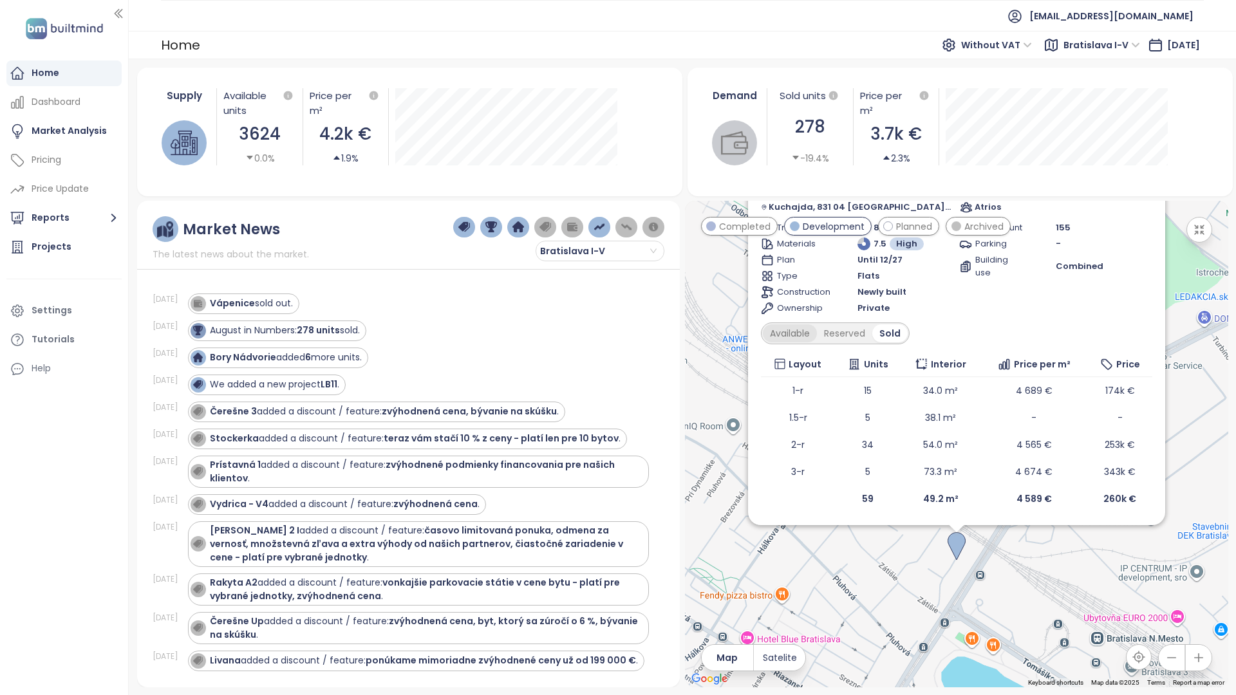
click at [763, 325] on div "Available" at bounding box center [790, 334] width 54 height 18
click at [822, 325] on div "Reserved" at bounding box center [849, 334] width 55 height 18
click at [1143, 155] on icon at bounding box center [1146, 158] width 6 height 6
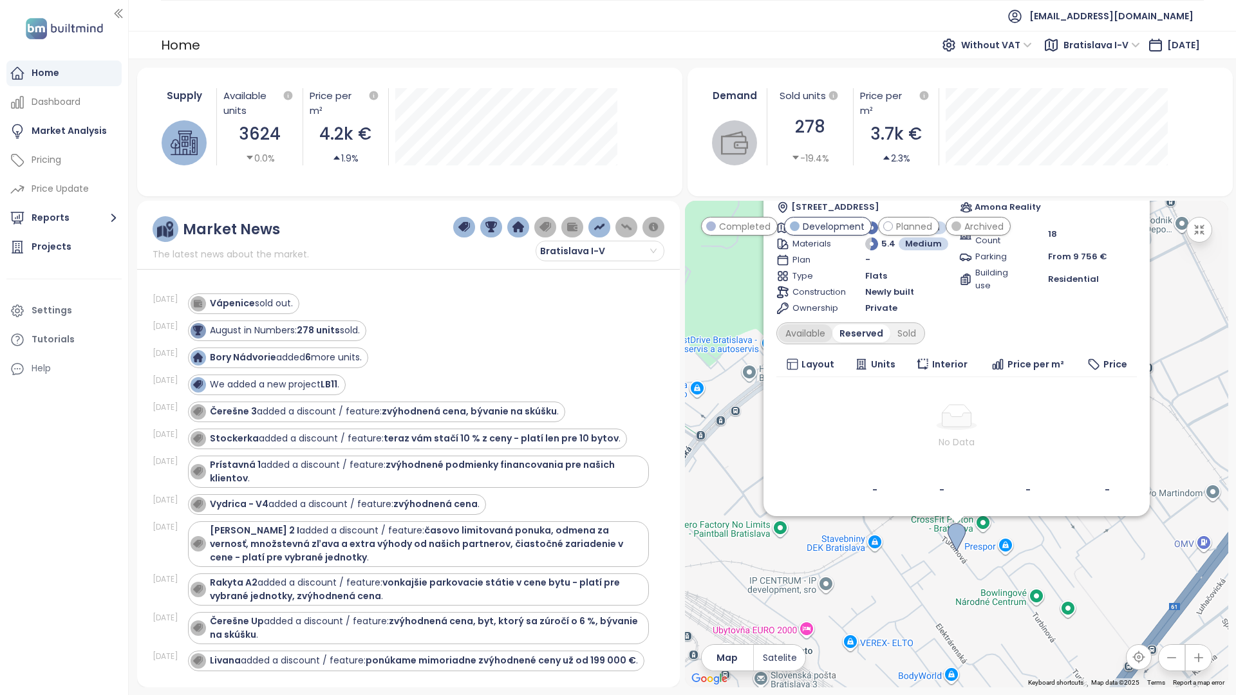
click at [779, 325] on div "Available" at bounding box center [806, 334] width 54 height 18
click at [892, 325] on div "Sold" at bounding box center [908, 334] width 33 height 18
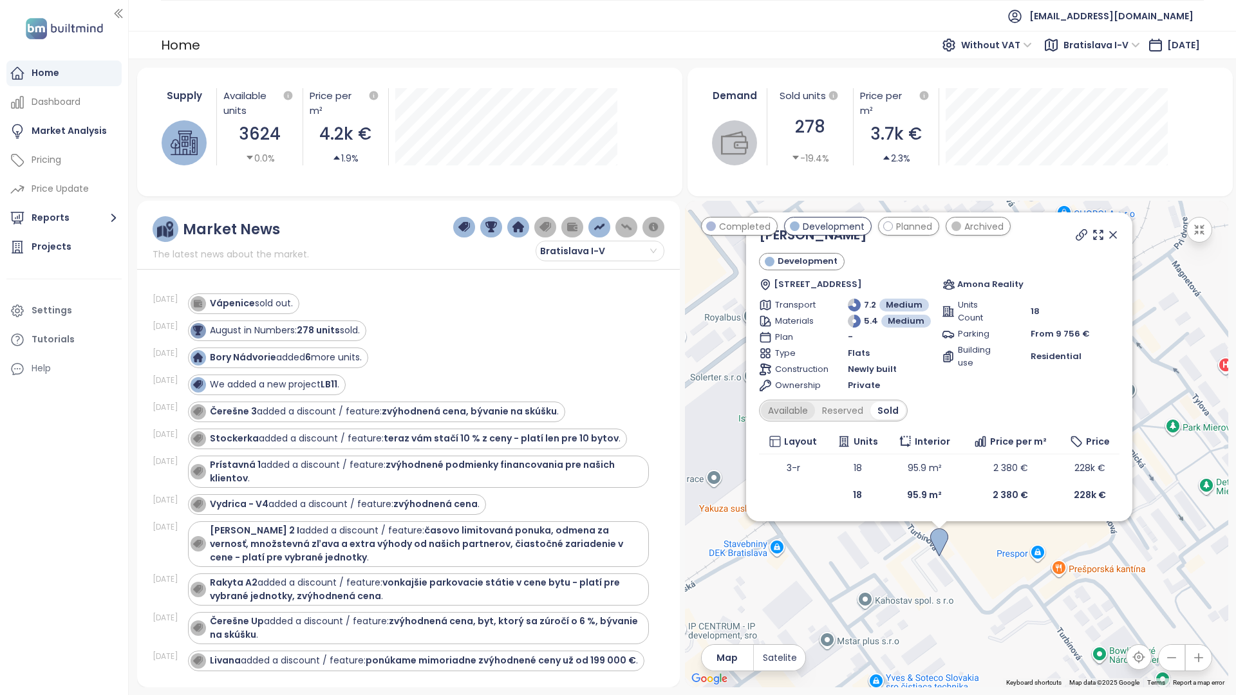
click at [761, 402] on div "Available" at bounding box center [788, 411] width 54 height 18
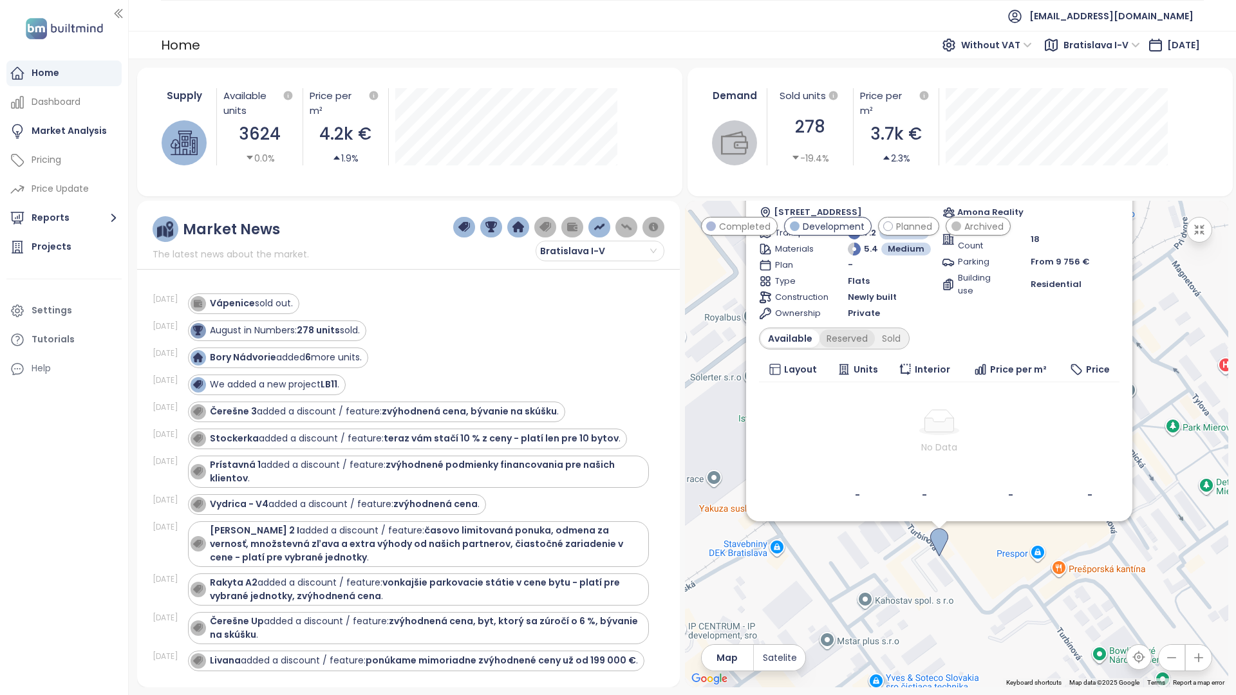
click at [820, 330] on div "Reserved" at bounding box center [847, 339] width 55 height 18
click at [873, 330] on div "Sold" at bounding box center [889, 339] width 33 height 18
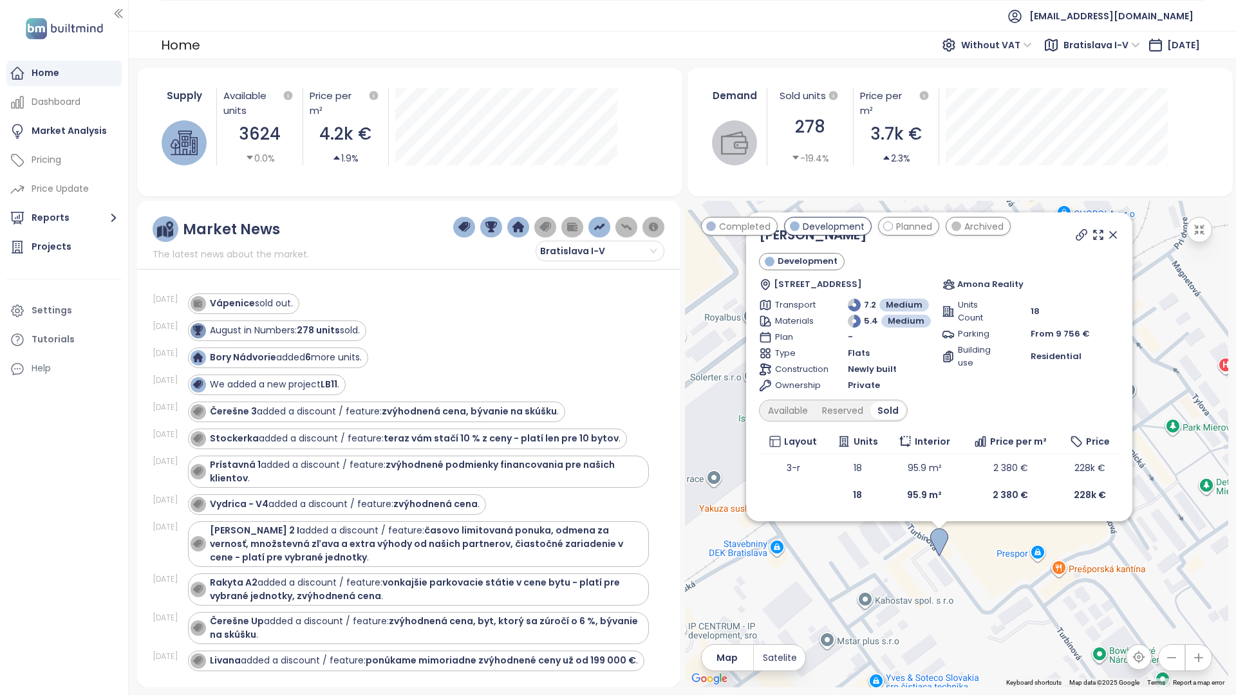
click at [1107, 229] on icon at bounding box center [1113, 235] width 13 height 13
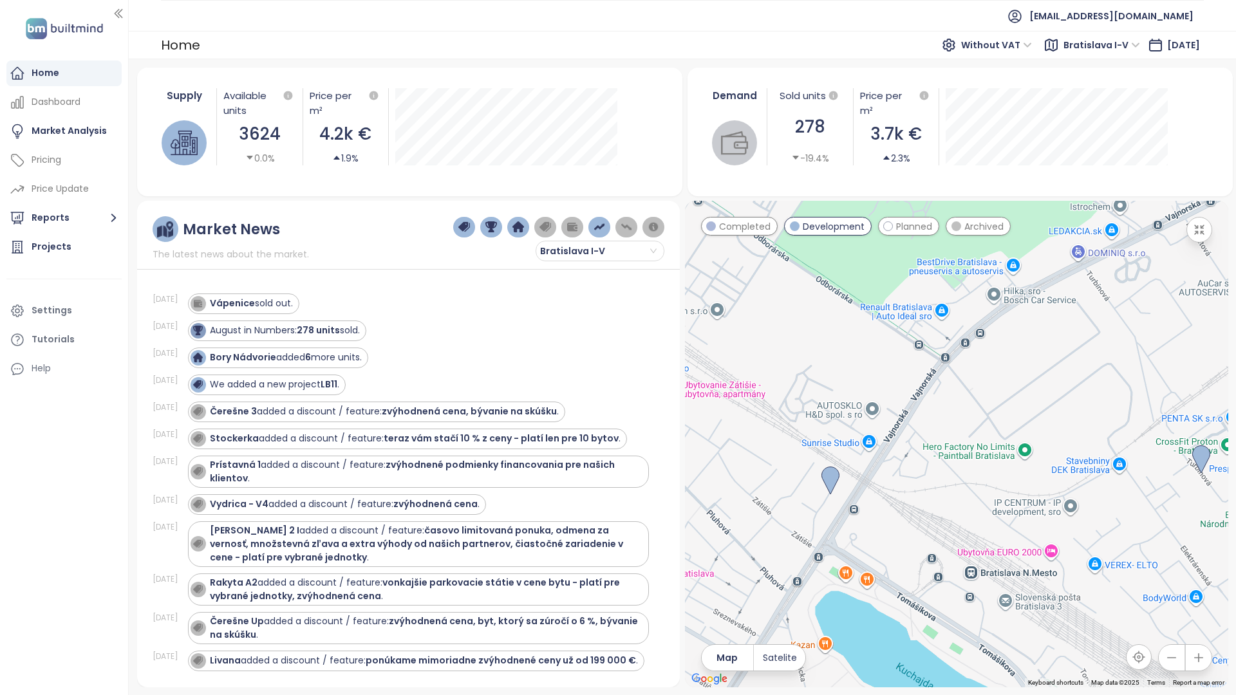
drag, startPoint x: 694, startPoint y: 458, endPoint x: 813, endPoint y: 394, distance: 135.1
click at [813, 394] on div at bounding box center [956, 444] width 543 height 487
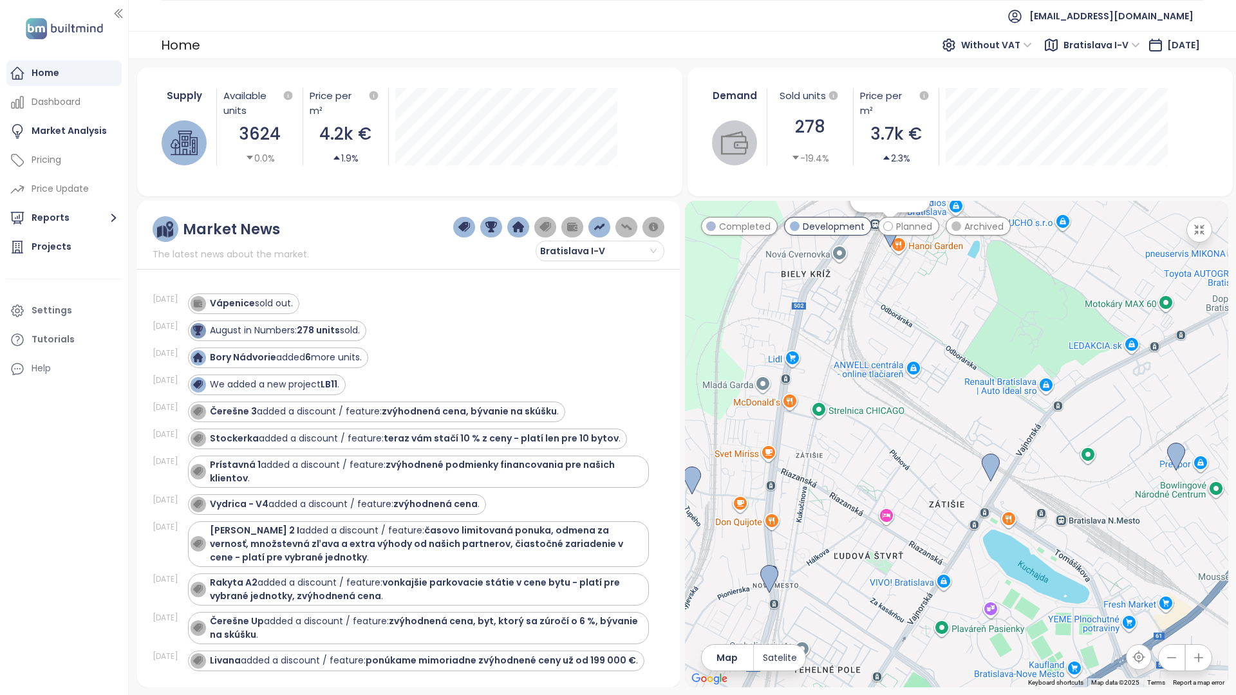
click at [882, 220] on img at bounding box center [891, 234] width 18 height 28
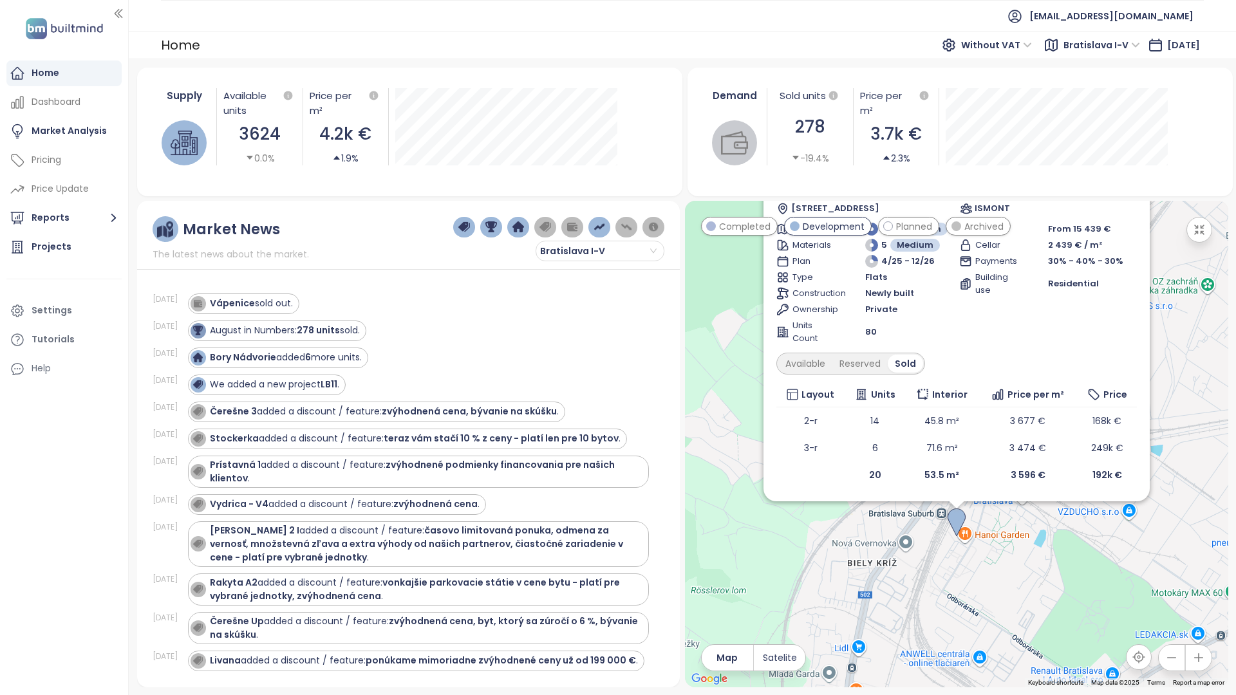
drag, startPoint x: 793, startPoint y: 62, endPoint x: 831, endPoint y: 240, distance: 181.1
click at [1128, 155] on icon at bounding box center [1131, 158] width 6 height 6
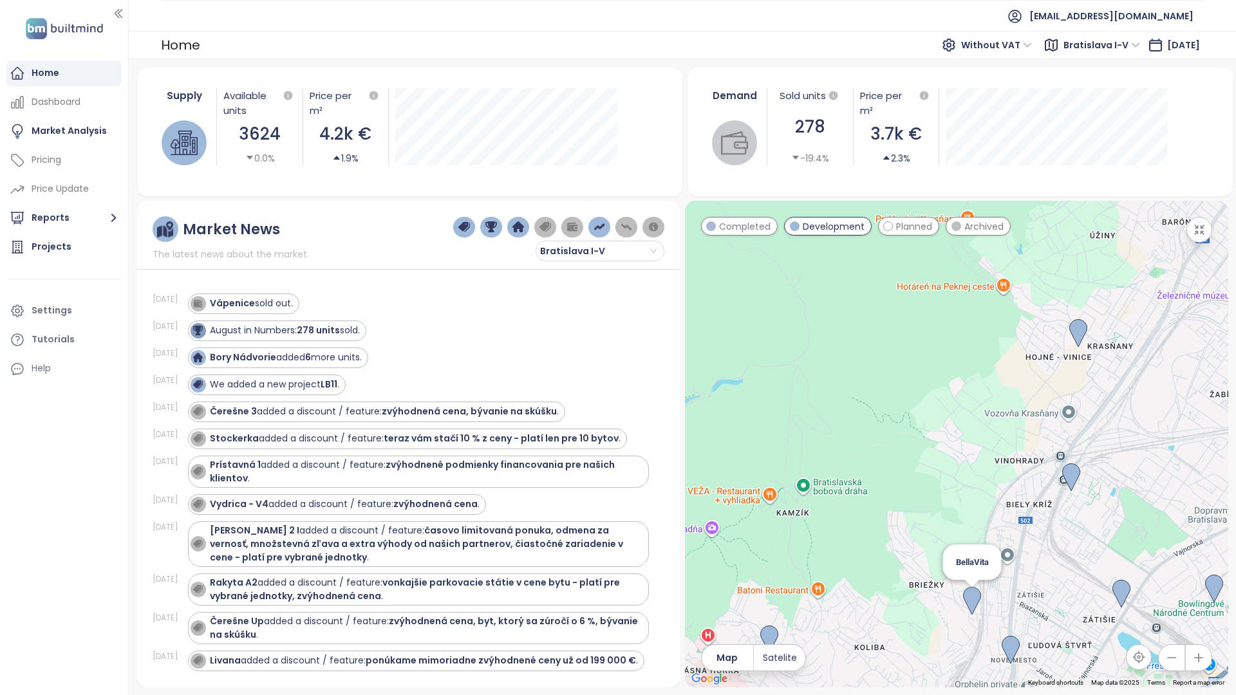
click at [963, 587] on img at bounding box center [972, 601] width 18 height 28
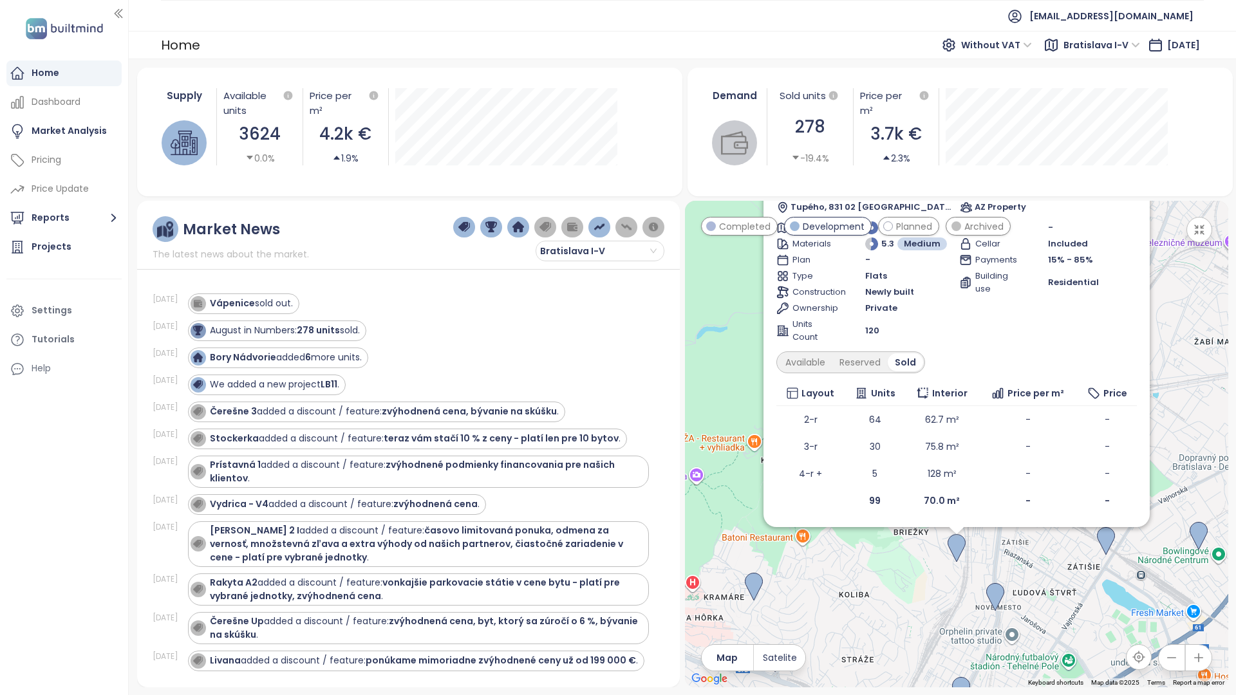
click at [1124, 151] on icon at bounding box center [1130, 157] width 13 height 13
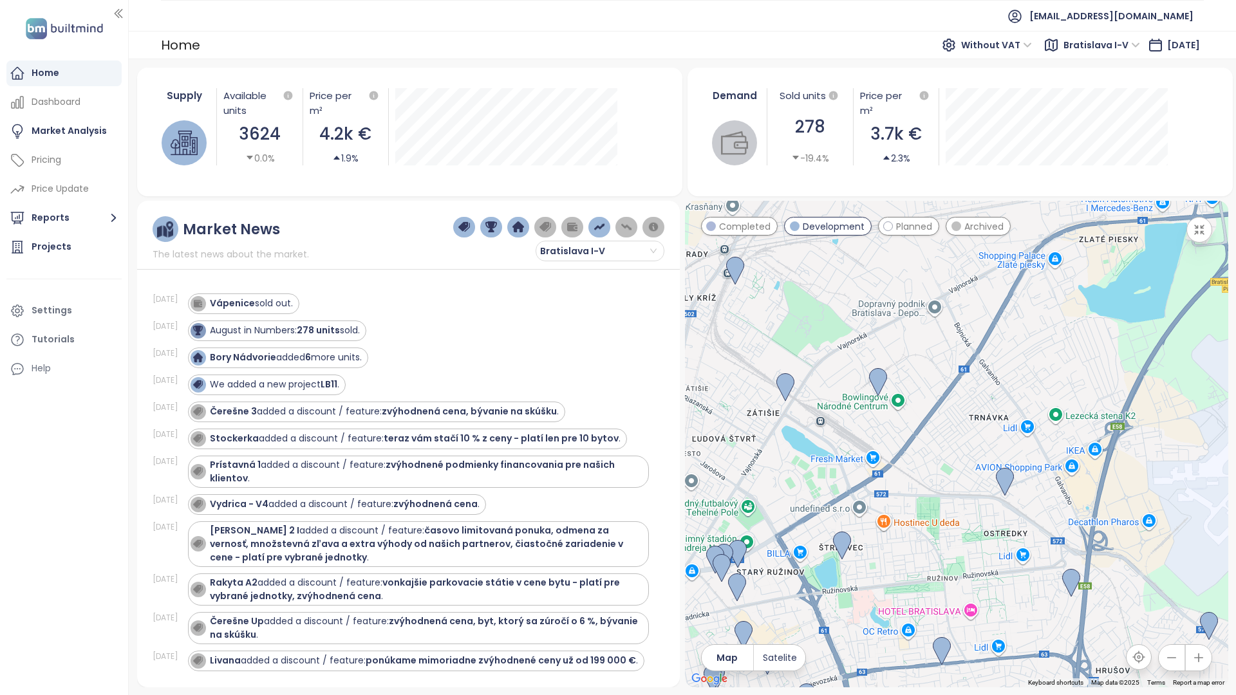
drag, startPoint x: 1102, startPoint y: 466, endPoint x: 781, endPoint y: 308, distance: 358.0
click at [781, 308] on div at bounding box center [956, 444] width 543 height 487
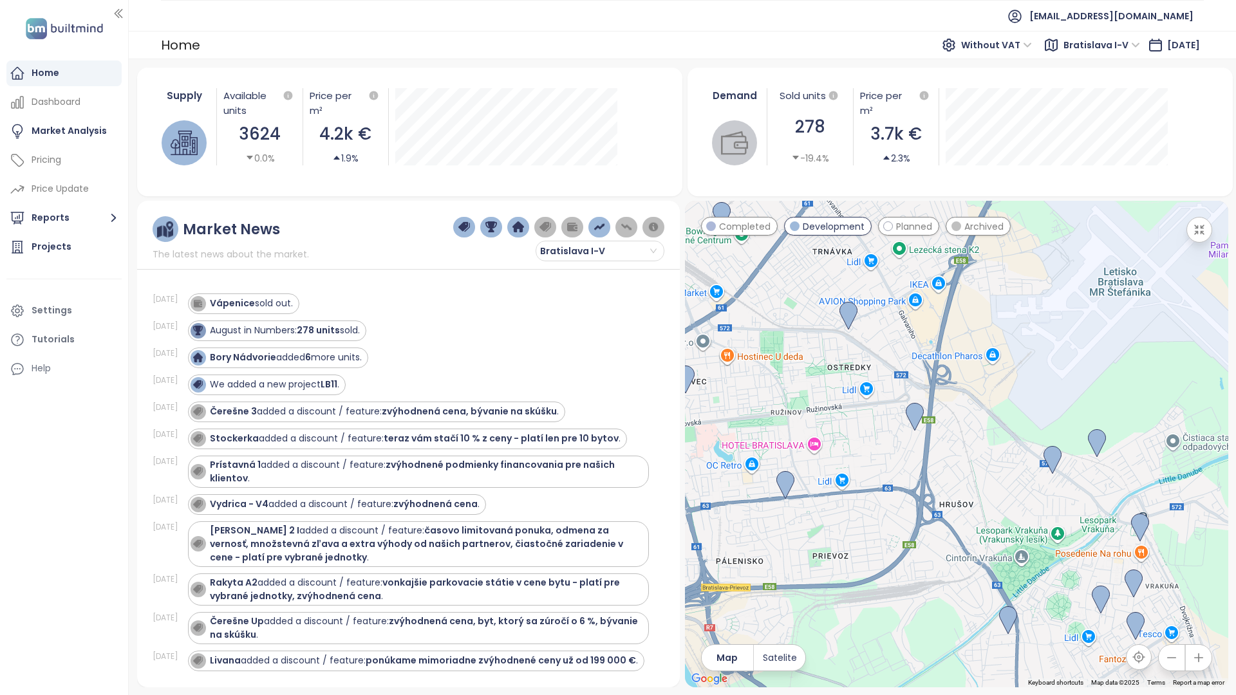
drag, startPoint x: 1017, startPoint y: 463, endPoint x: 860, endPoint y: 295, distance: 229.6
click at [860, 295] on div at bounding box center [956, 444] width 543 height 487
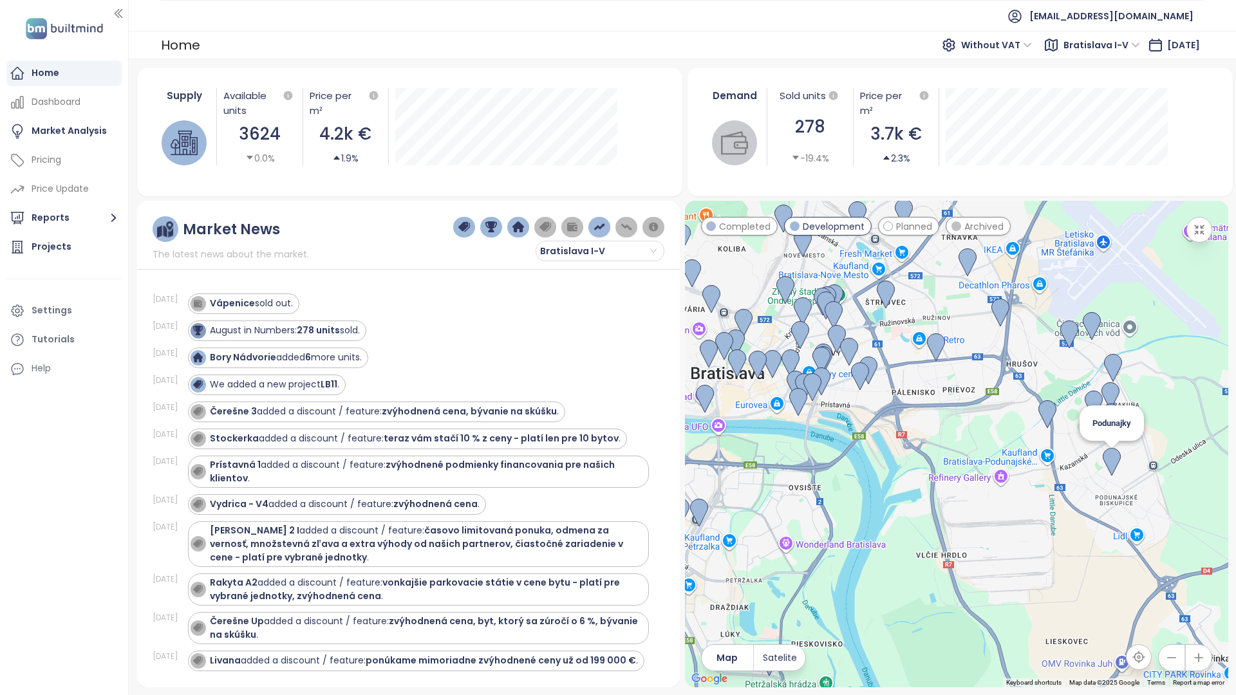
click at [1103, 448] on img at bounding box center [1112, 462] width 18 height 28
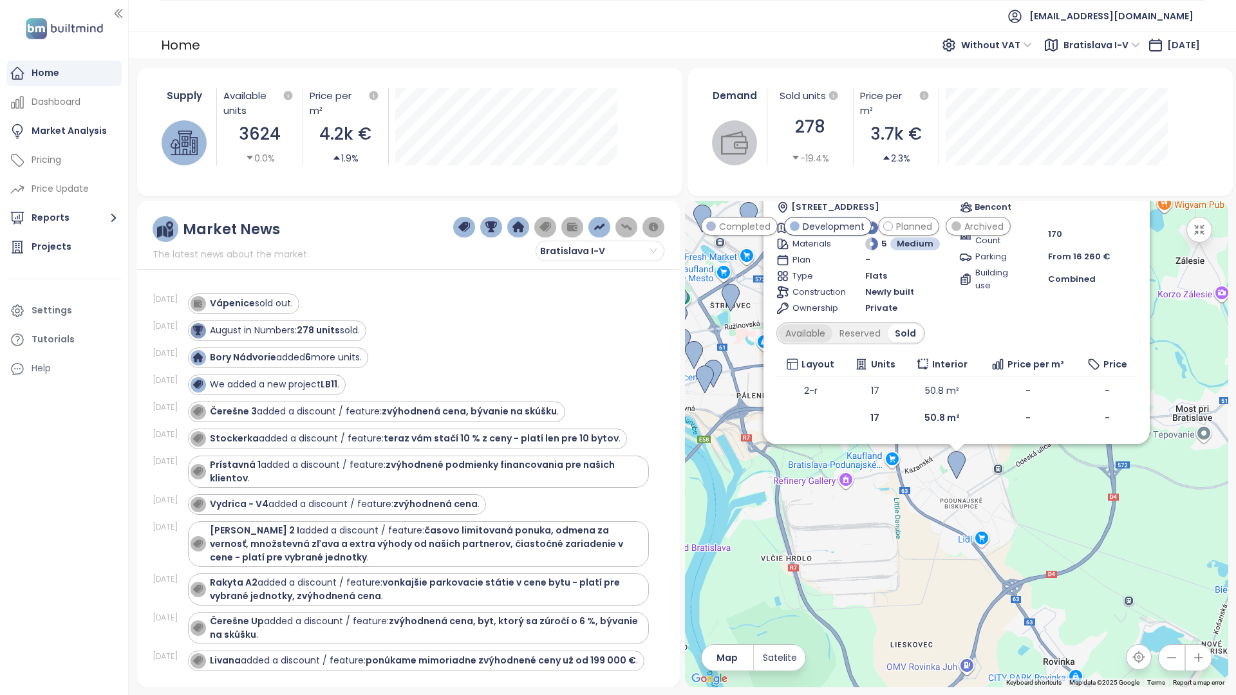
click at [779, 325] on div "Available" at bounding box center [806, 334] width 54 height 18
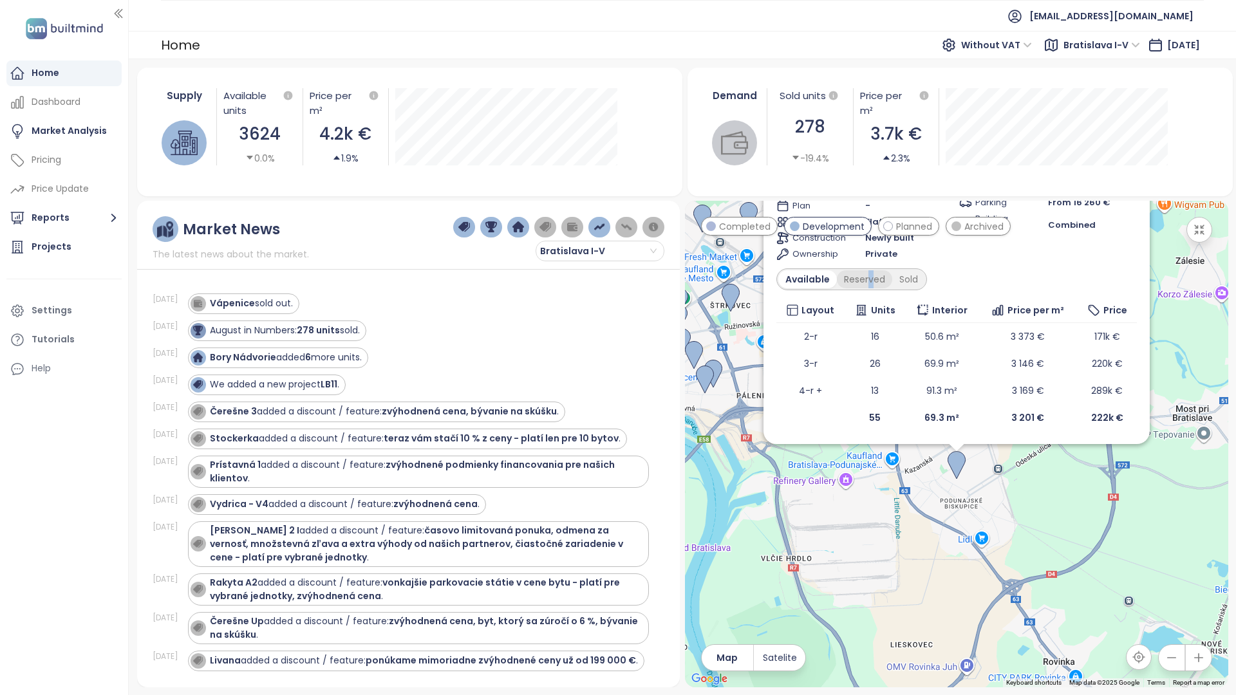
click at [837, 270] on div "Reserved" at bounding box center [864, 279] width 55 height 18
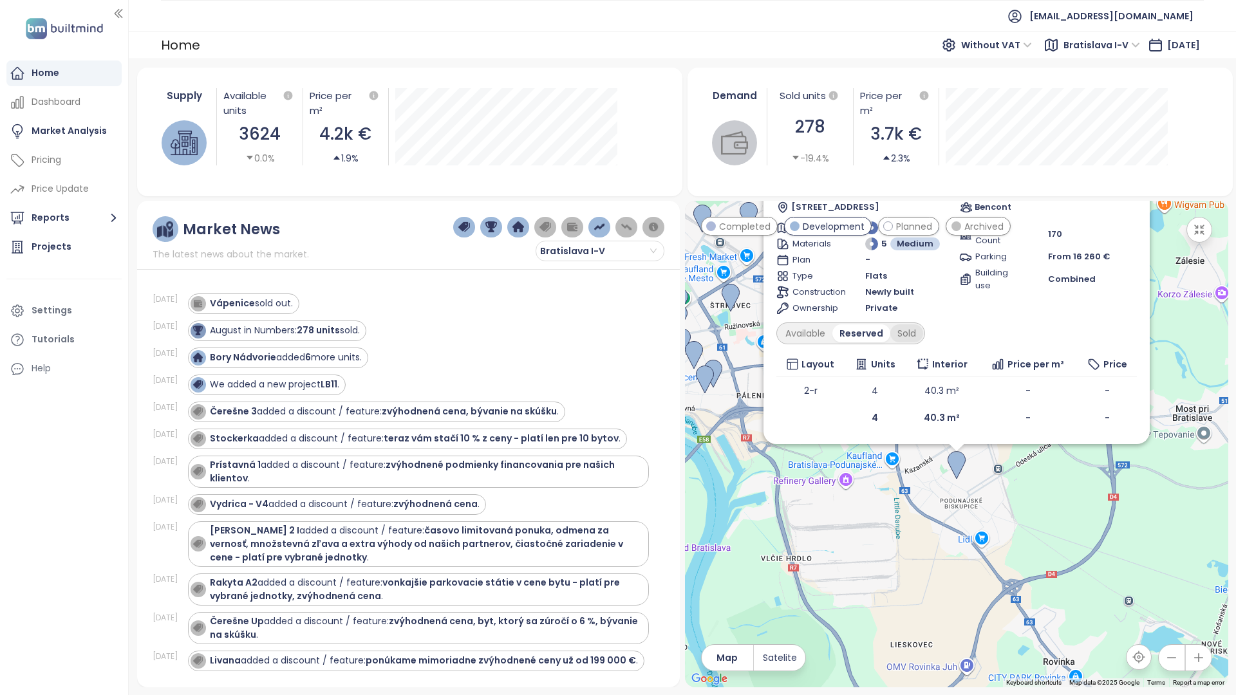
click at [891, 325] on div "Sold" at bounding box center [907, 334] width 33 height 18
click at [777, 223] on div "Podunajky Development [STREET_ADDRESS] Bencont Transport 7 Medium Materials 5 M…" at bounding box center [957, 289] width 361 height 283
drag, startPoint x: 788, startPoint y: 64, endPoint x: 670, endPoint y: 160, distance: 152.0
click at [1124, 151] on icon at bounding box center [1130, 157] width 13 height 13
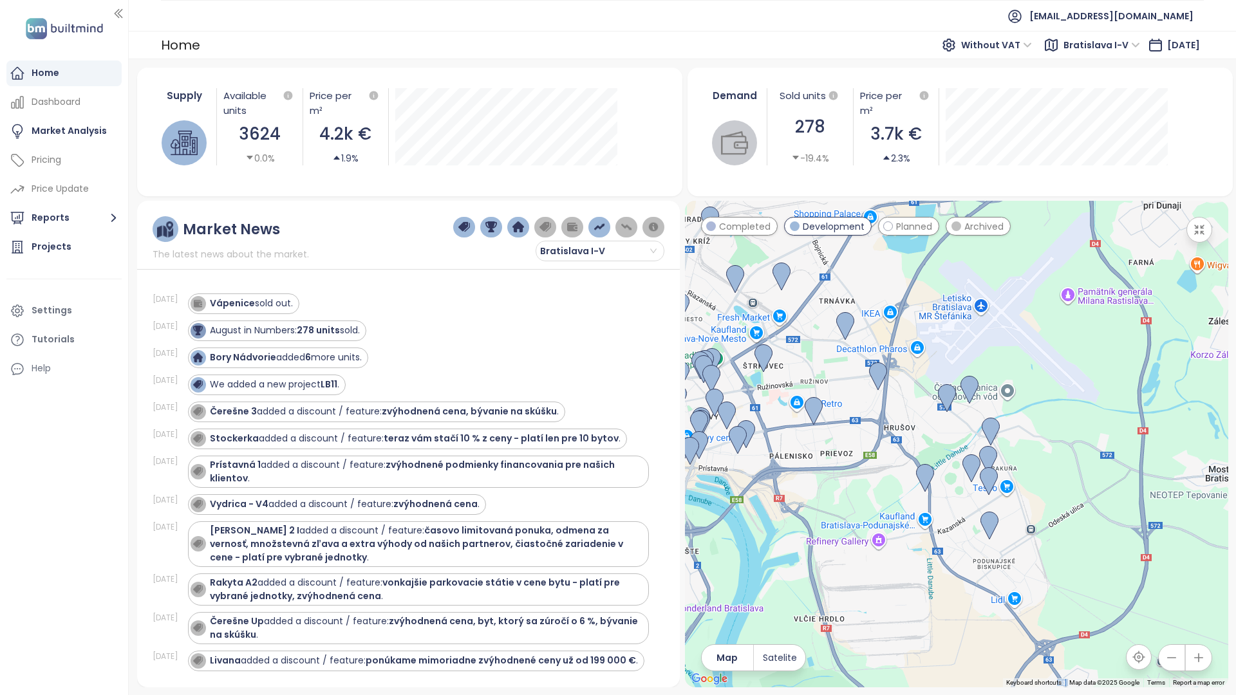
drag, startPoint x: 681, startPoint y: 307, endPoint x: 716, endPoint y: 372, distance: 74.1
click at [715, 372] on div at bounding box center [956, 444] width 543 height 487
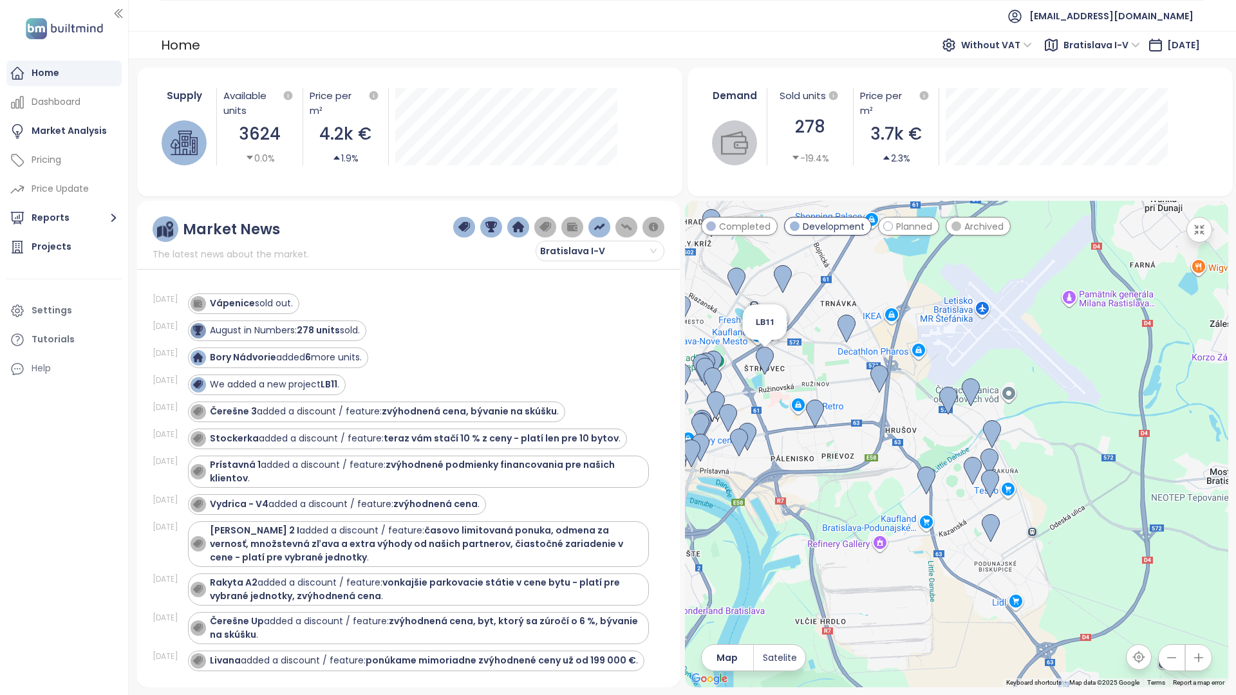
click at [756, 347] on img at bounding box center [765, 361] width 18 height 28
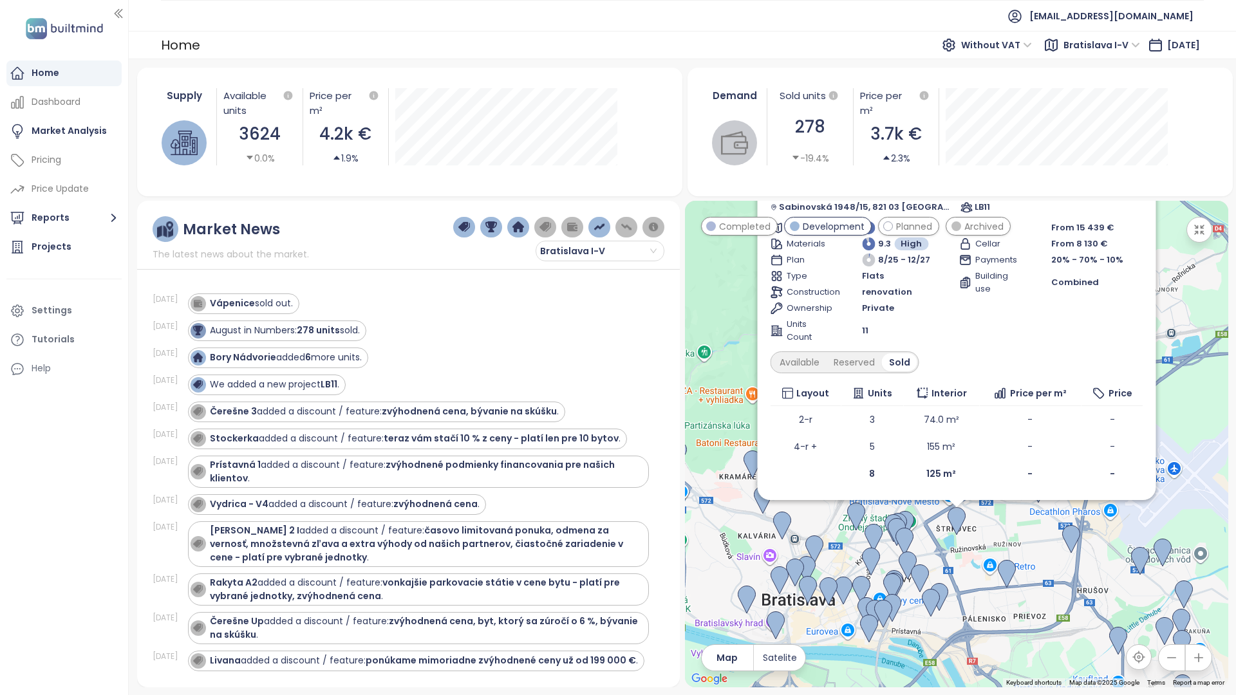
click at [1130, 151] on icon at bounding box center [1136, 157] width 13 height 13
